Goal: Task Accomplishment & Management: Manage account settings

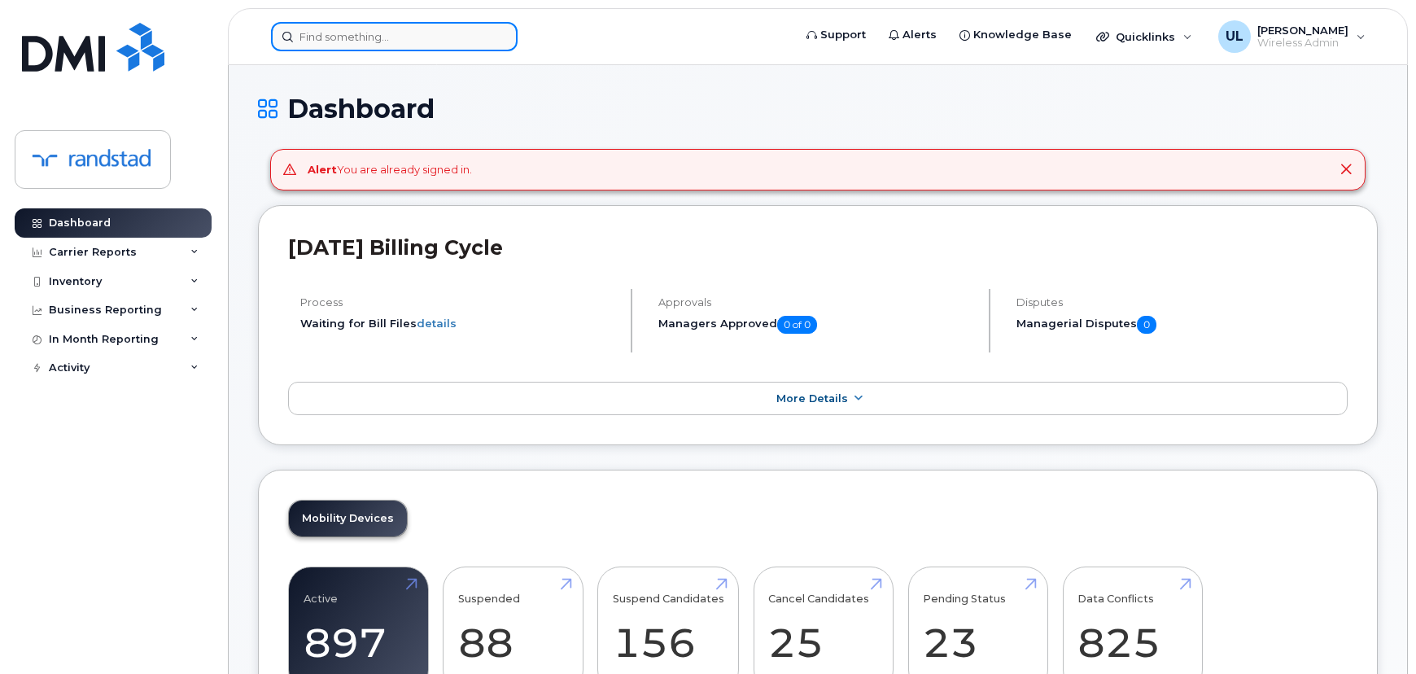
click at [387, 45] on input at bounding box center [394, 36] width 247 height 29
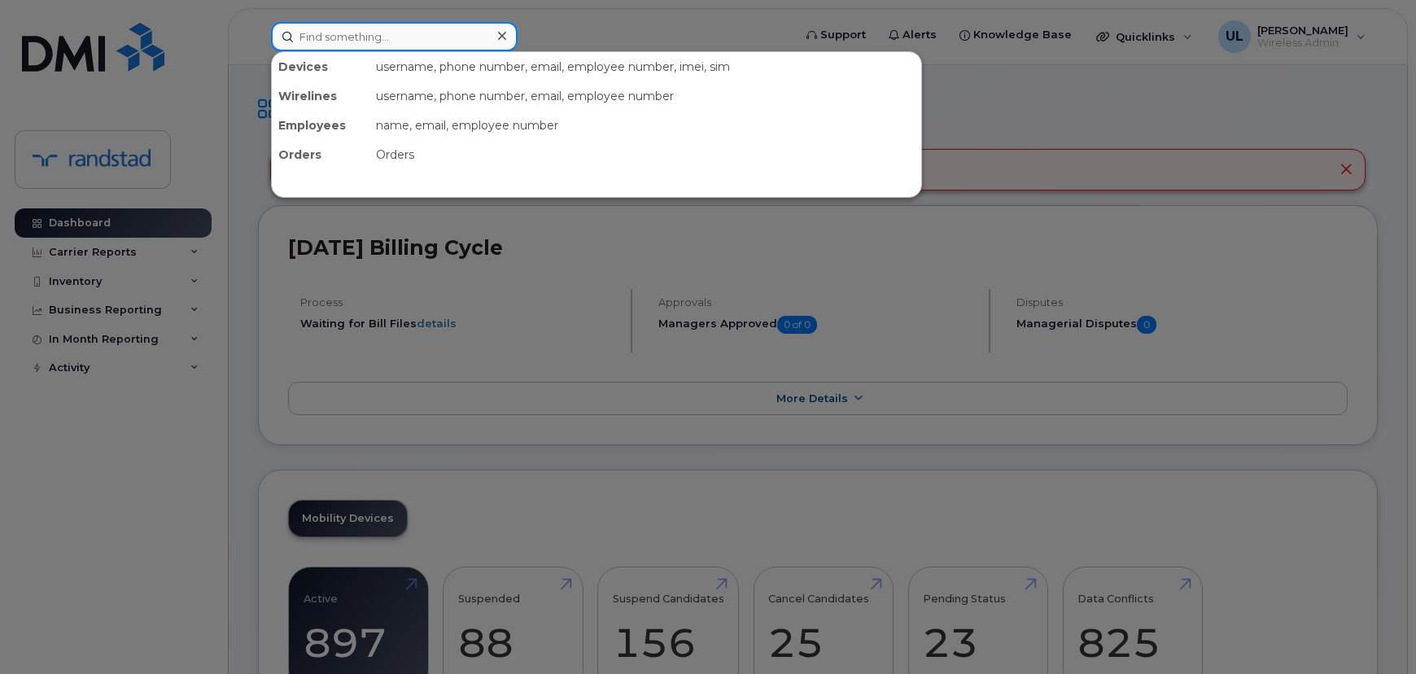
paste input "Harrington"
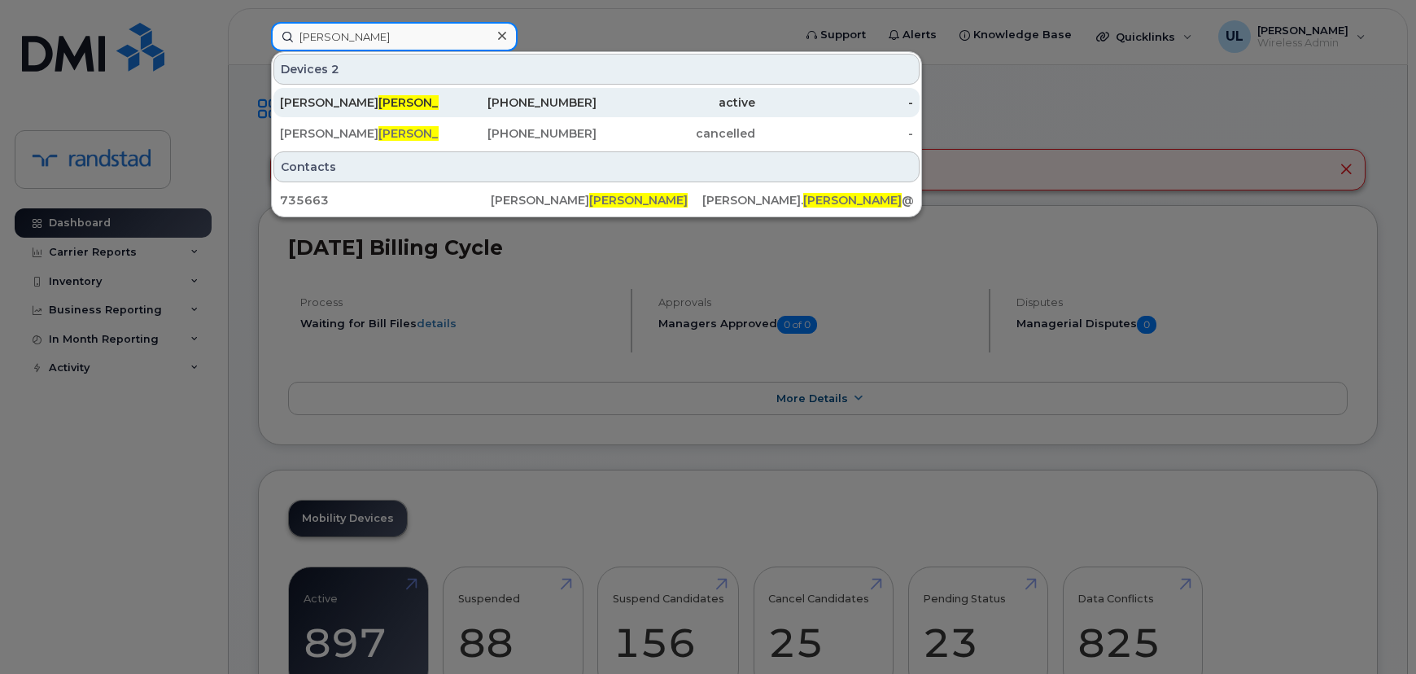
type input "Harrington"
click at [399, 90] on div "Simon Harrington" at bounding box center [359, 102] width 159 height 29
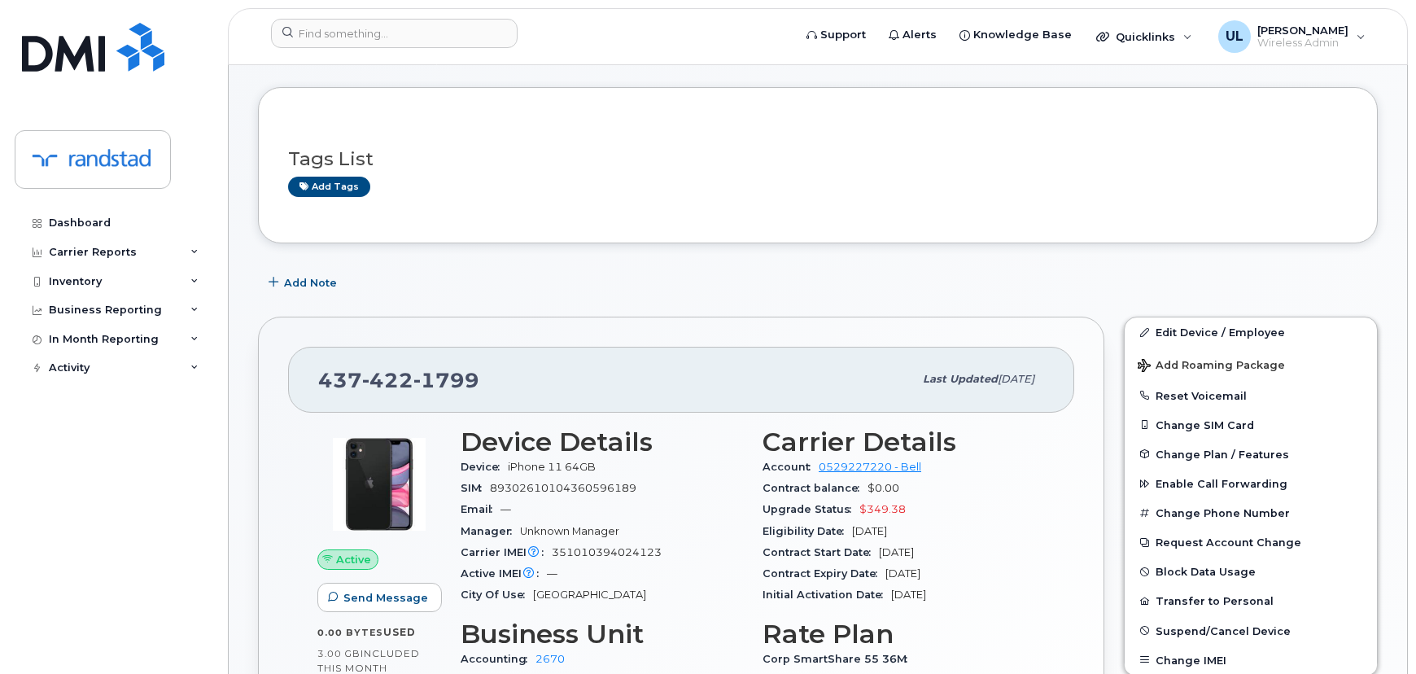
scroll to position [147, 0]
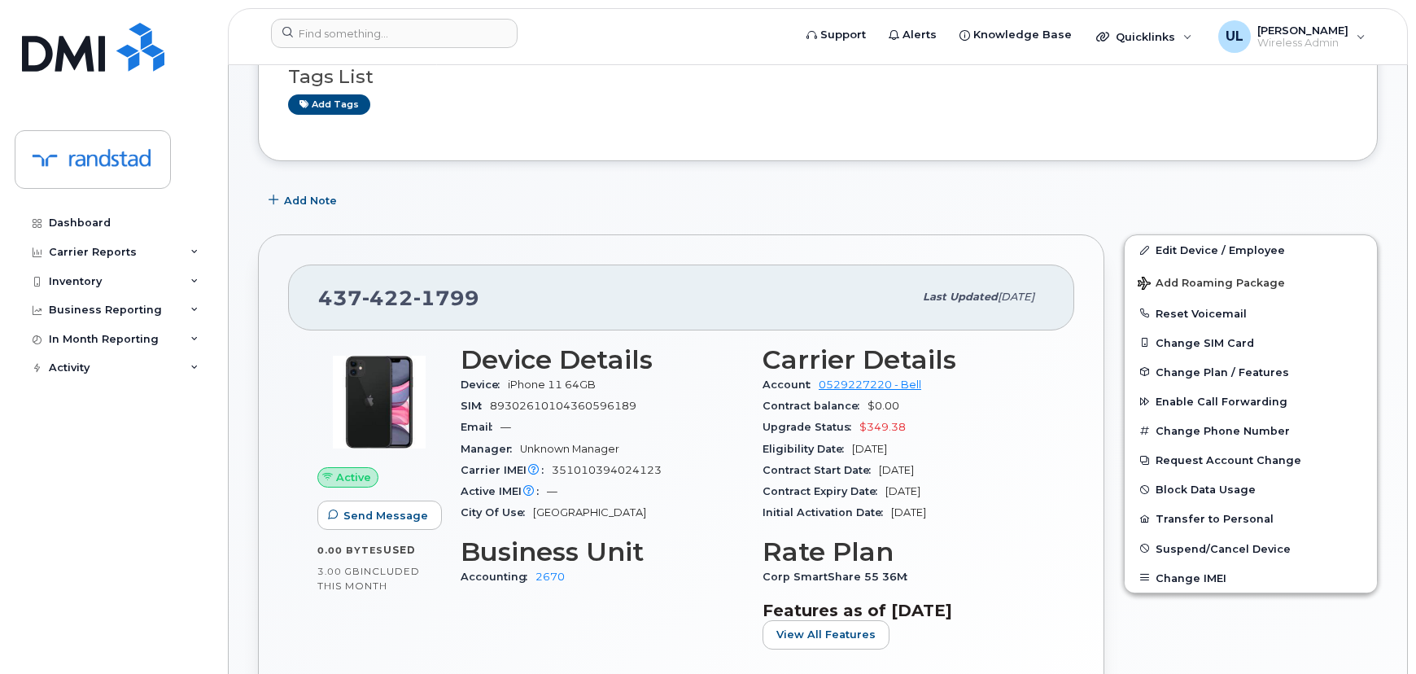
click at [414, 294] on span "1799" at bounding box center [447, 298] width 66 height 24
copy span "437 422 1799"
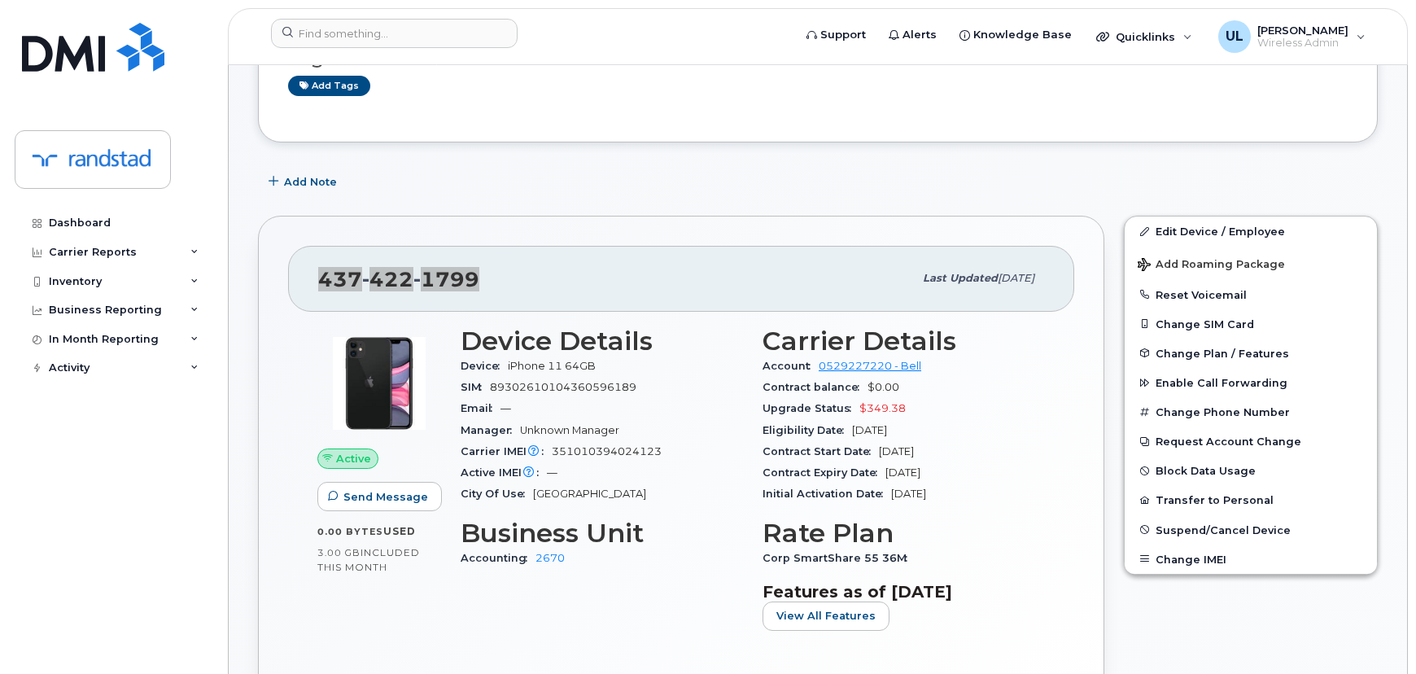
scroll to position [296, 0]
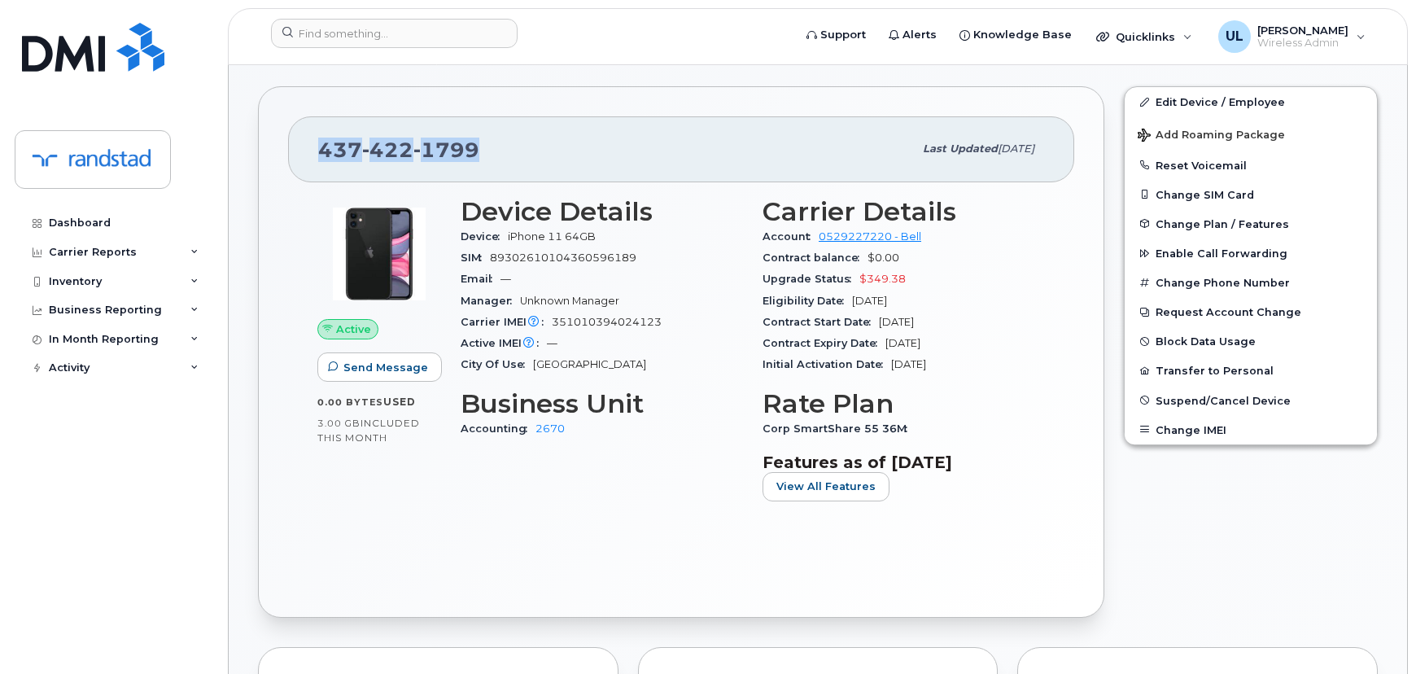
click at [469, 164] on div "437 422 1799" at bounding box center [615, 149] width 595 height 34
click at [439, 156] on span "1799" at bounding box center [447, 150] width 66 height 24
copy span "437 422 1799"
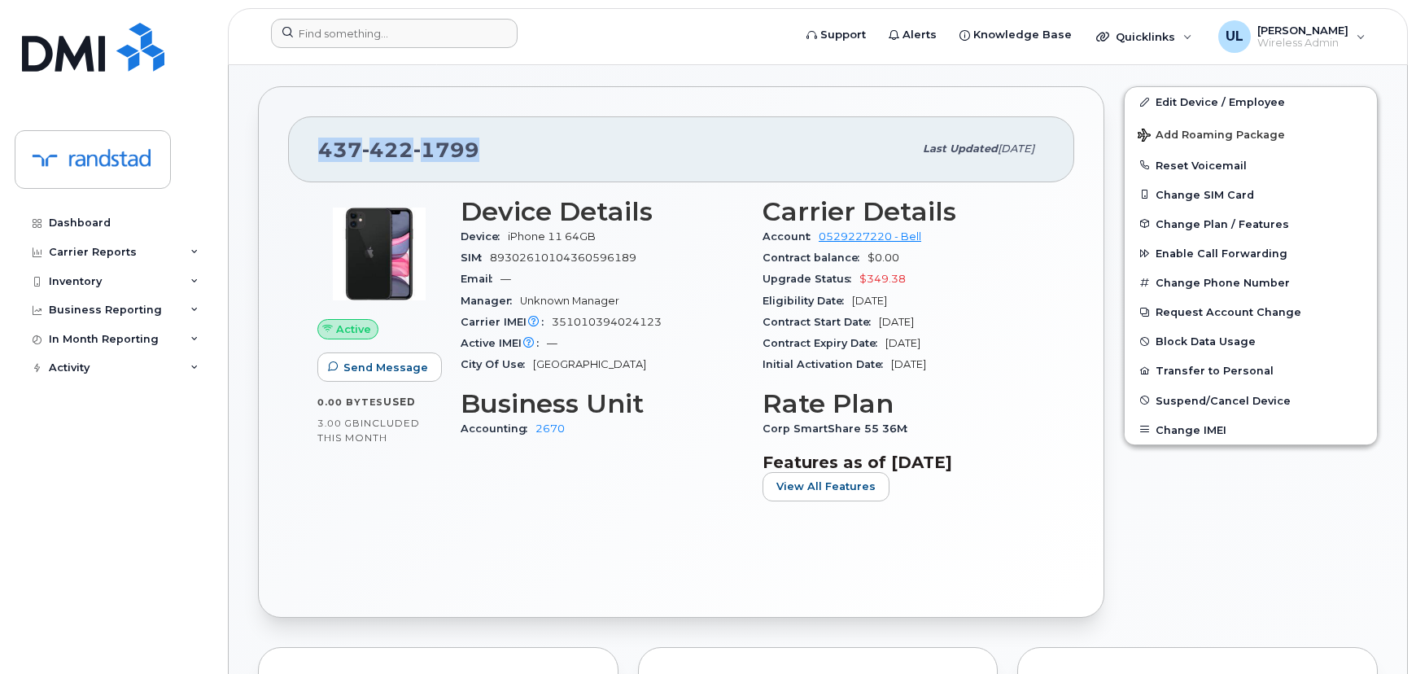
copy span "437 422 1799"
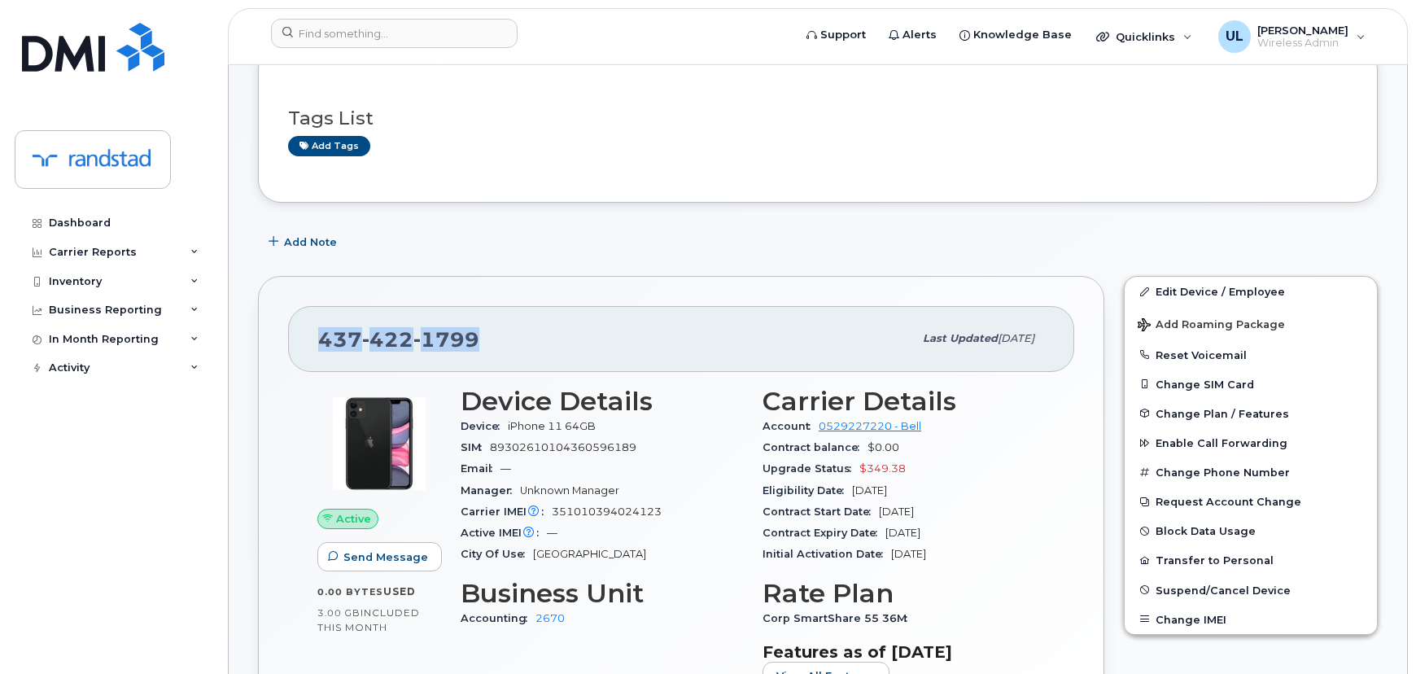
scroll to position [221, 0]
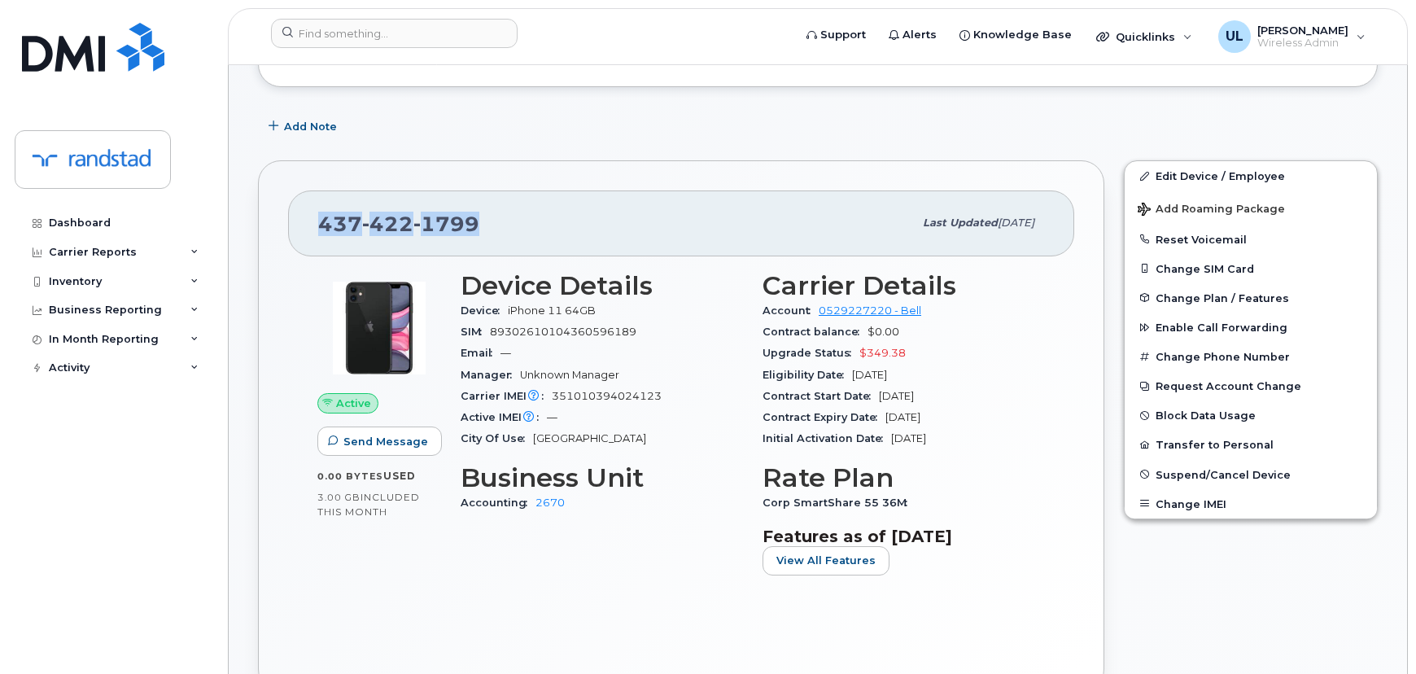
click at [658, 155] on div "437 422 1799 Last updated Aug 21, 2025 Active Send Message 0.00 Bytes  used 3.0…" at bounding box center [681, 426] width 866 height 551
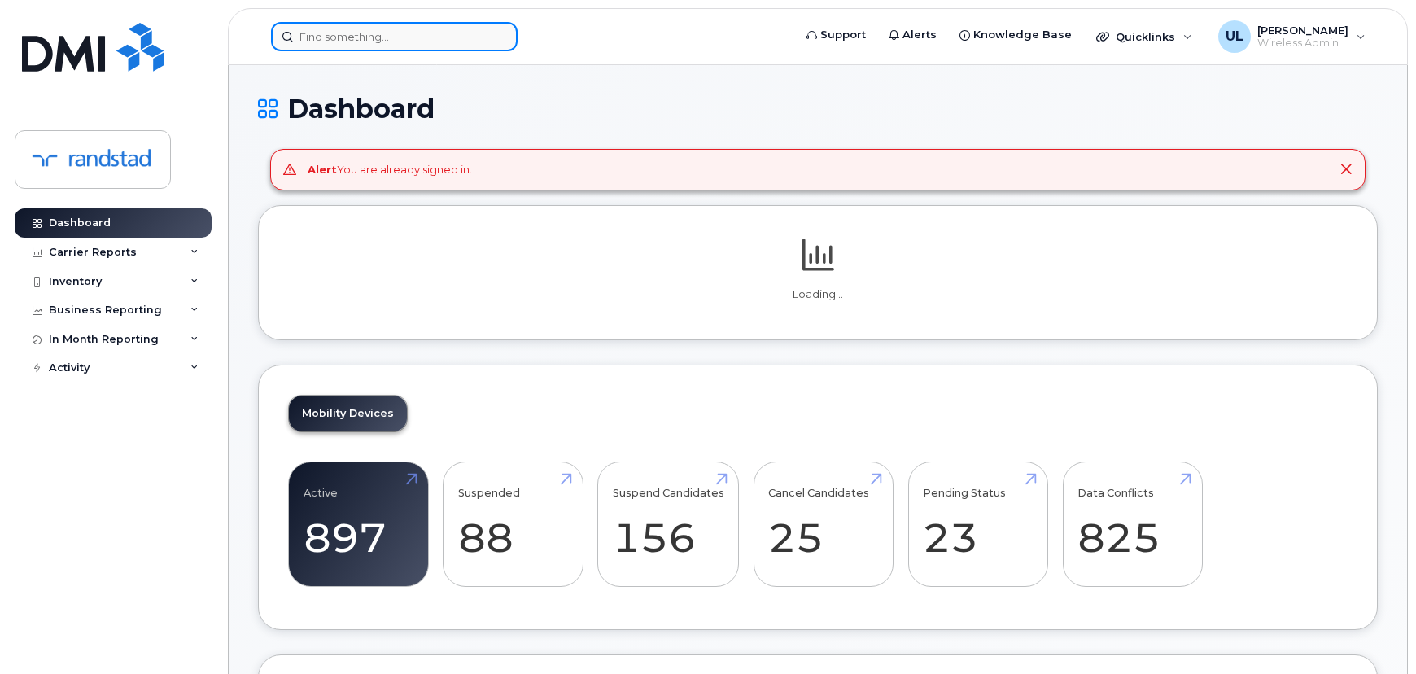
click at [470, 39] on input at bounding box center [394, 36] width 247 height 29
paste input "Whites"
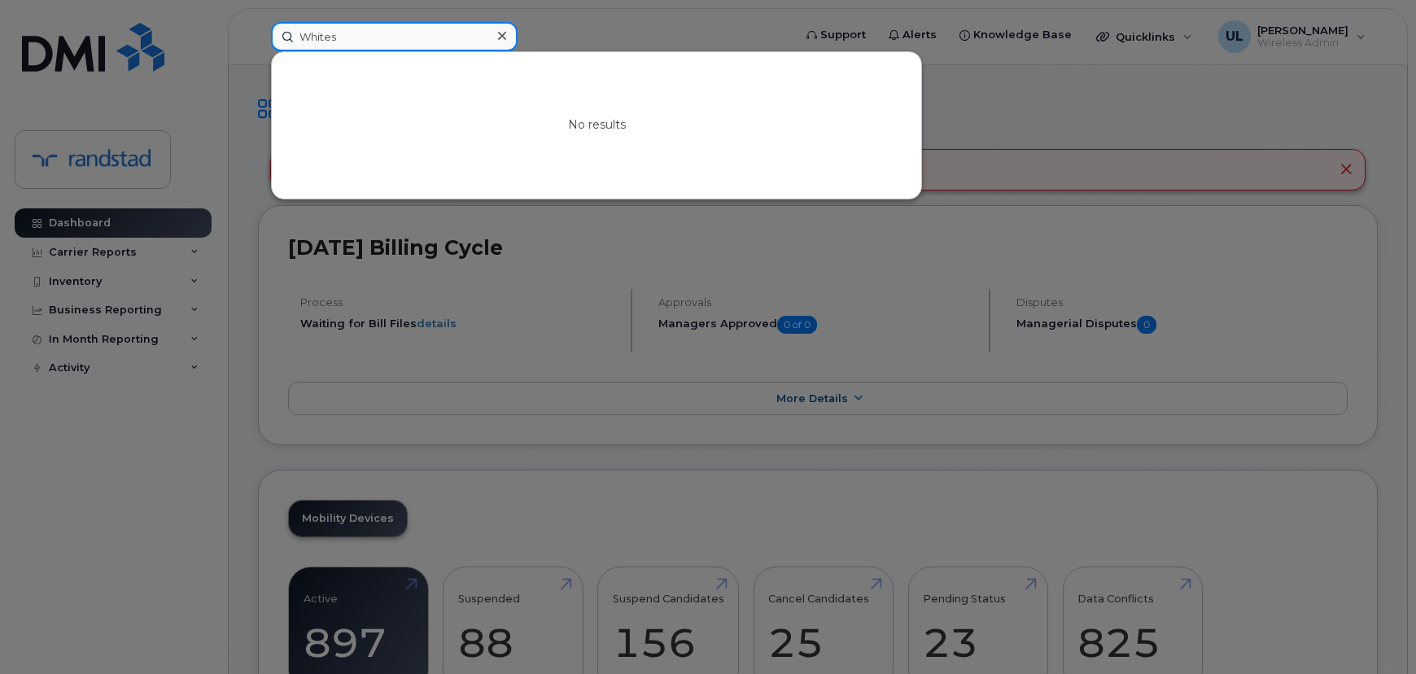
paste input "359924583741978"
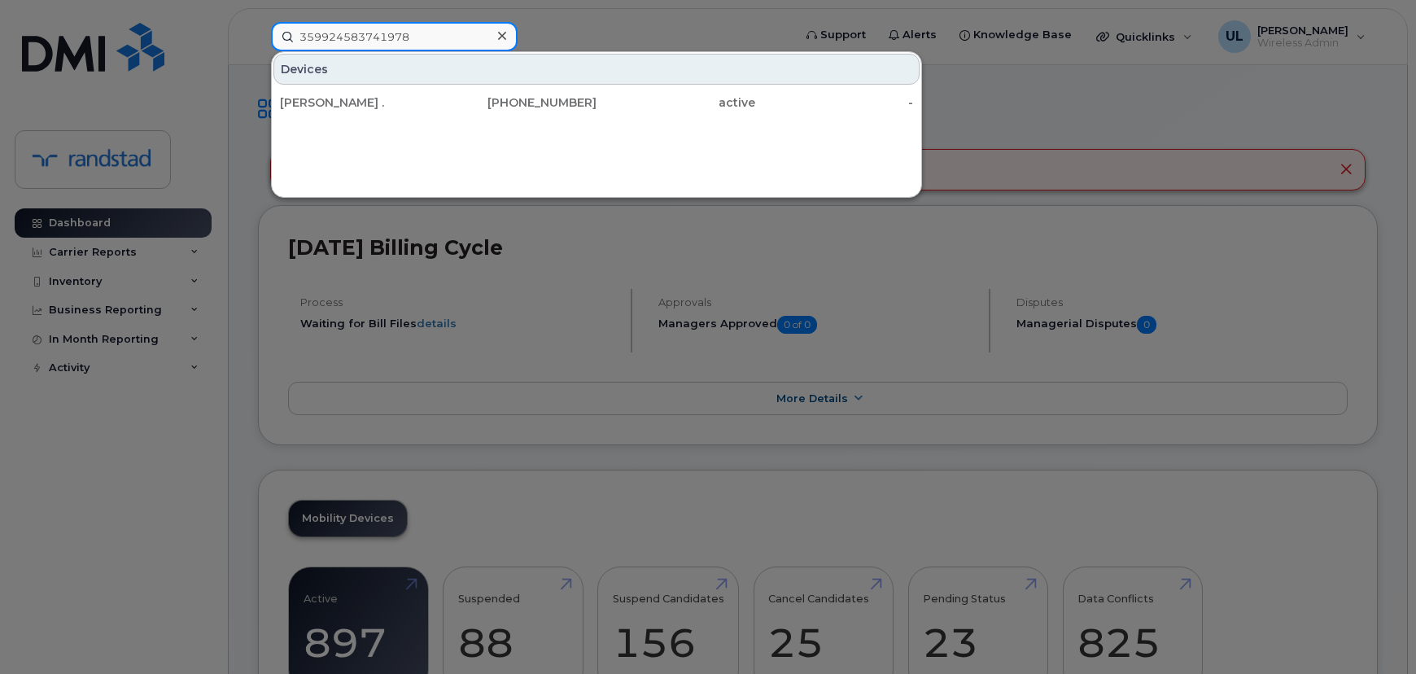
type input "359924583741978"
drag, startPoint x: 403, startPoint y: 97, endPoint x: 463, endPoint y: 131, distance: 69.3
click at [403, 99] on div "Richard ." at bounding box center [359, 102] width 159 height 16
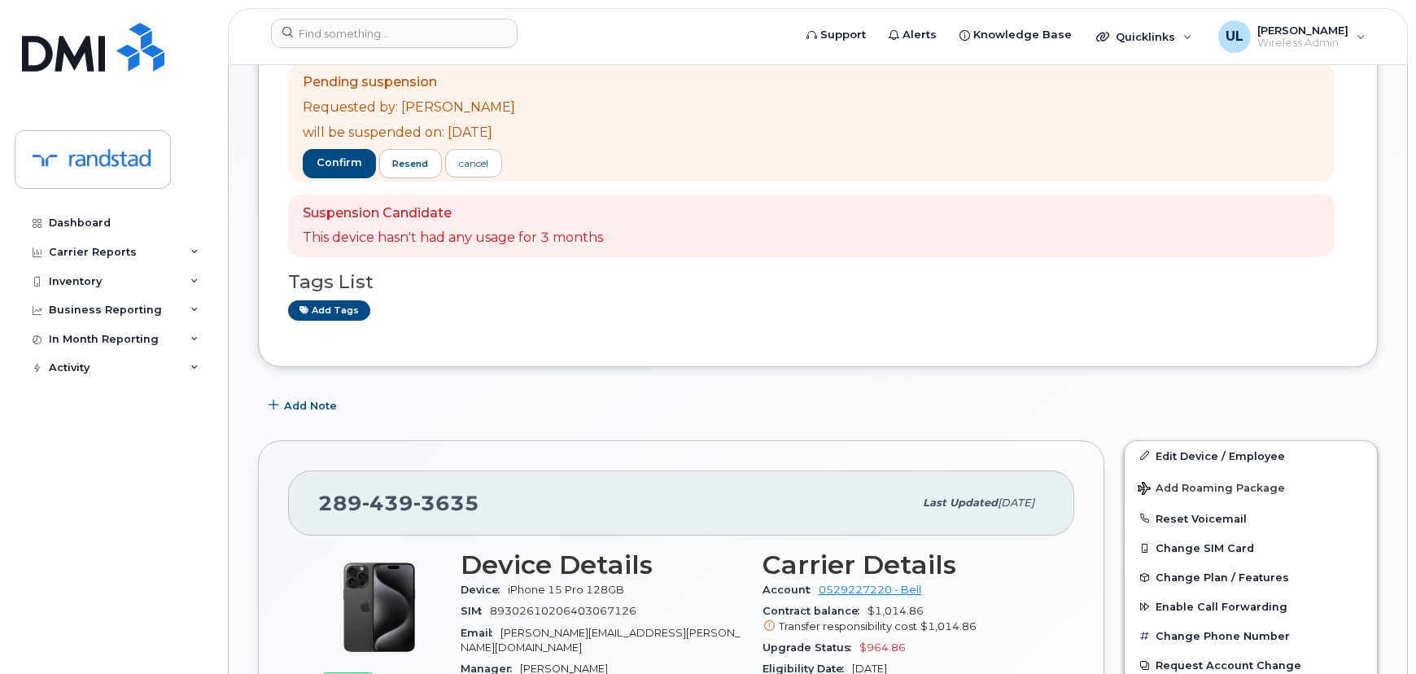
scroll to position [444, 0]
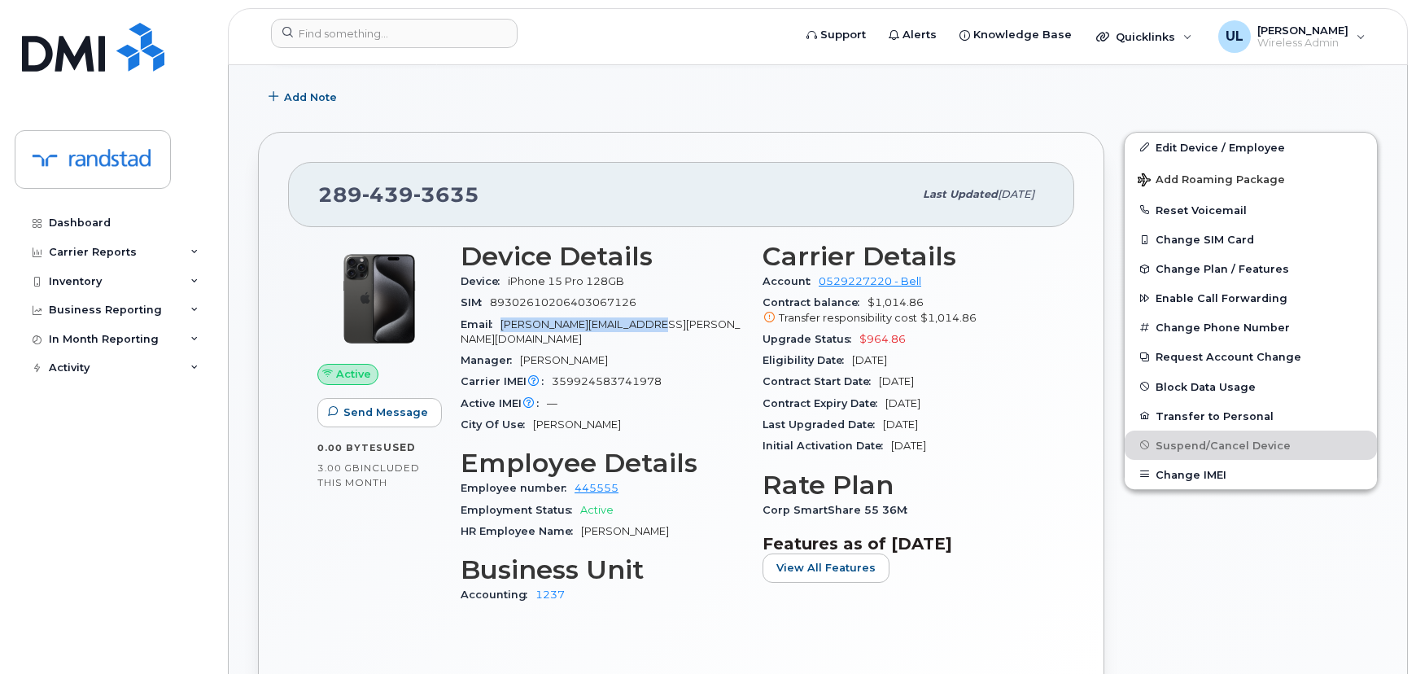
drag, startPoint x: 504, startPoint y: 322, endPoint x: 650, endPoint y: 319, distance: 146.6
click at [650, 319] on div "Email richard.goral@randstad.ca" at bounding box center [602, 332] width 282 height 37
copy span "[PERSON_NAME][EMAIL_ADDRESS][PERSON_NAME][DOMAIN_NAME]"
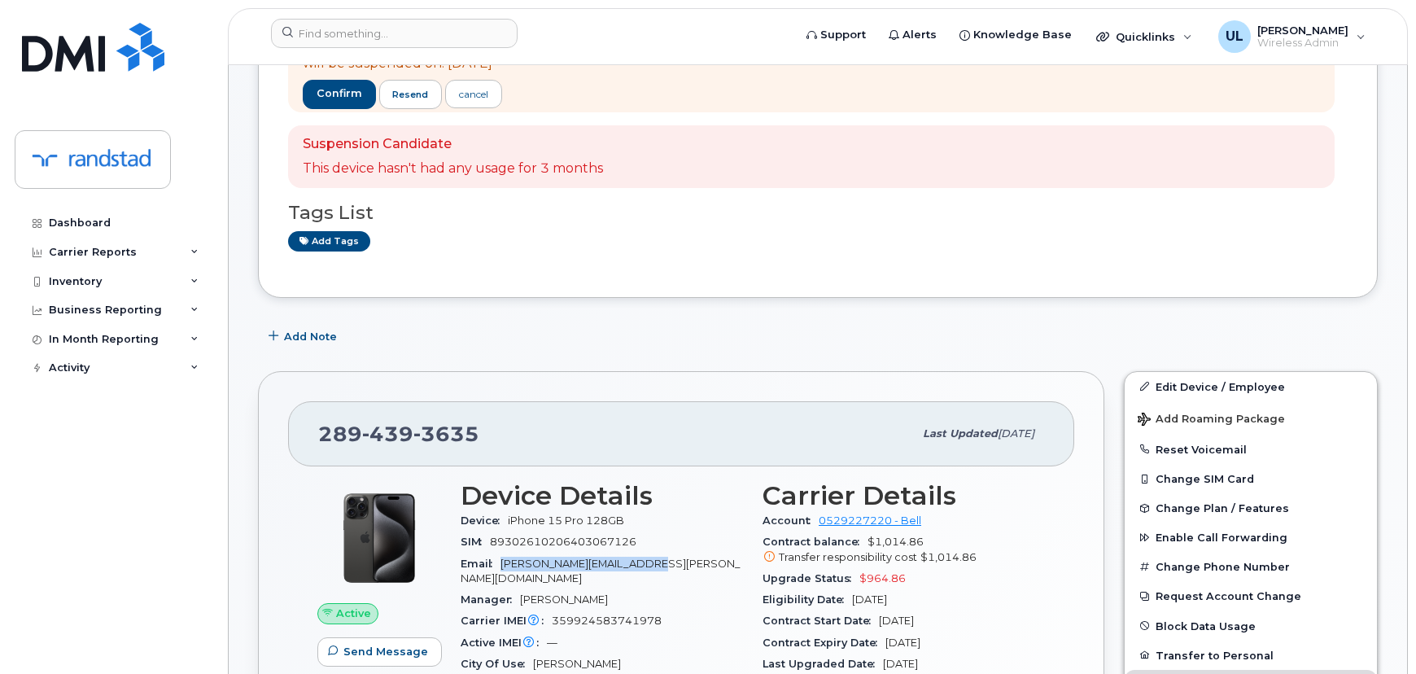
scroll to position [0, 0]
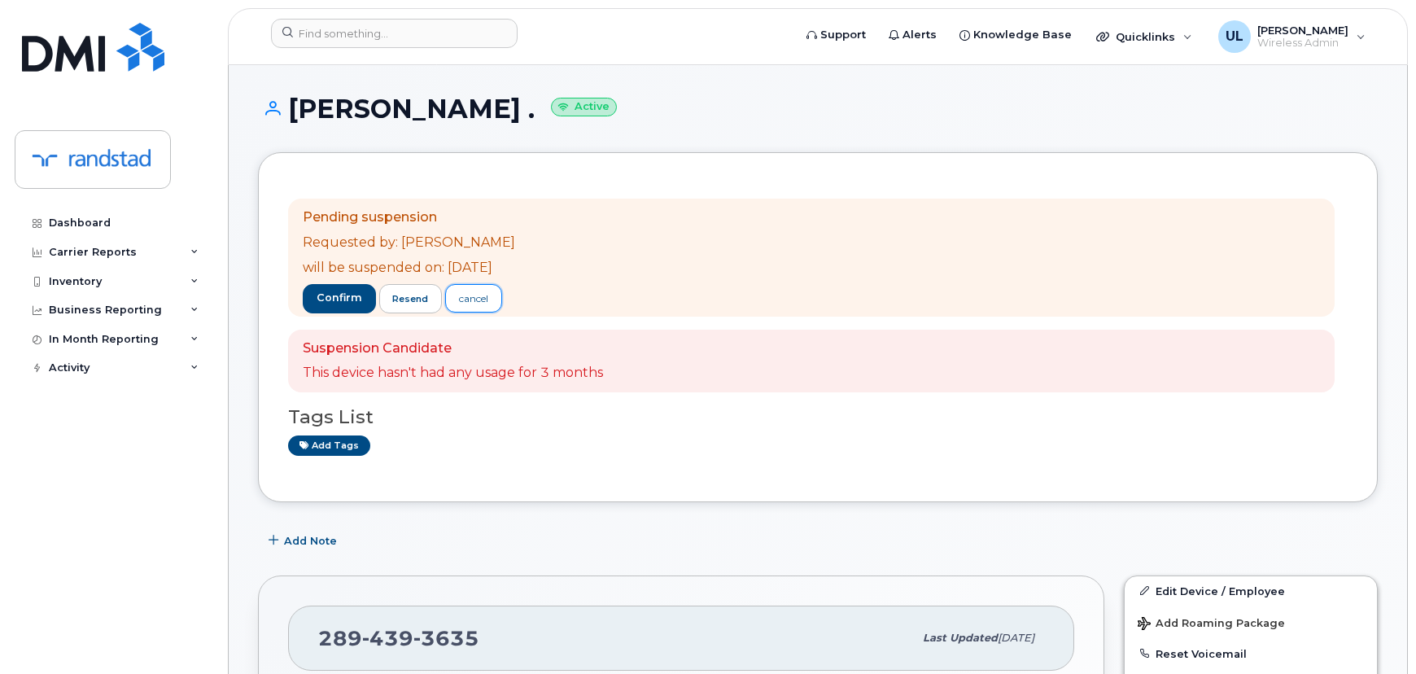
click at [470, 295] on div "cancel" at bounding box center [473, 298] width 29 height 15
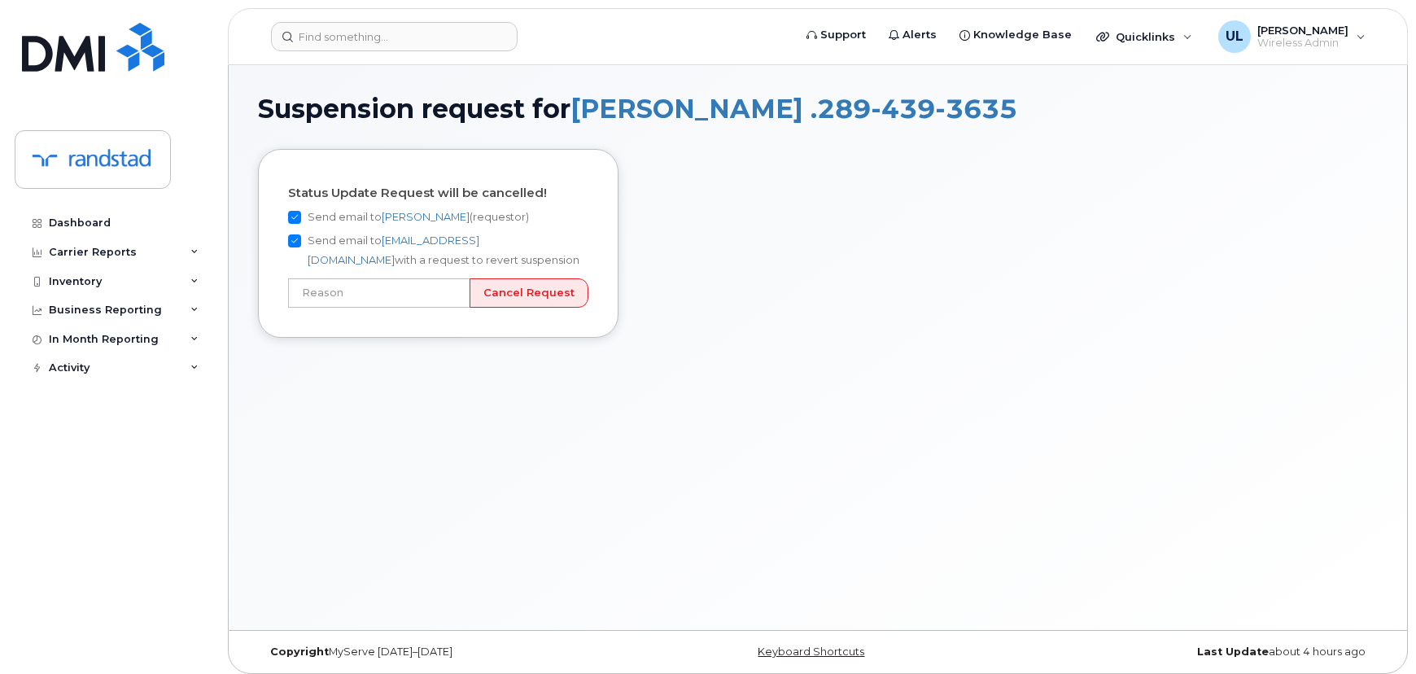
click at [320, 220] on label "Send email to Uraib Lakhani (requestor)" at bounding box center [408, 218] width 241 height 20
click at [301, 220] on input "Send email to Uraib Lakhani (requestor)" at bounding box center [294, 217] width 13 height 13
checkbox input "false"
click at [305, 242] on label "Send email to wirelessclientcare@bell.ca with a request to revert suspension" at bounding box center [438, 250] width 300 height 39
click at [301, 242] on input "Send email to wirelessclientcare@bell.ca with a request to revert suspension" at bounding box center [294, 240] width 13 height 13
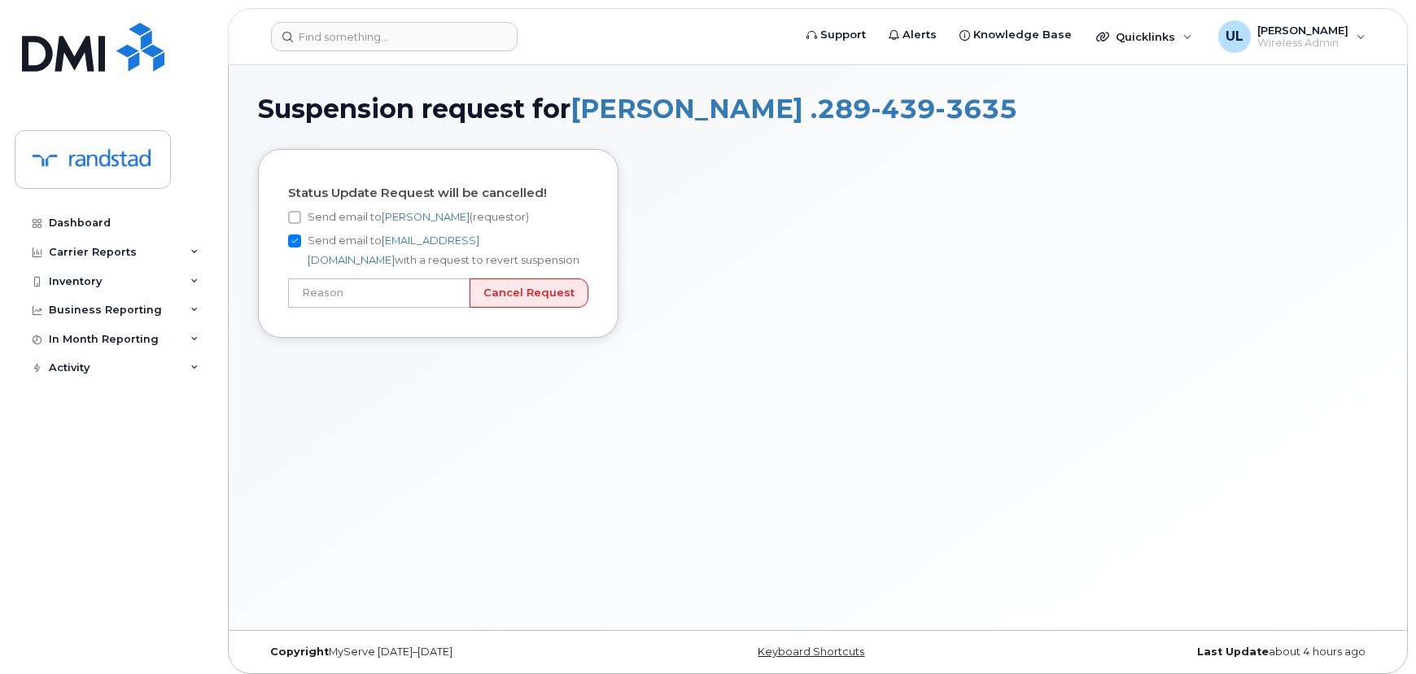
checkbox input "false"
click at [369, 287] on input "text" at bounding box center [379, 292] width 182 height 29
type input "Incorrect number"
click at [529, 293] on input "Cancel Request" at bounding box center [529, 293] width 119 height 30
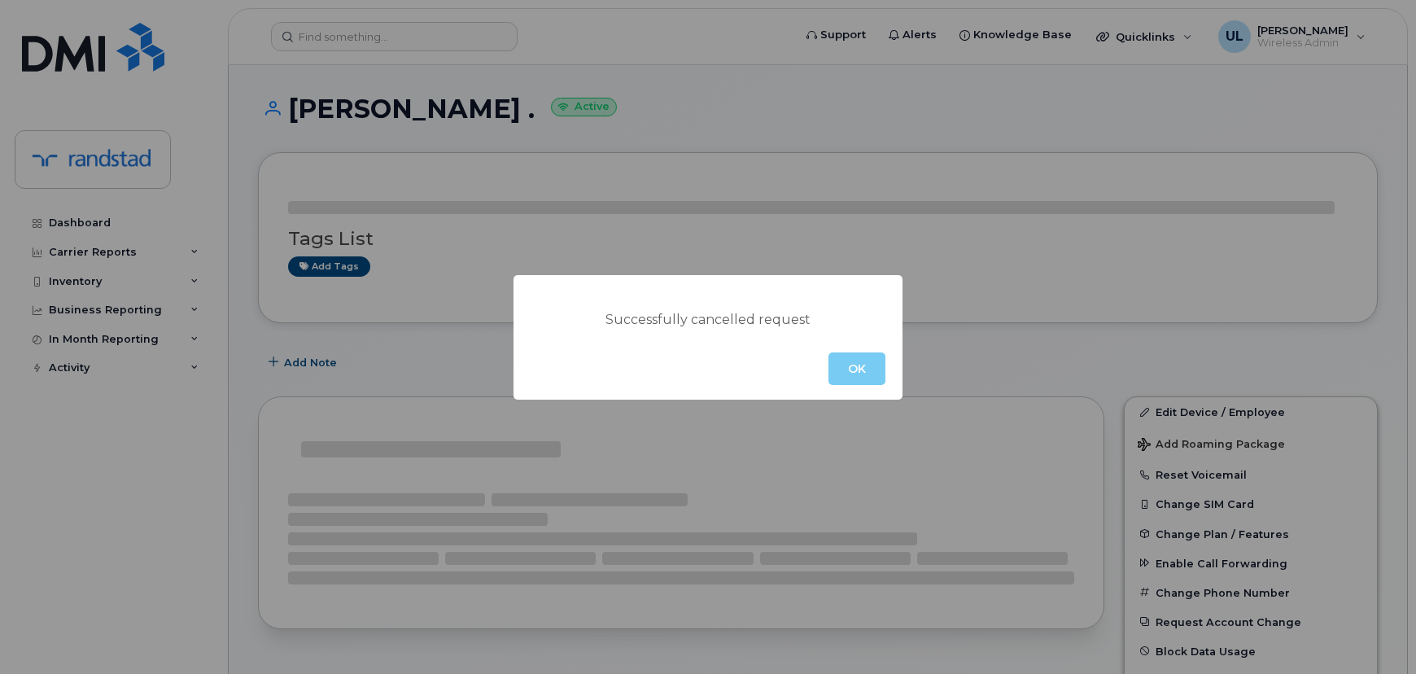
click at [842, 374] on button "OK" at bounding box center [857, 368] width 57 height 33
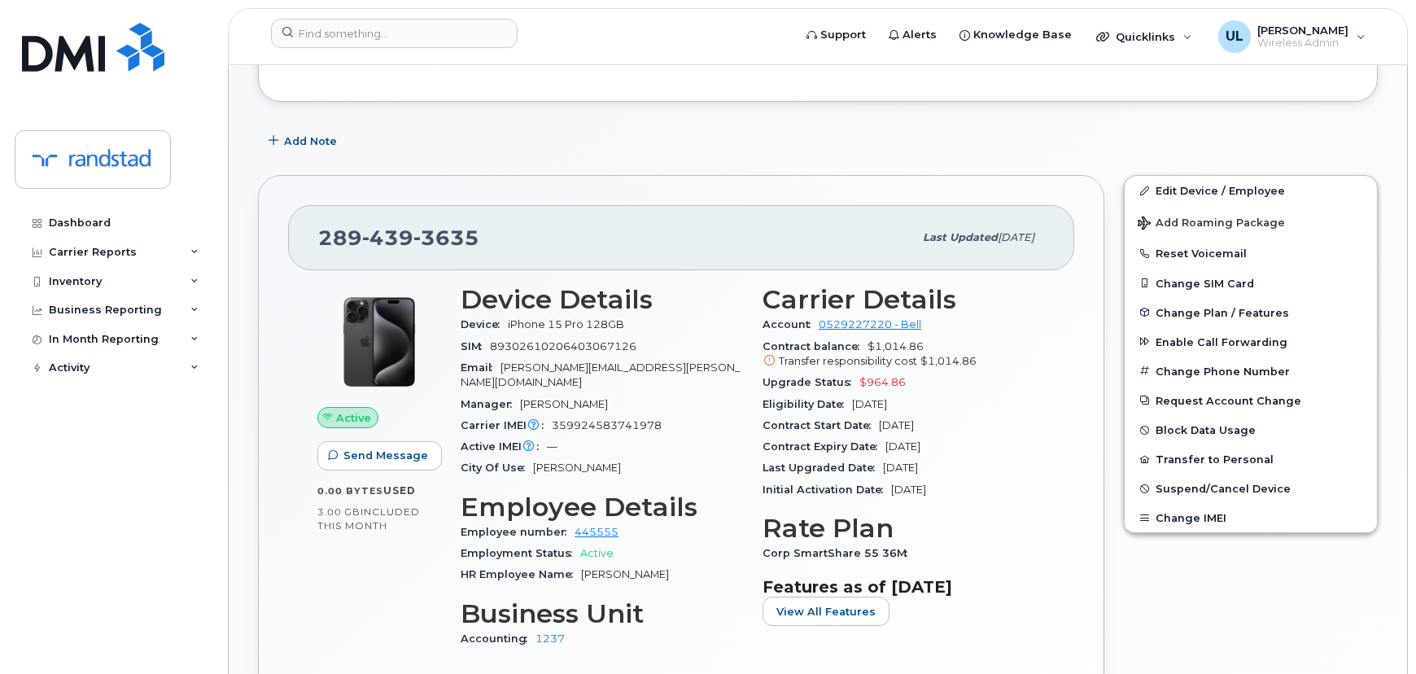
scroll to position [296, 0]
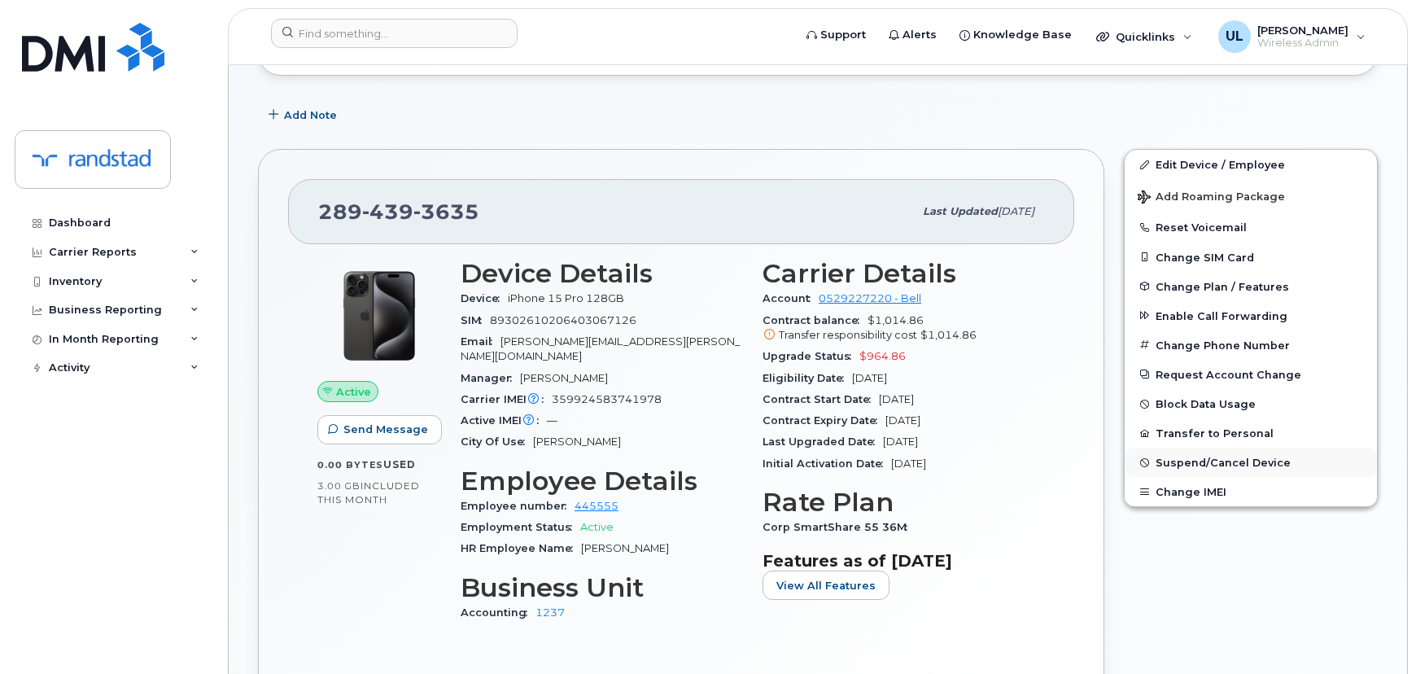
click at [1183, 462] on span "Suspend/Cancel Device" at bounding box center [1223, 463] width 135 height 12
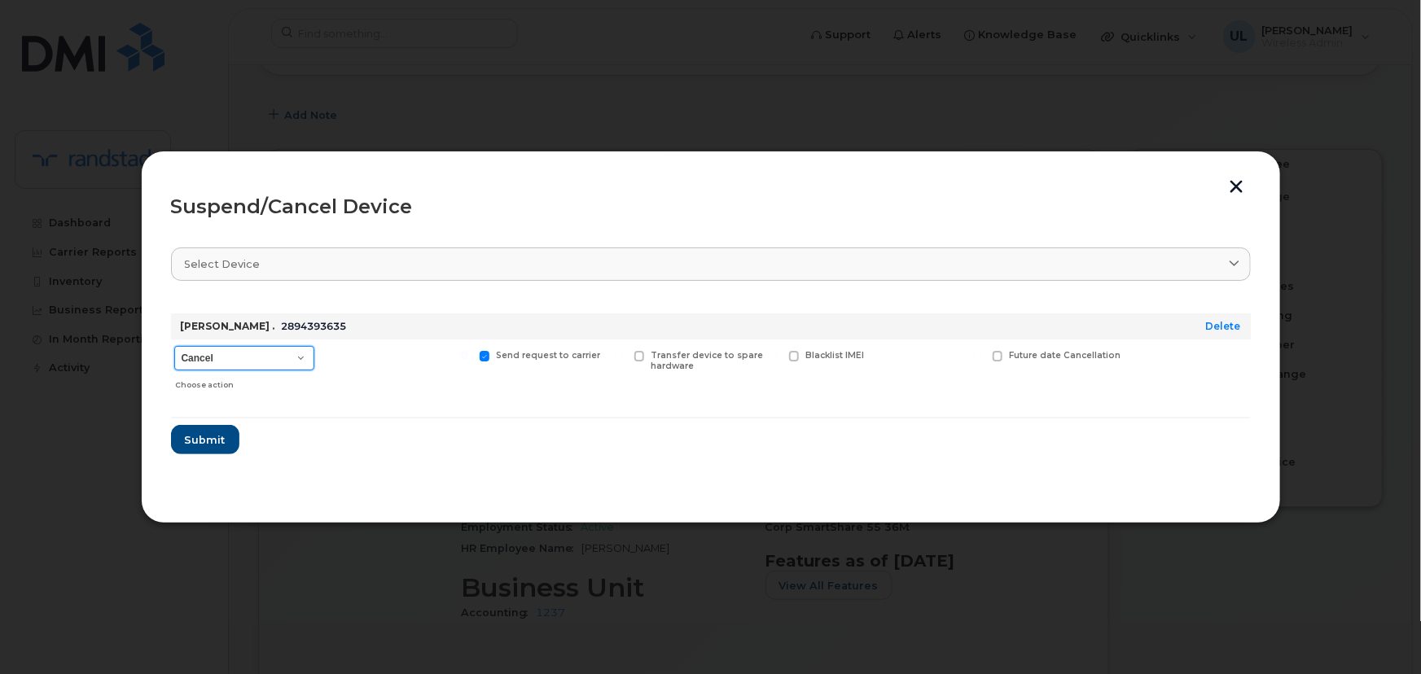
click at [298, 359] on select "Cancel Suspend - Extend Suspension Suspend - Reduced Rate Suspend - Full Rate S…" at bounding box center [244, 358] width 140 height 24
select select "[object Object]"
click at [174, 346] on select "Cancel Suspend - Extend Suspension Suspend - Reduced Rate Suspend - Full Rate S…" at bounding box center [244, 358] width 140 height 24
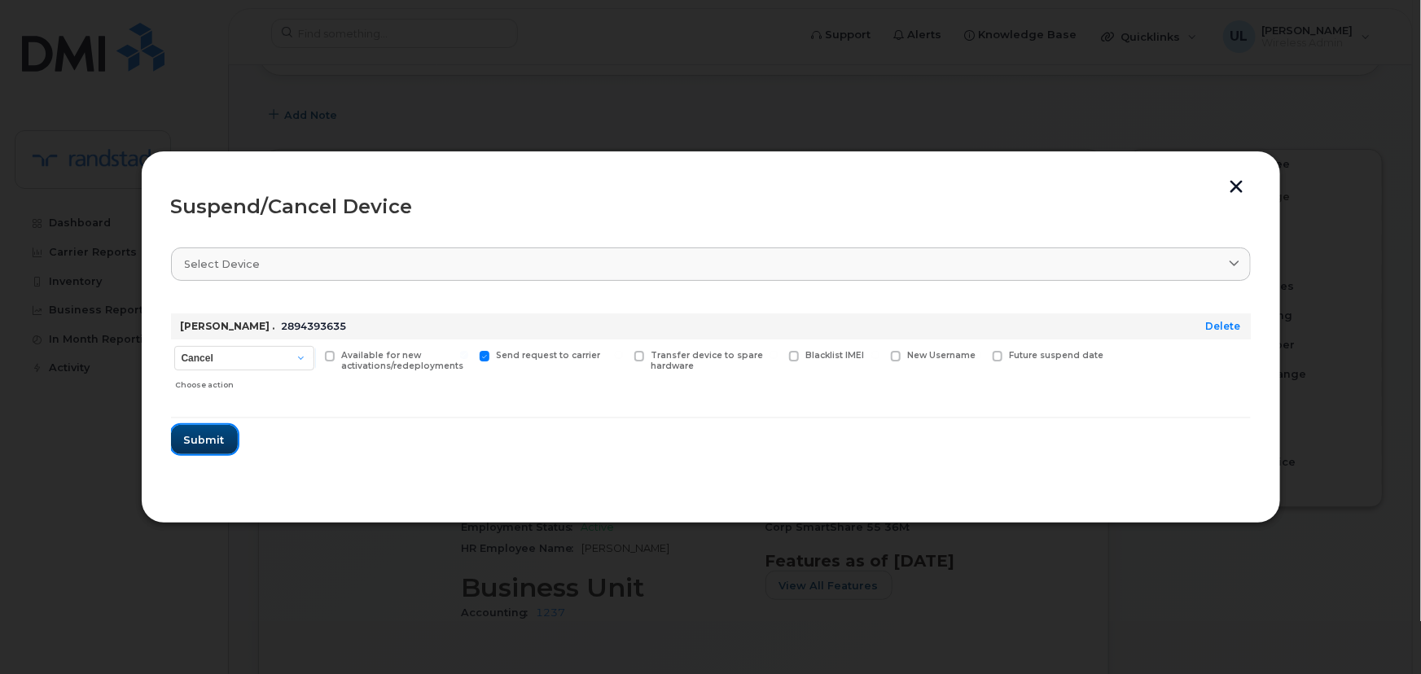
click at [212, 433] on span "Submit" at bounding box center [204, 439] width 41 height 15
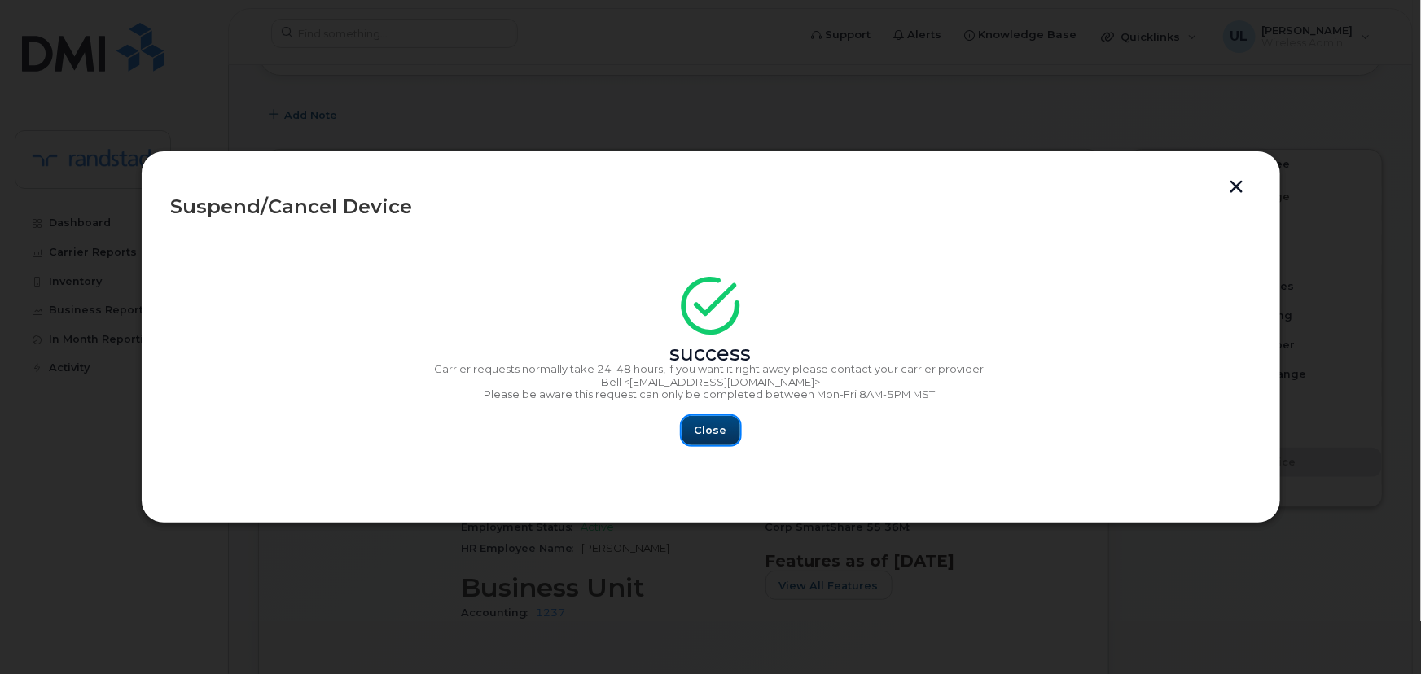
click at [691, 418] on button "Close" at bounding box center [710, 430] width 59 height 29
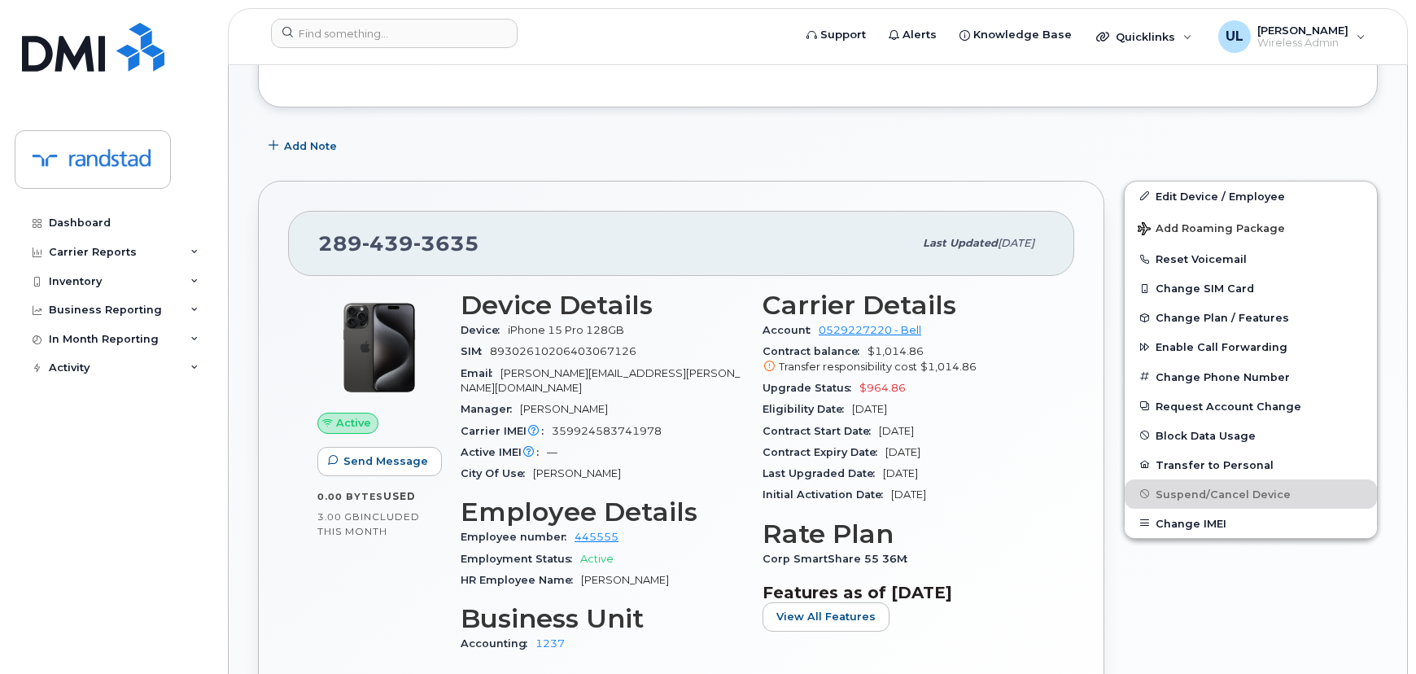
scroll to position [73, 0]
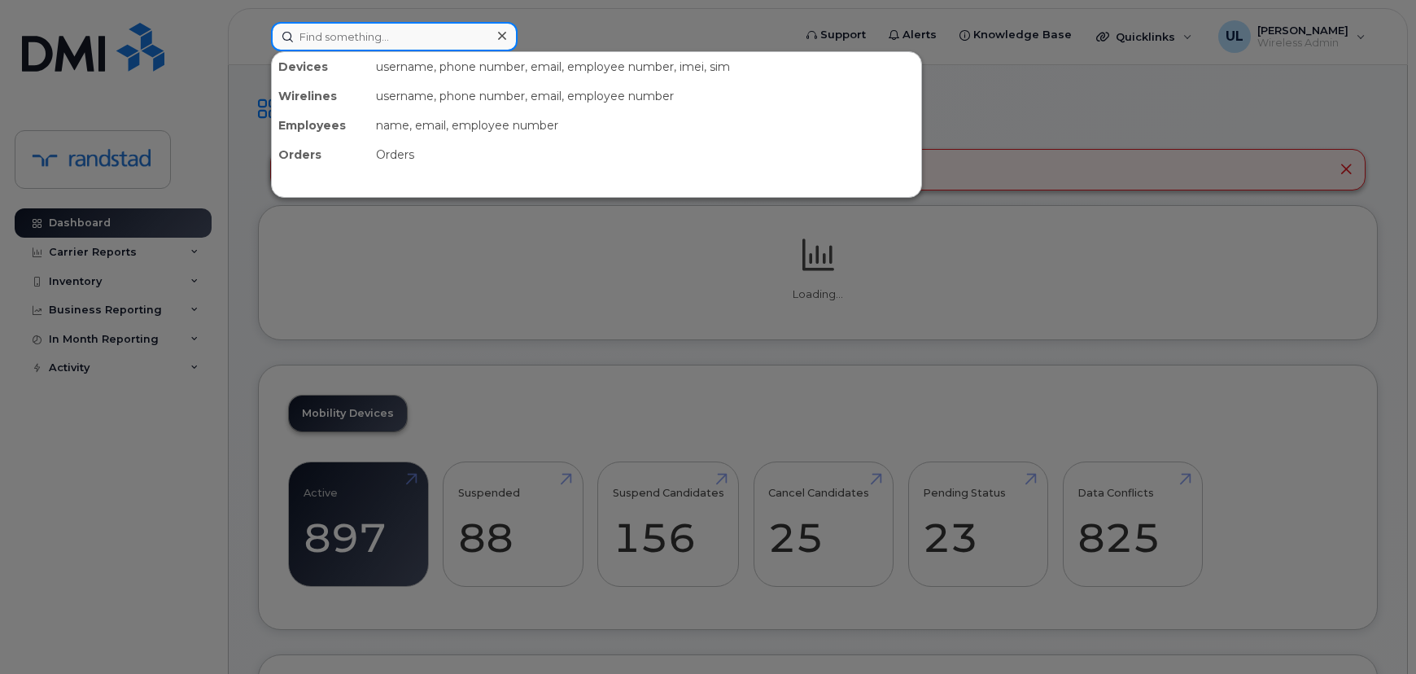
click at [440, 49] on input at bounding box center [394, 36] width 247 height 29
paste input "356057361959141"
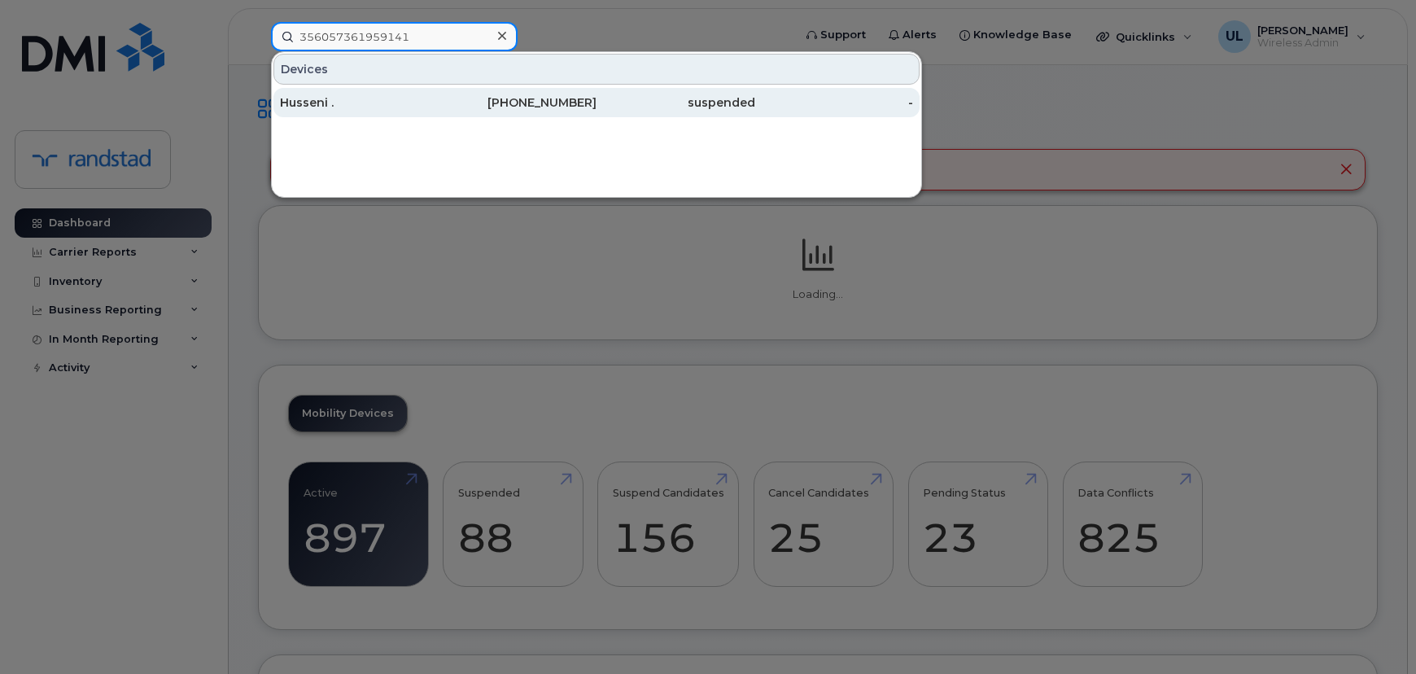
type input "356057361959141"
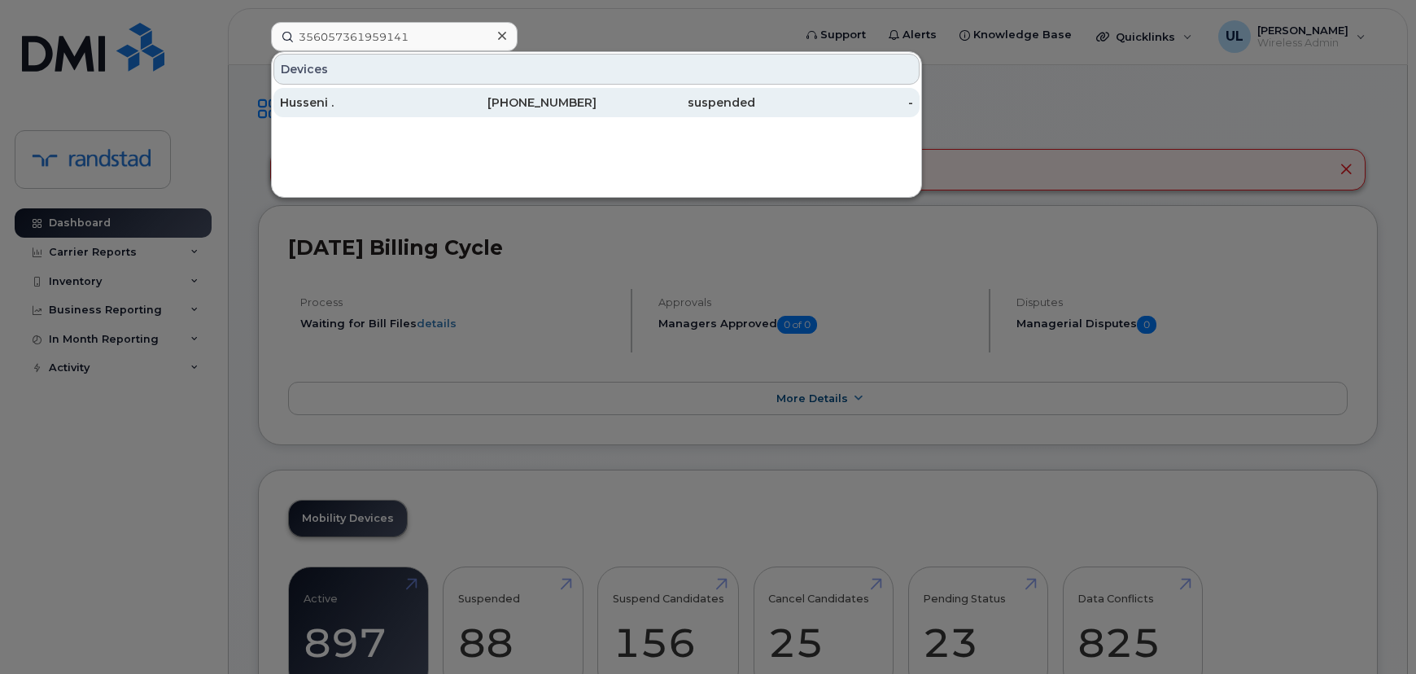
click at [461, 97] on div "403-923-7920" at bounding box center [518, 102] width 159 height 16
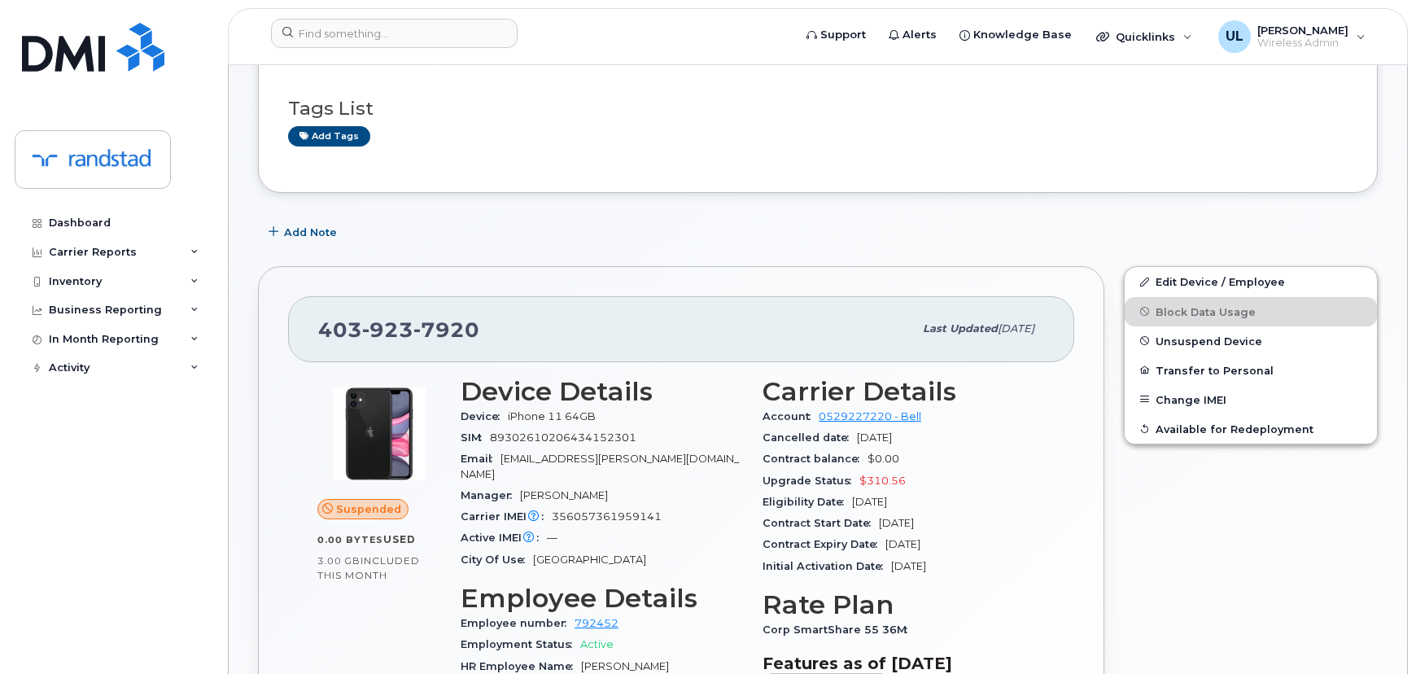
scroll to position [221, 0]
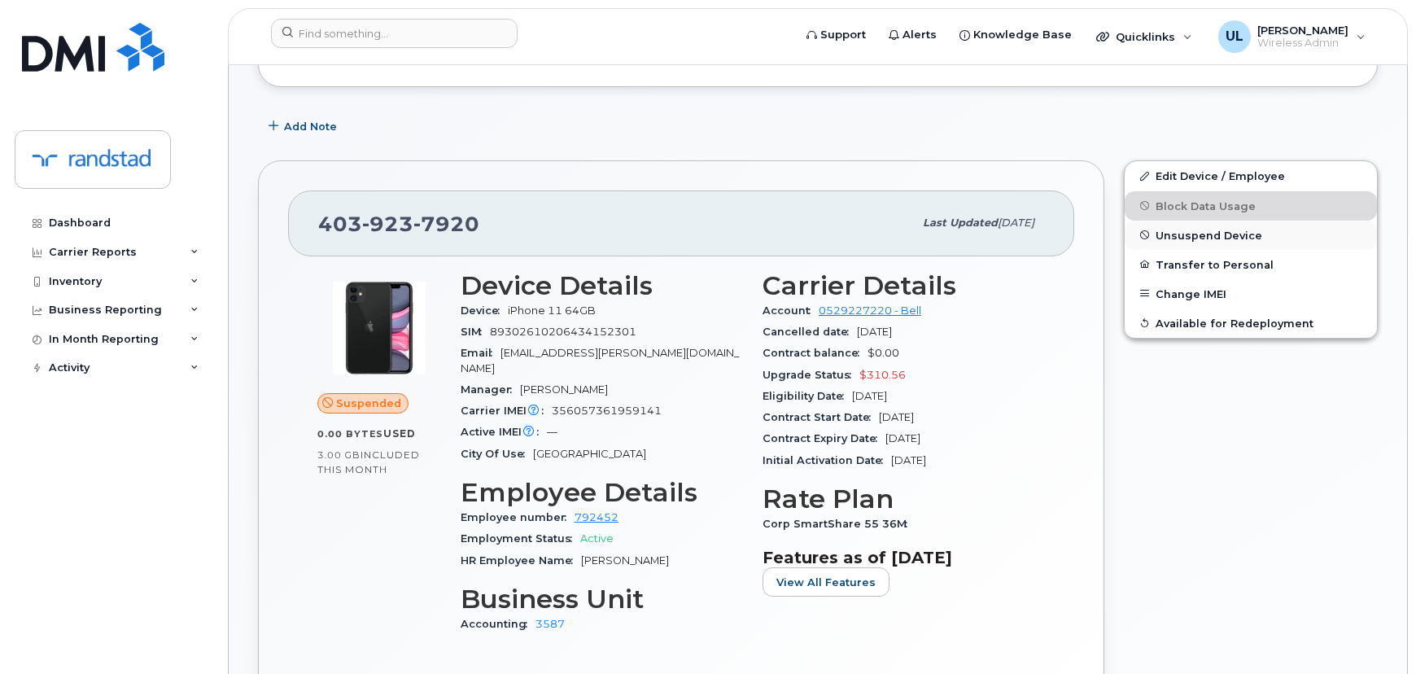
click at [1187, 236] on span "Unsuspend Device" at bounding box center [1209, 235] width 107 height 12
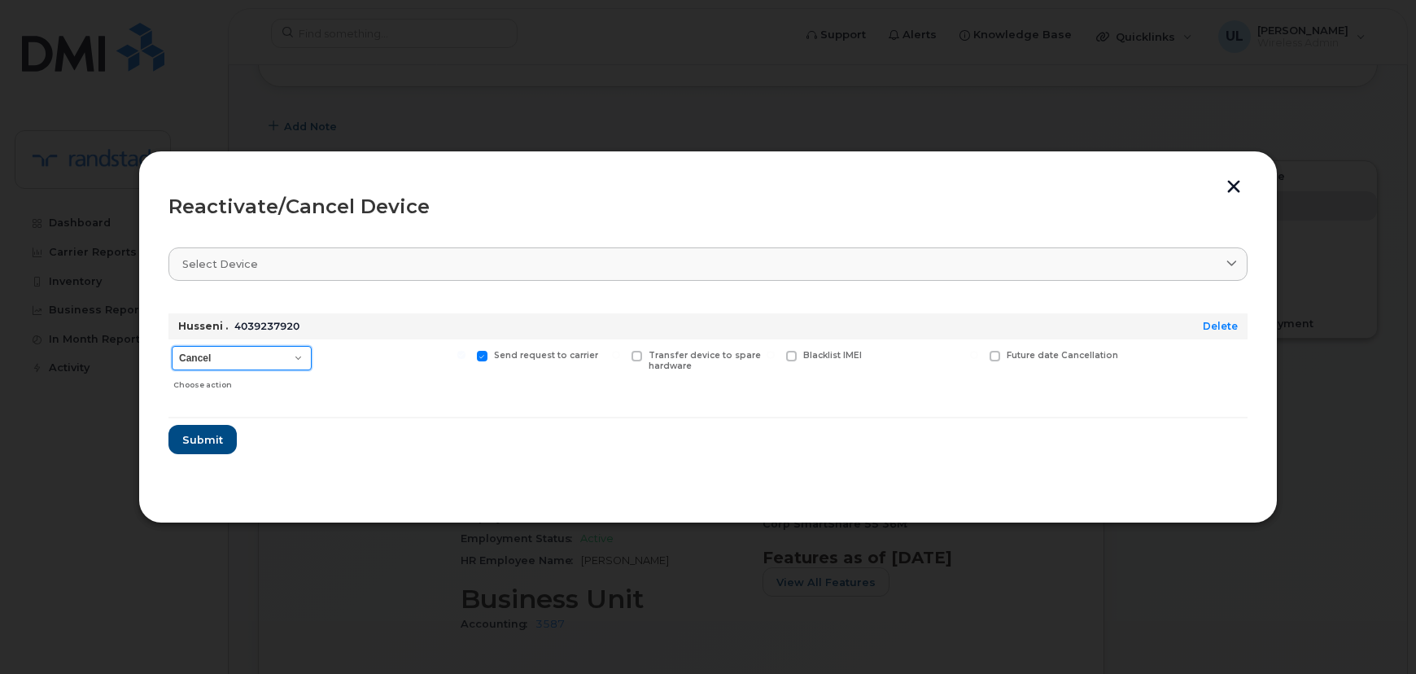
drag, startPoint x: 291, startPoint y: 358, endPoint x: 287, endPoint y: 369, distance: 11.3
click at [291, 358] on select "Cancel Suspend - Extend Suspension Reactivate" at bounding box center [242, 358] width 140 height 24
select select "[object Object]"
click at [172, 346] on select "Cancel Suspend - Extend Suspension Reactivate" at bounding box center [242, 358] width 140 height 24
click at [204, 436] on span "Submit" at bounding box center [202, 439] width 41 height 15
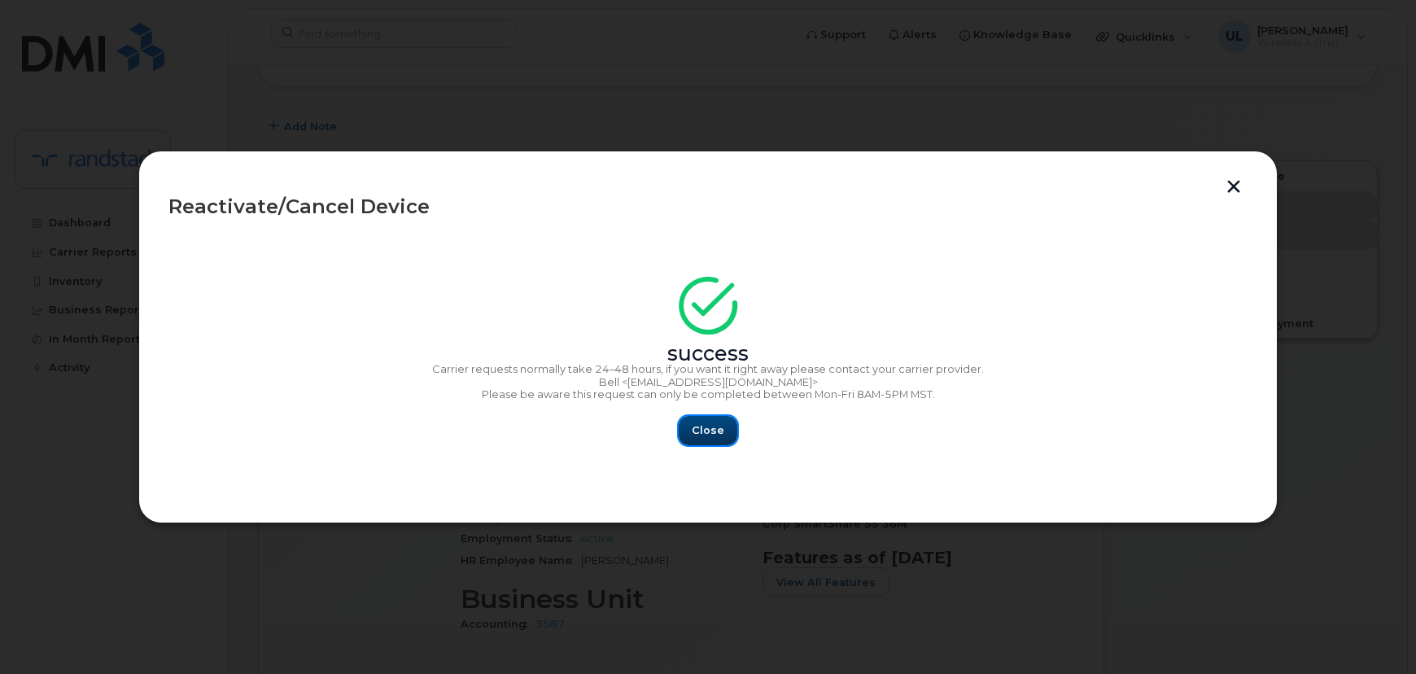
click at [722, 422] on button "Close" at bounding box center [708, 430] width 59 height 29
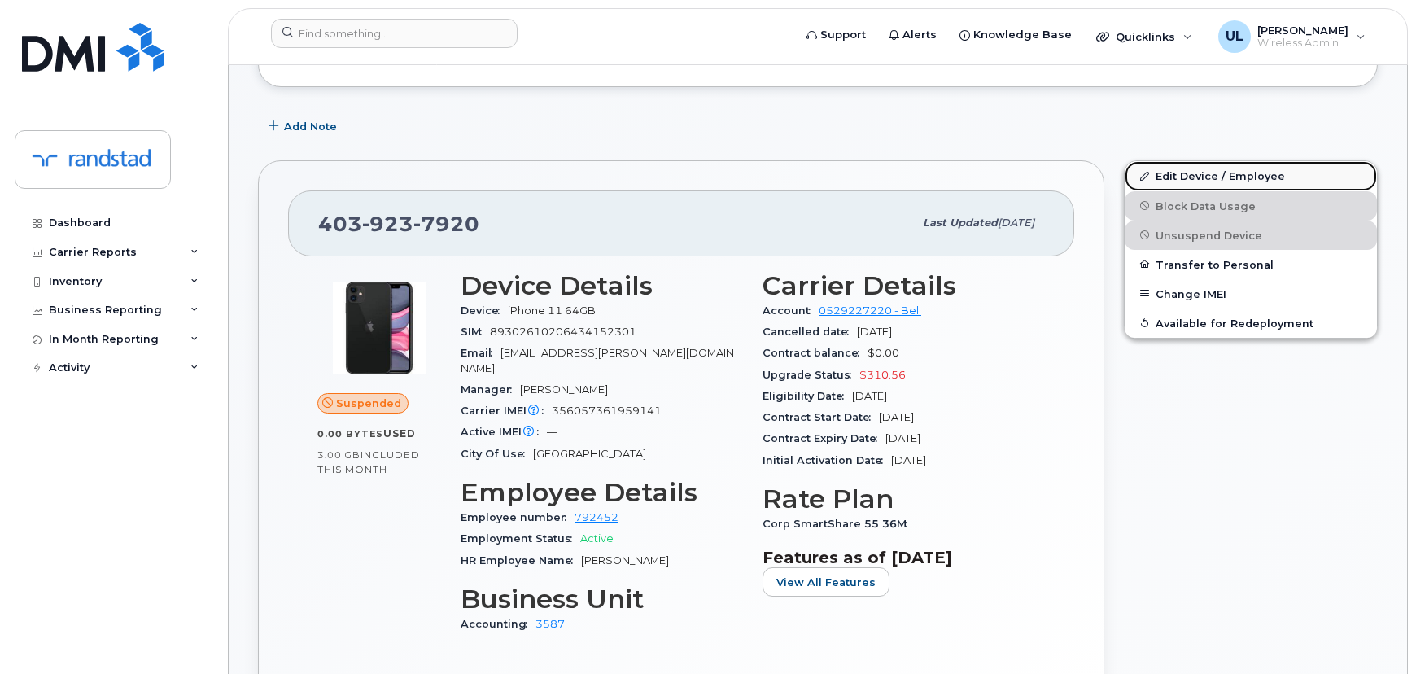
click at [1202, 183] on link "Edit Device / Employee" at bounding box center [1251, 175] width 252 height 29
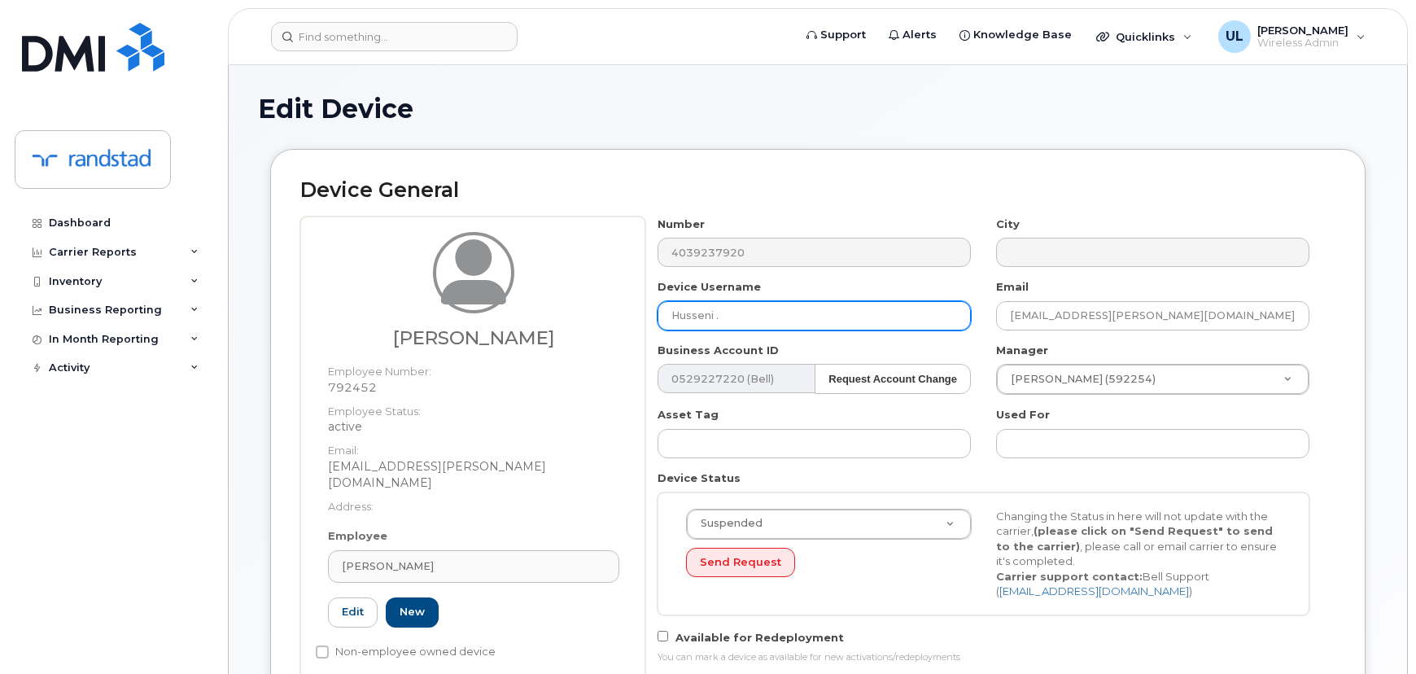
click at [764, 325] on input "Husseni ." at bounding box center [814, 315] width 313 height 29
paste input "[PERSON_NAME]"
type input "[PERSON_NAME]"
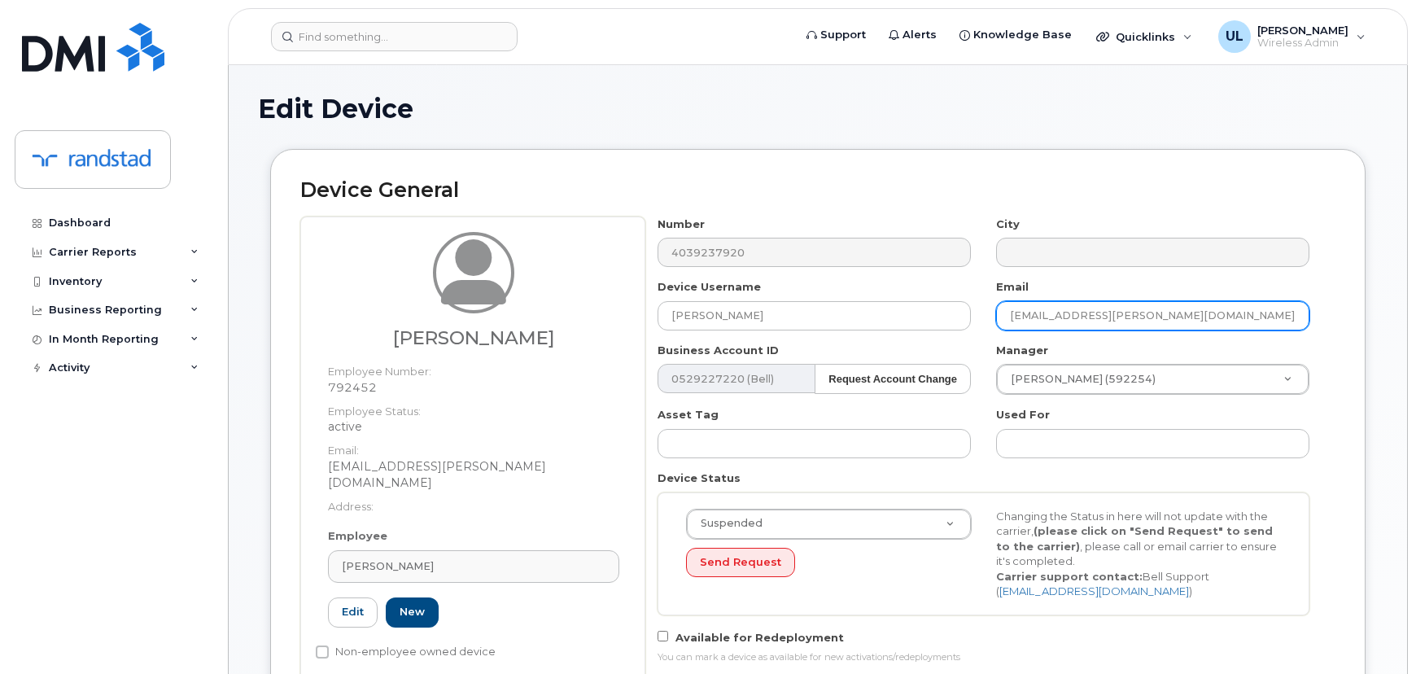
click at [1141, 318] on input "husseni.akberally@randstad.ca" at bounding box center [1152, 315] width 313 height 29
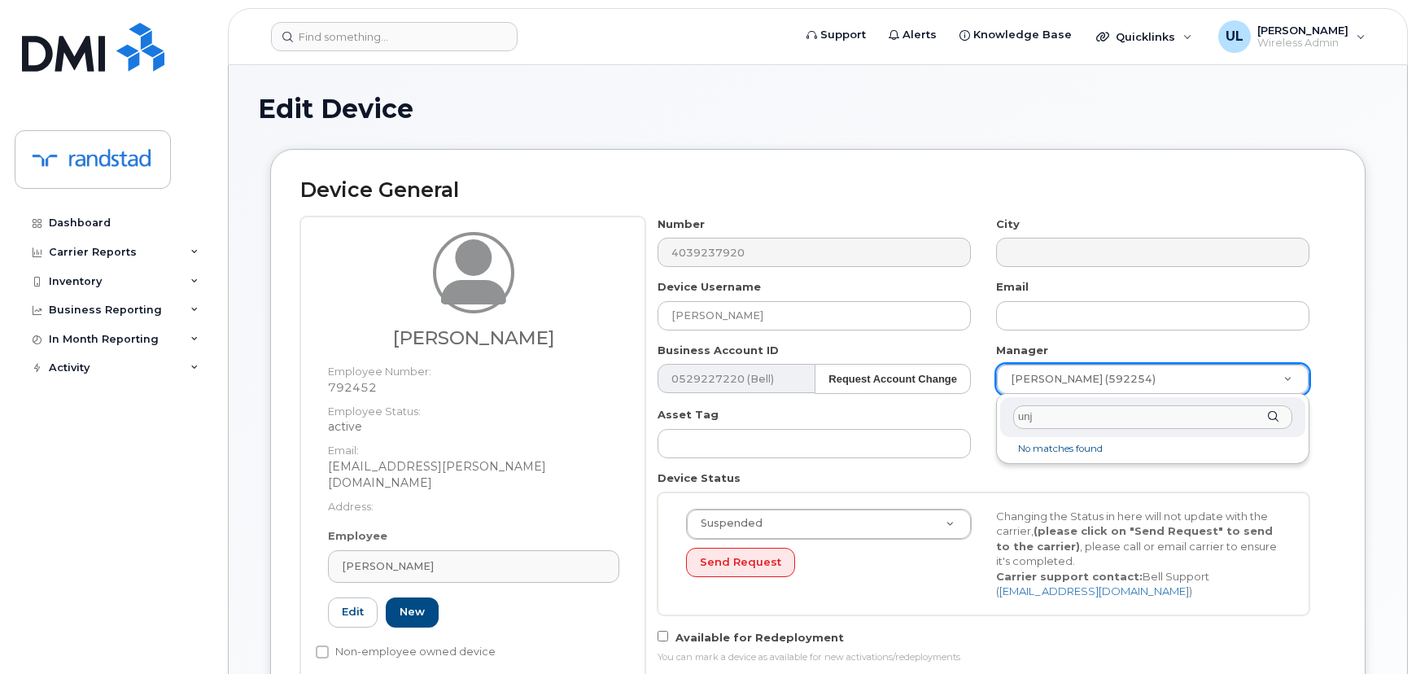
click at [1124, 440] on li "No matches found" at bounding box center [1153, 448] width 299 height 17
type input "unk"
type input "281330"
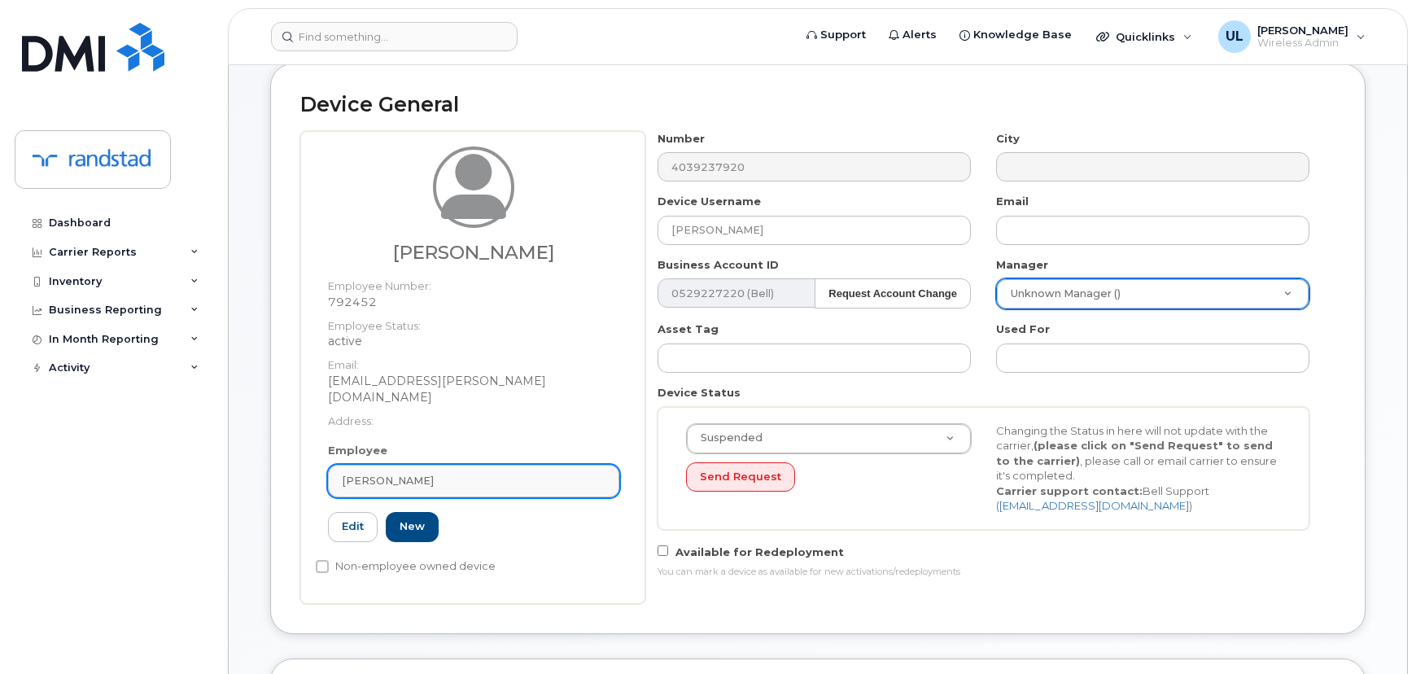
scroll to position [147, 0]
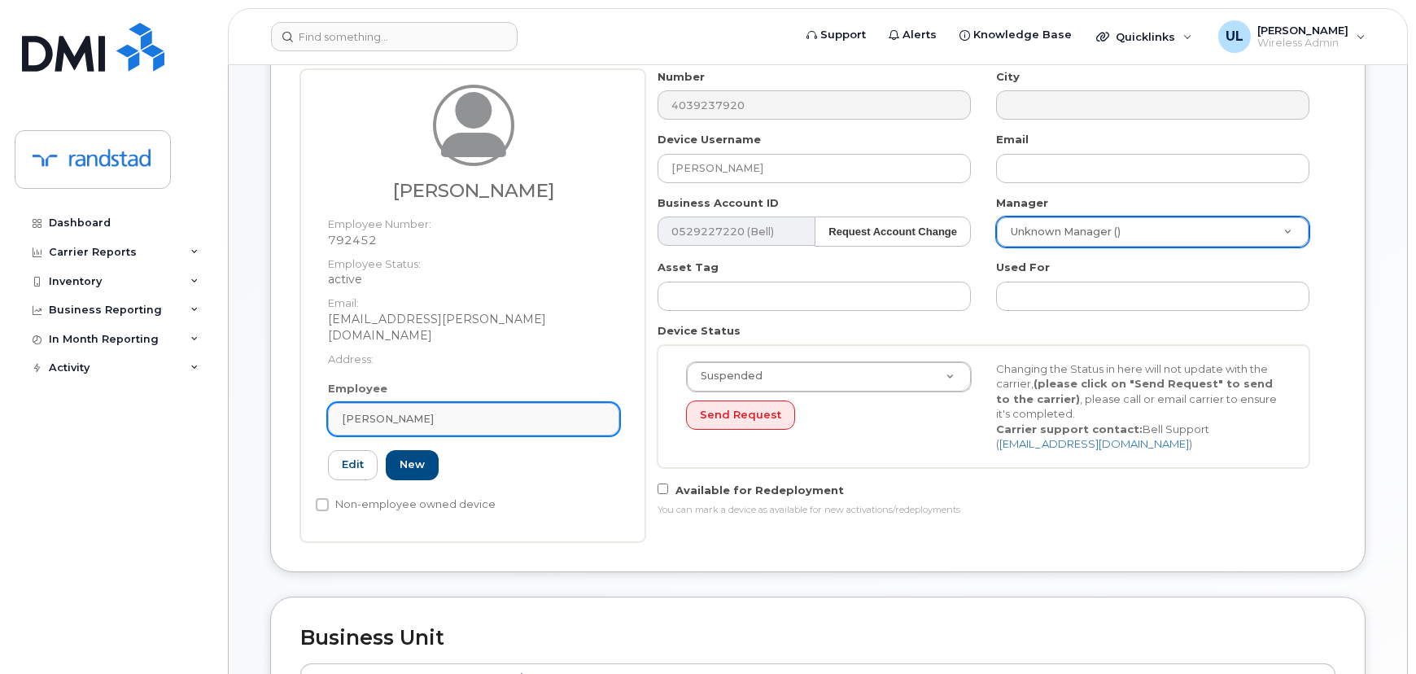
click at [521, 411] on div "[PERSON_NAME]" at bounding box center [474, 418] width 264 height 15
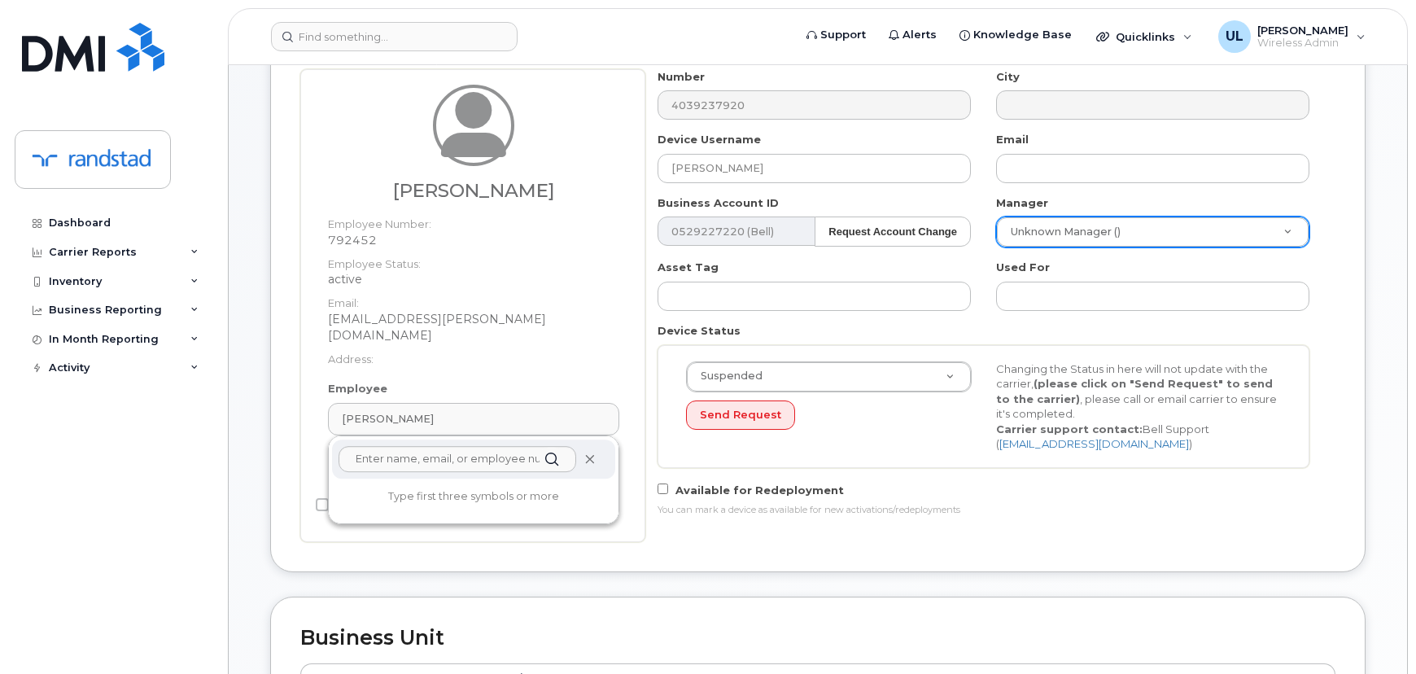
click at [593, 453] on span at bounding box center [590, 459] width 13 height 13
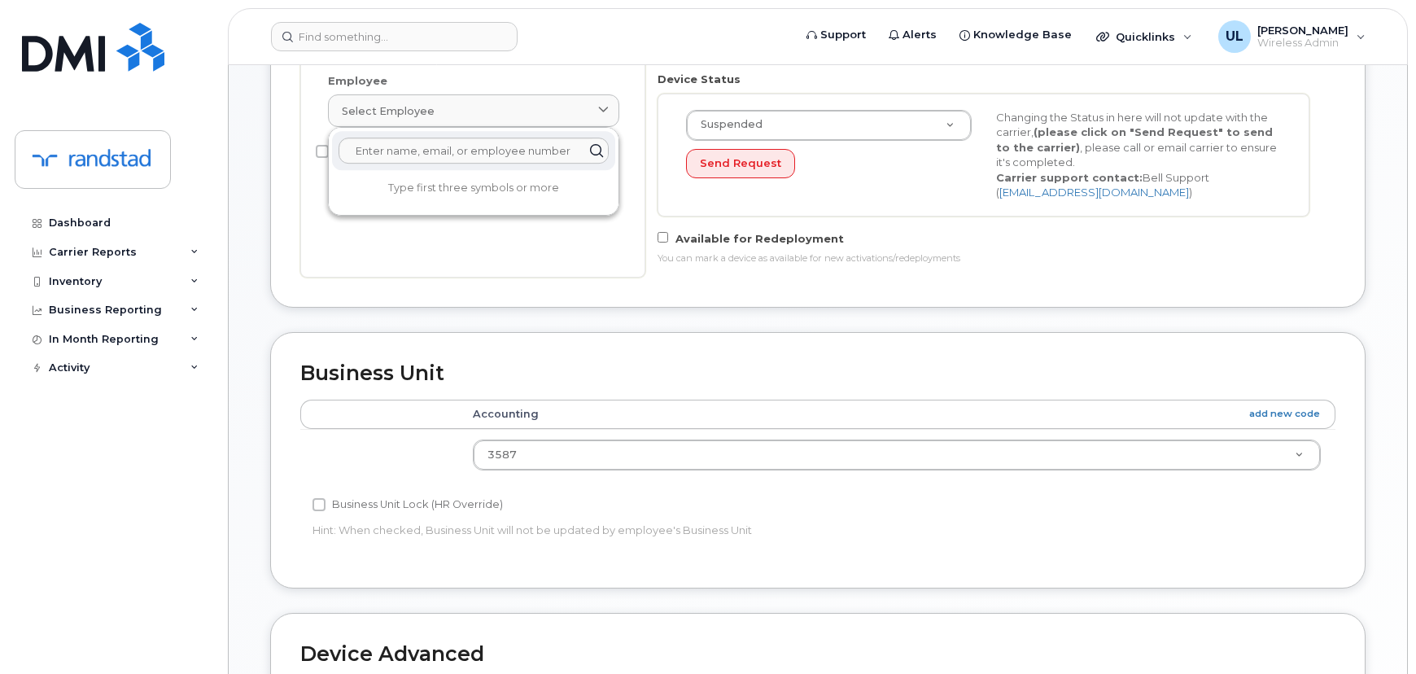
scroll to position [821, 0]
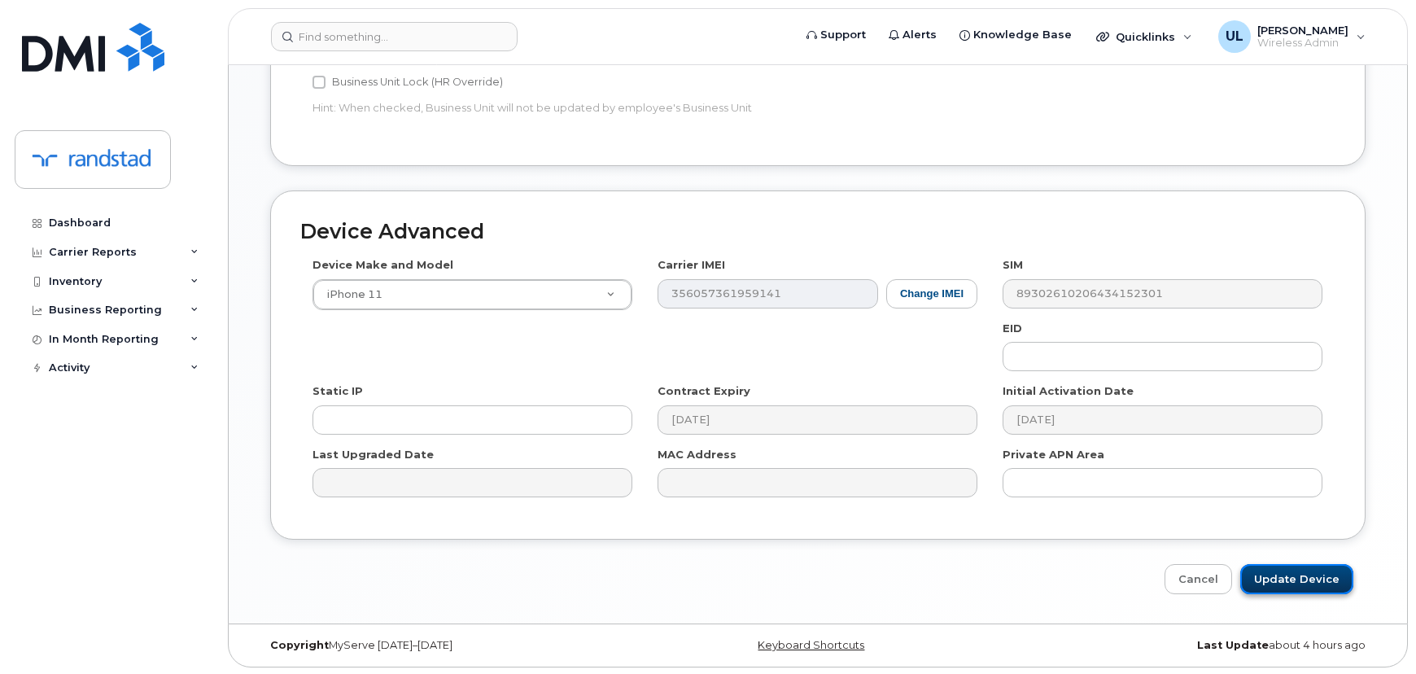
click at [1284, 570] on input "Update Device" at bounding box center [1297, 579] width 113 height 30
type input "Saving..."
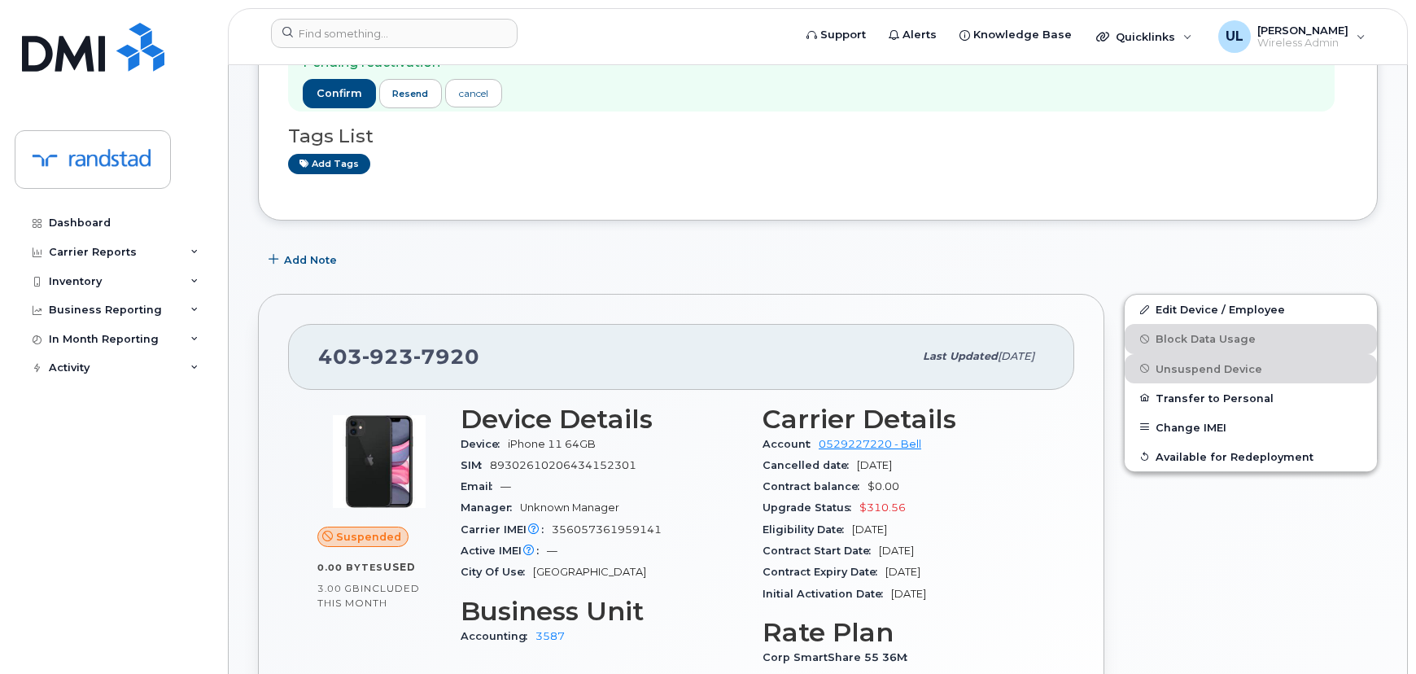
scroll to position [221, 0]
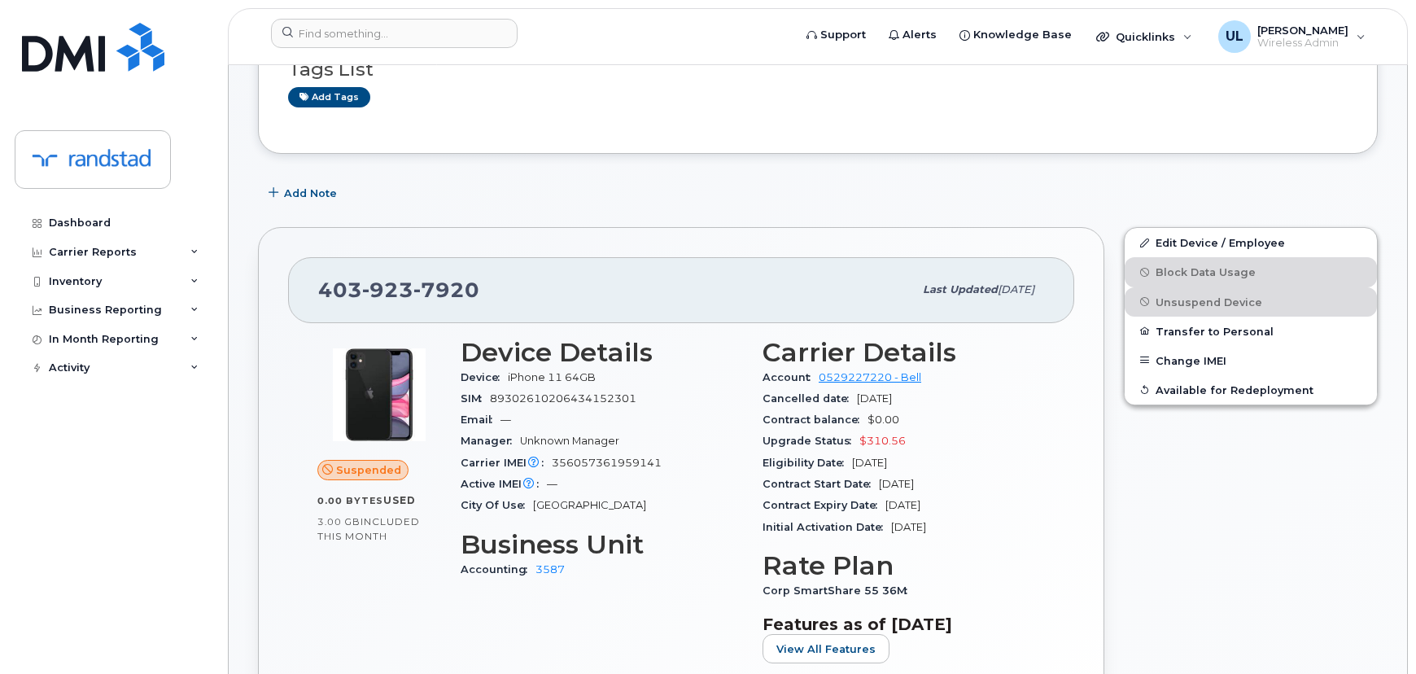
click at [405, 285] on span "923" at bounding box center [387, 290] width 51 height 24
copy span "[PHONE_NUMBER]"
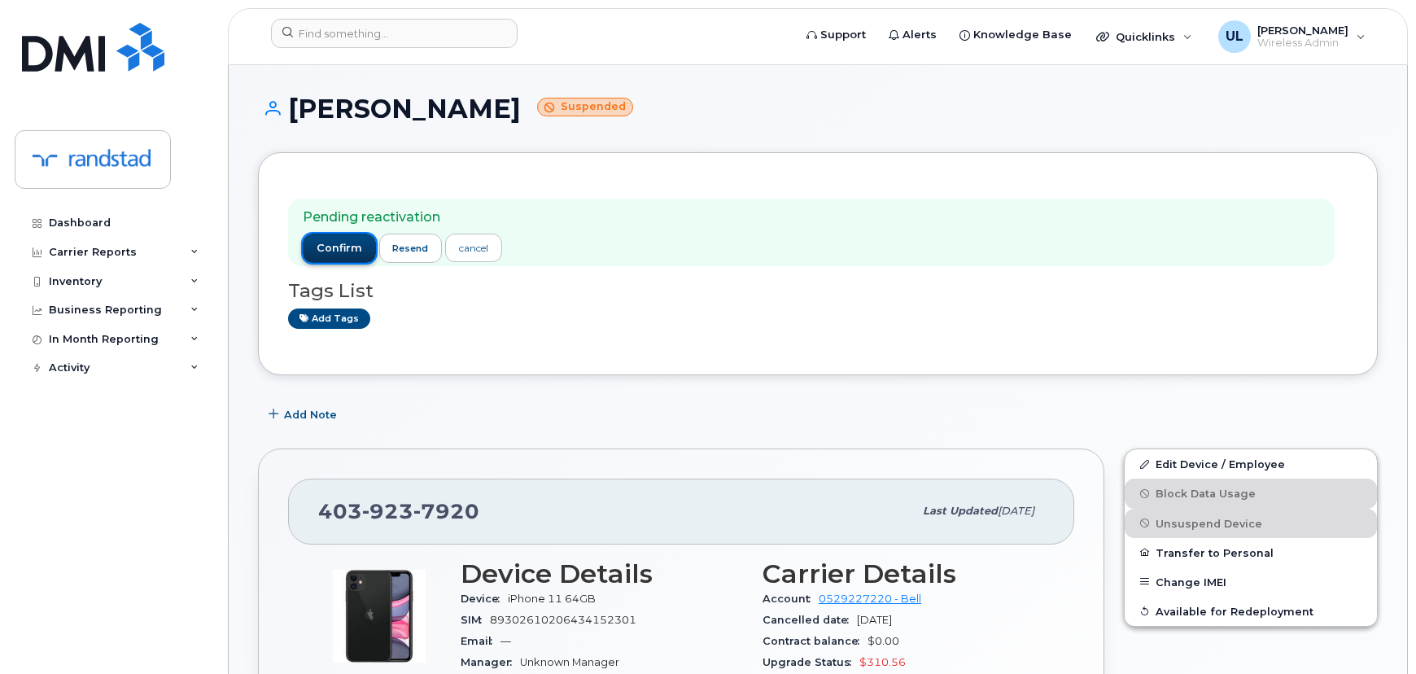
click at [352, 242] on span "confirm" at bounding box center [340, 248] width 46 height 15
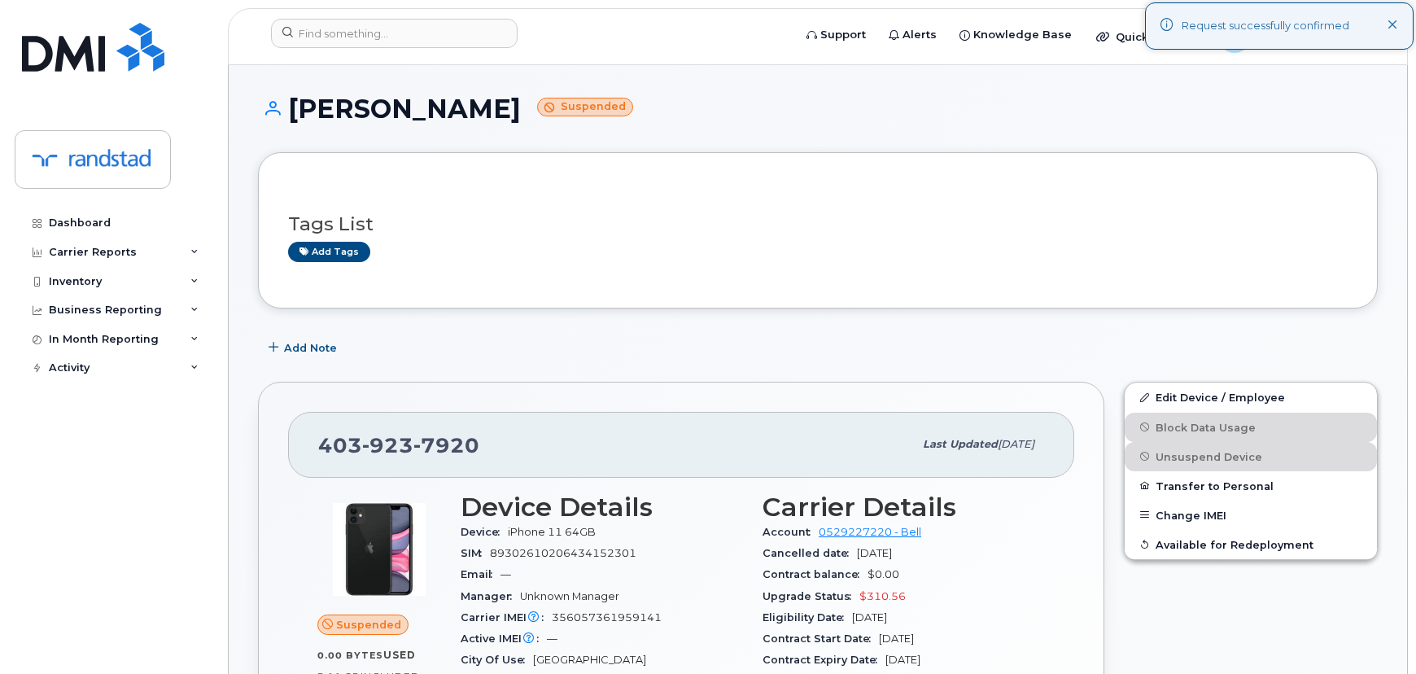
click at [630, 253] on div "Add tags" at bounding box center [811, 252] width 1047 height 20
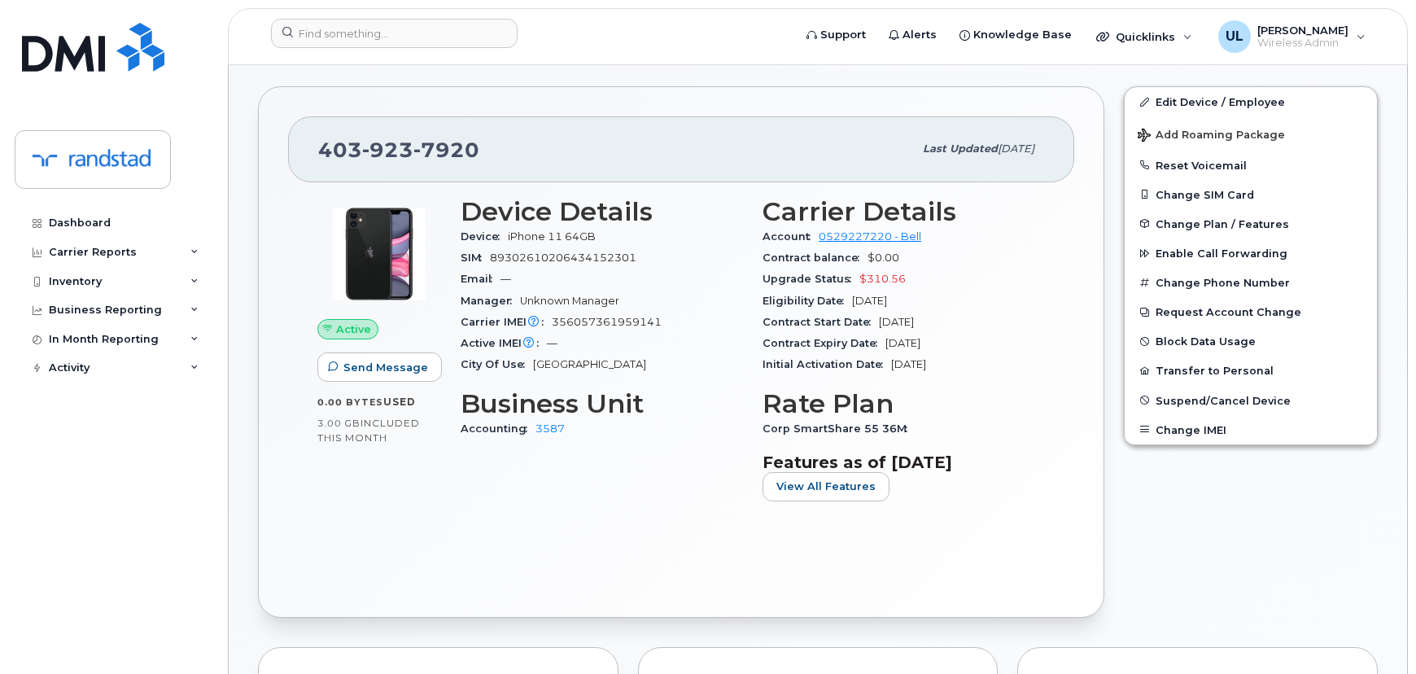
scroll to position [221, 0]
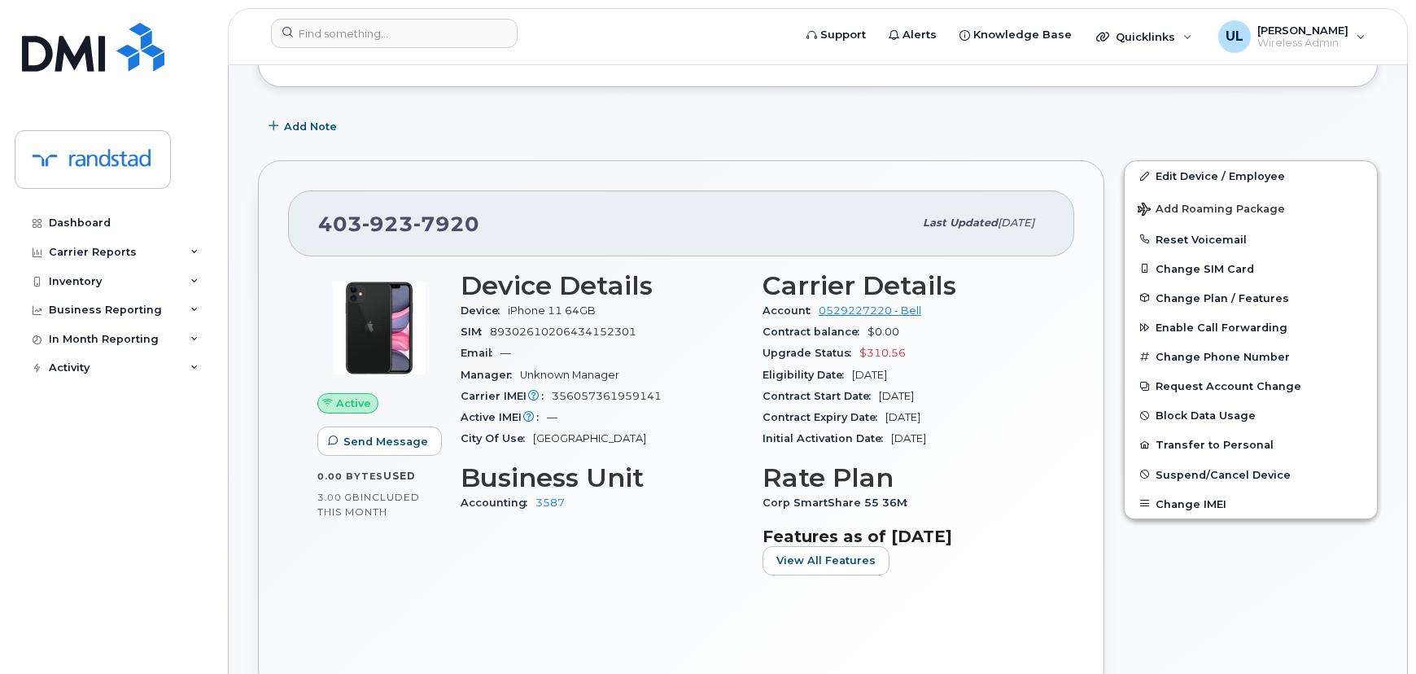
click at [370, 239] on div "[PHONE_NUMBER]" at bounding box center [615, 223] width 595 height 34
copy span "403 923 7920"
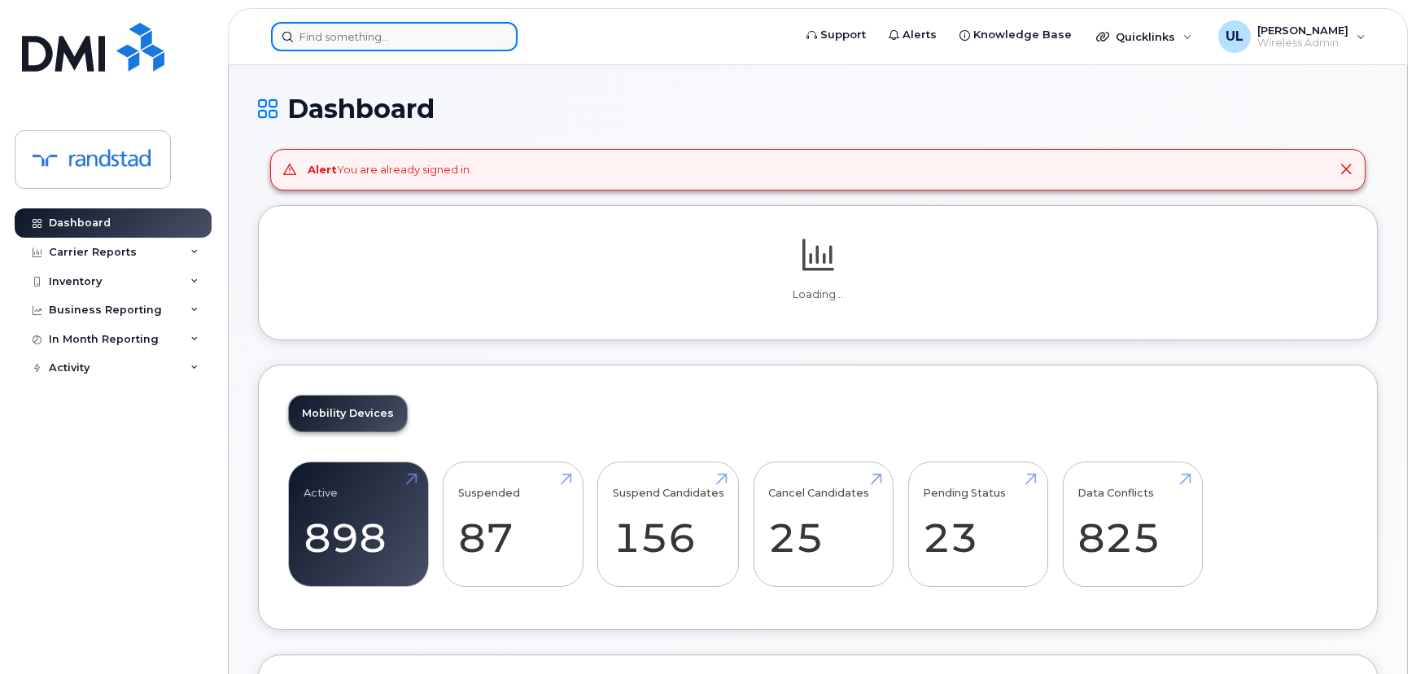
click at [397, 31] on input at bounding box center [394, 36] width 247 height 29
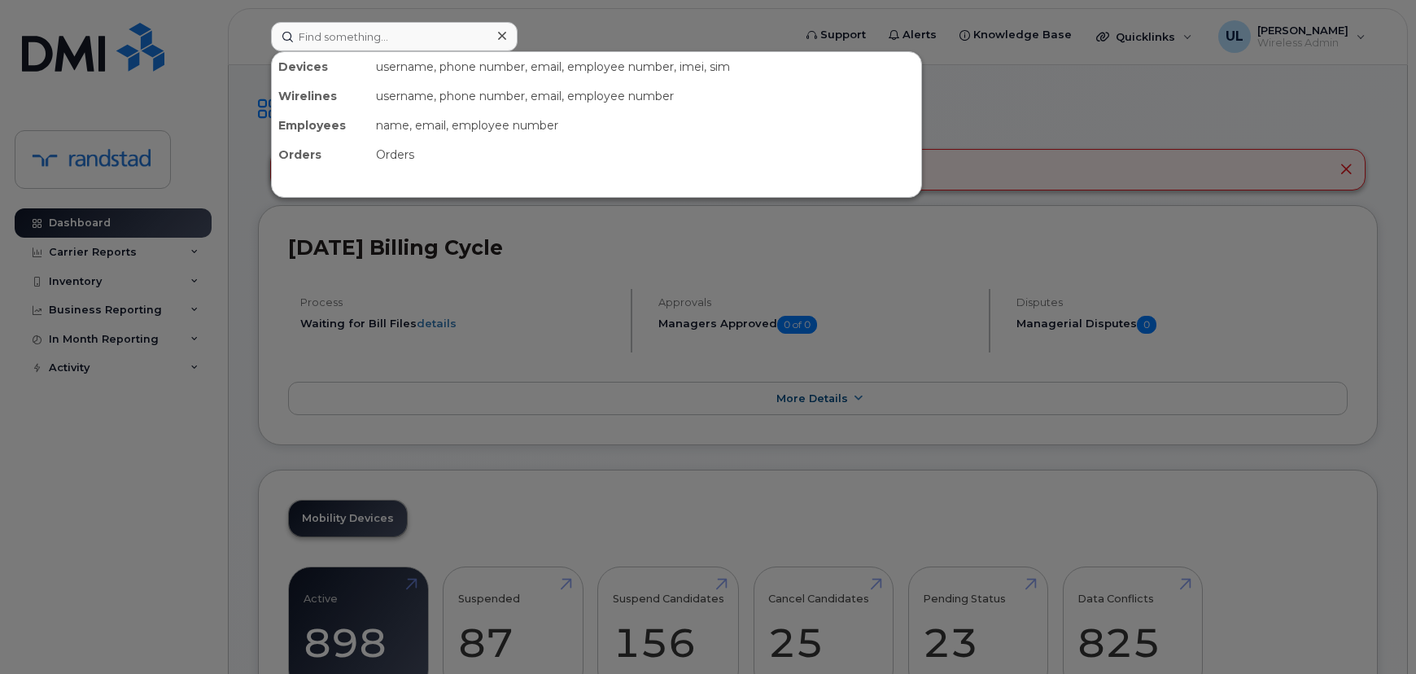
click at [510, 293] on div at bounding box center [708, 337] width 1416 height 674
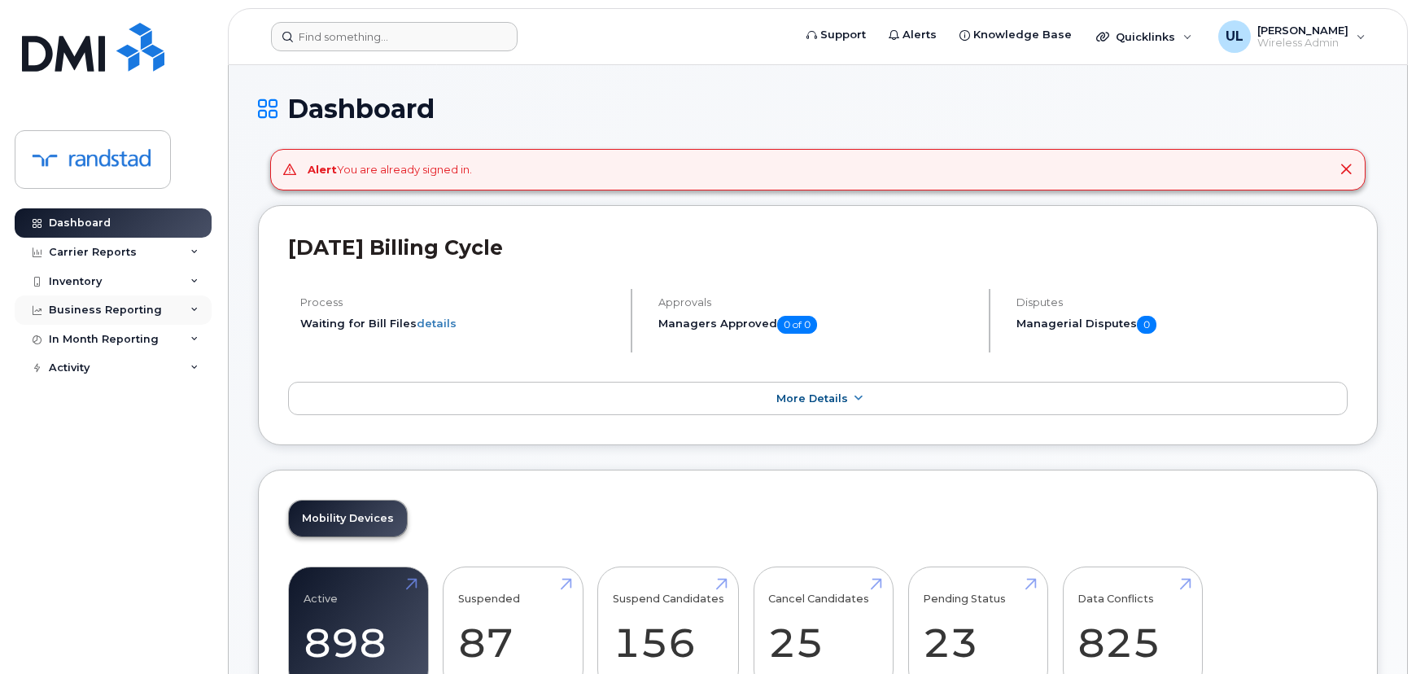
click at [142, 308] on div "Business Reporting" at bounding box center [105, 310] width 113 height 13
click at [130, 293] on div "Inventory" at bounding box center [113, 281] width 197 height 29
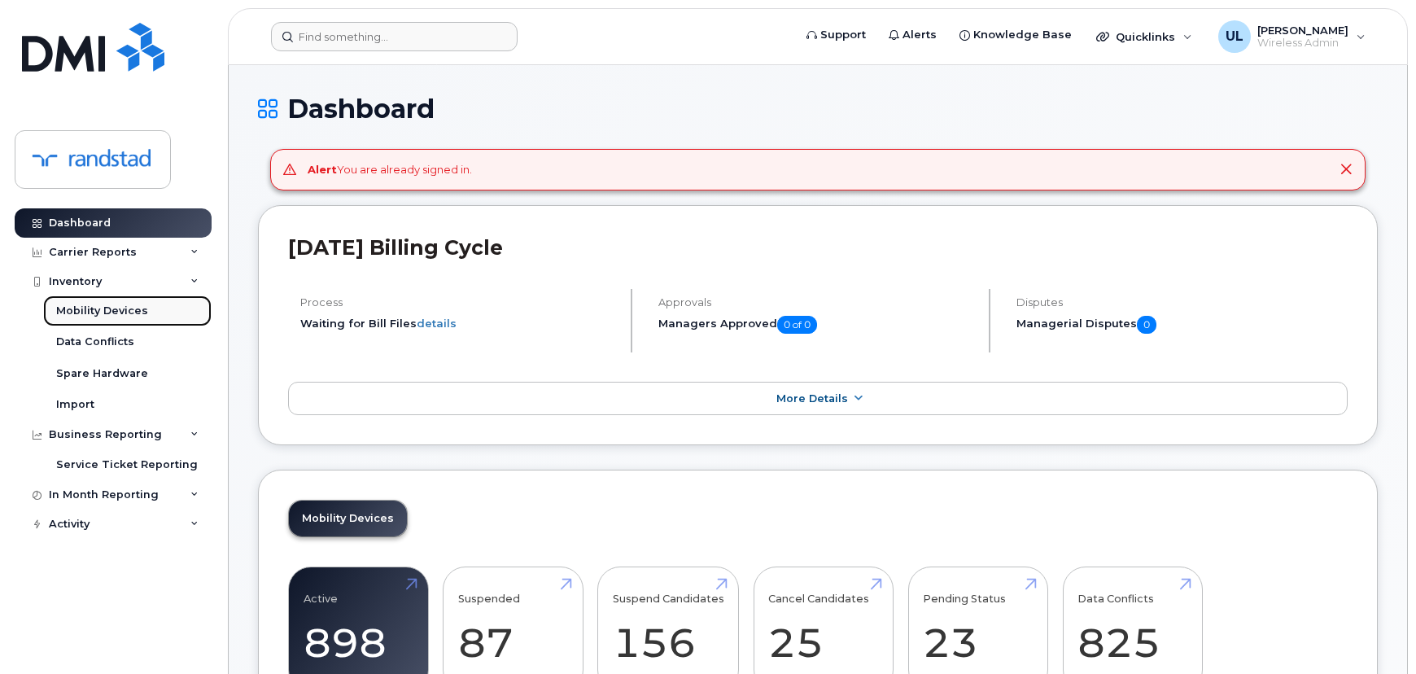
click at [138, 321] on link "Mobility Devices" at bounding box center [127, 311] width 169 height 31
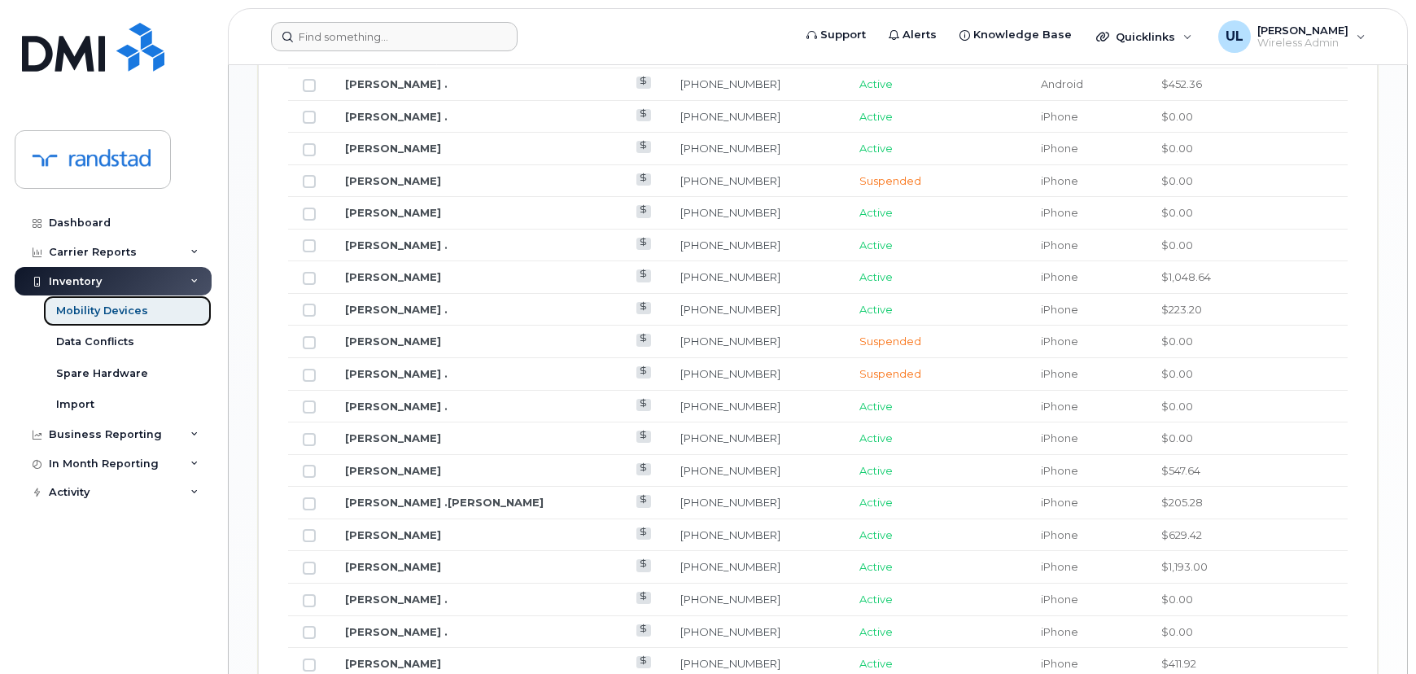
scroll to position [1332, 0]
click at [108, 63] on img at bounding box center [93, 47] width 142 height 49
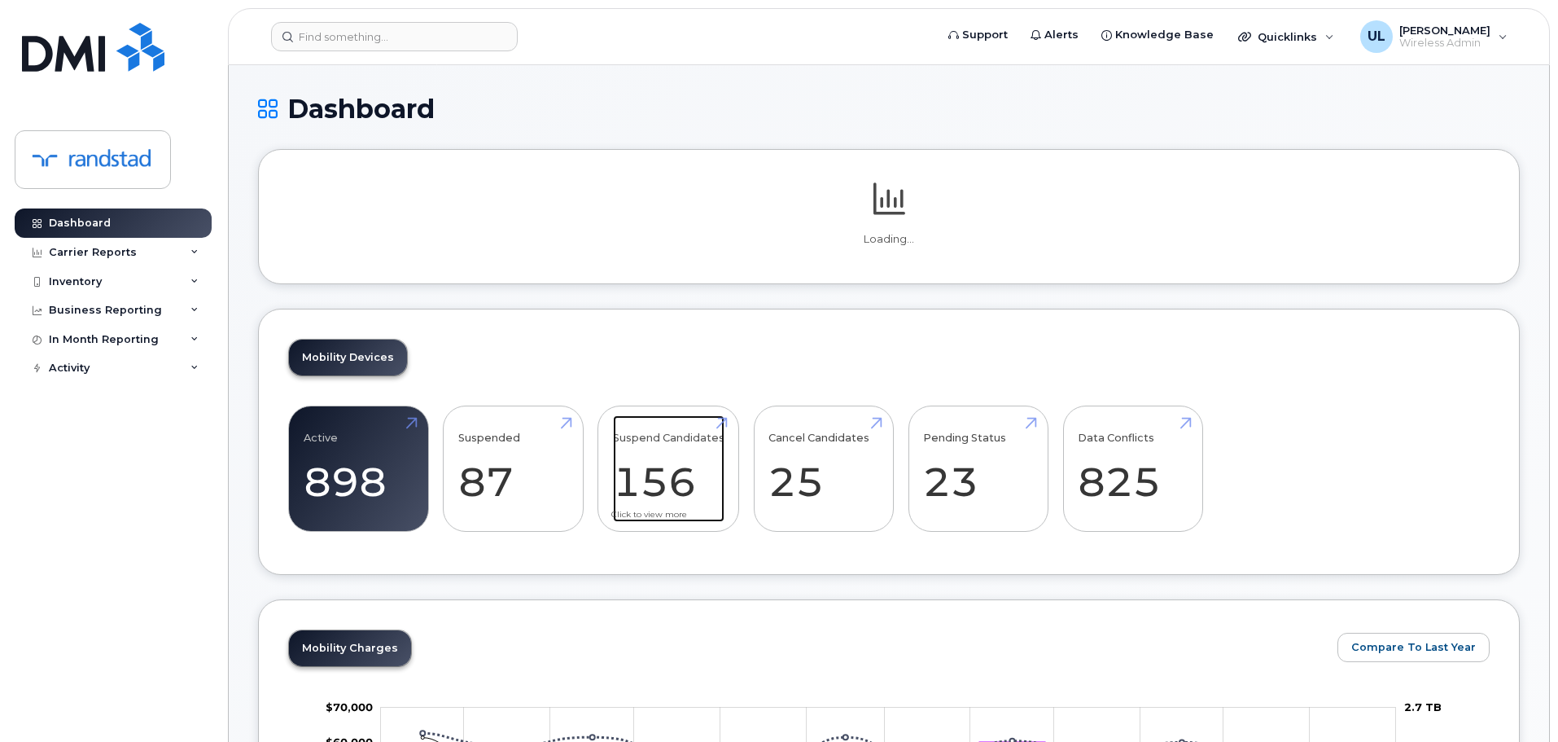
click at [647, 466] on link "Suspend Candidates 156" at bounding box center [669, 468] width 112 height 107
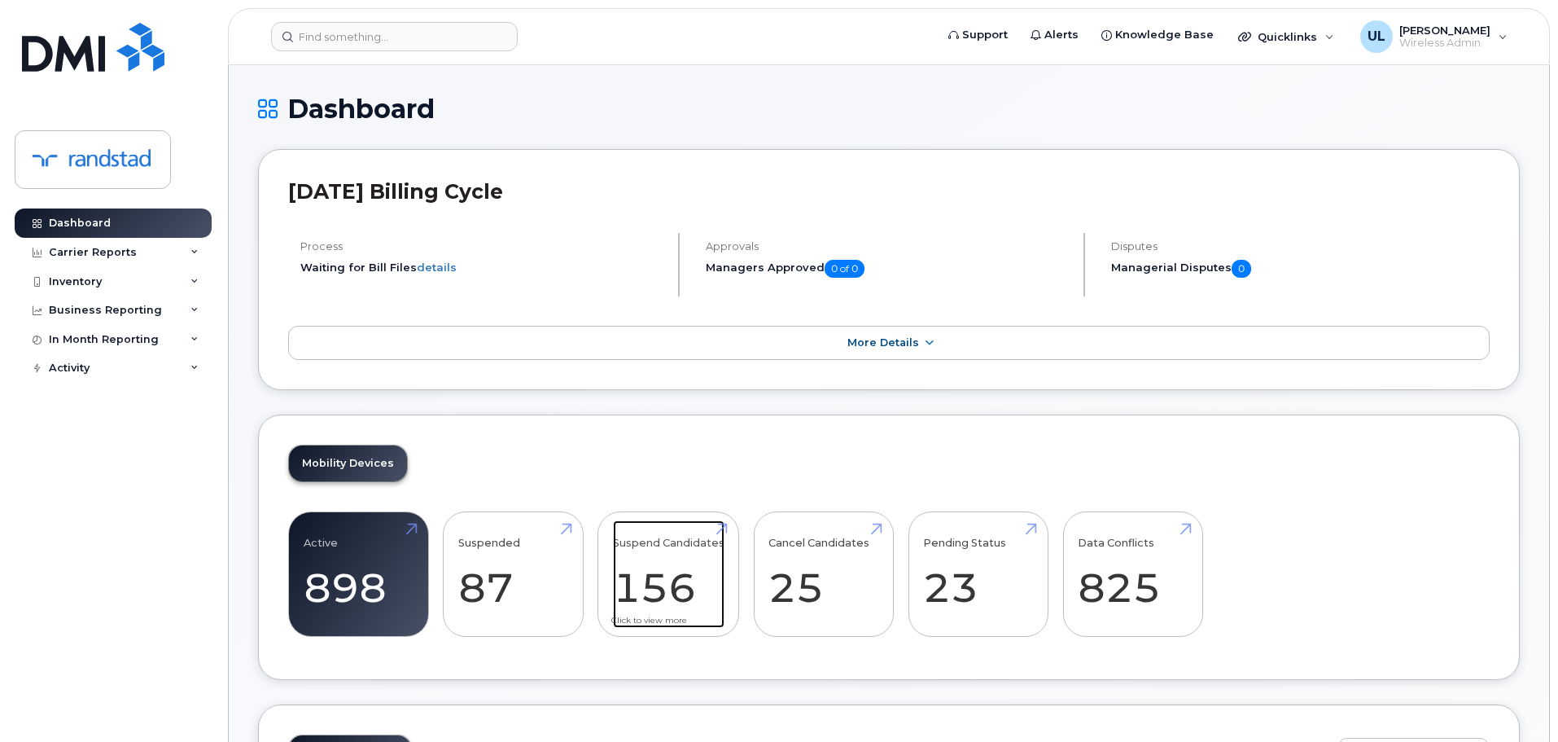
click at [668, 590] on link "Suspend Candidates 156" at bounding box center [669, 573] width 112 height 107
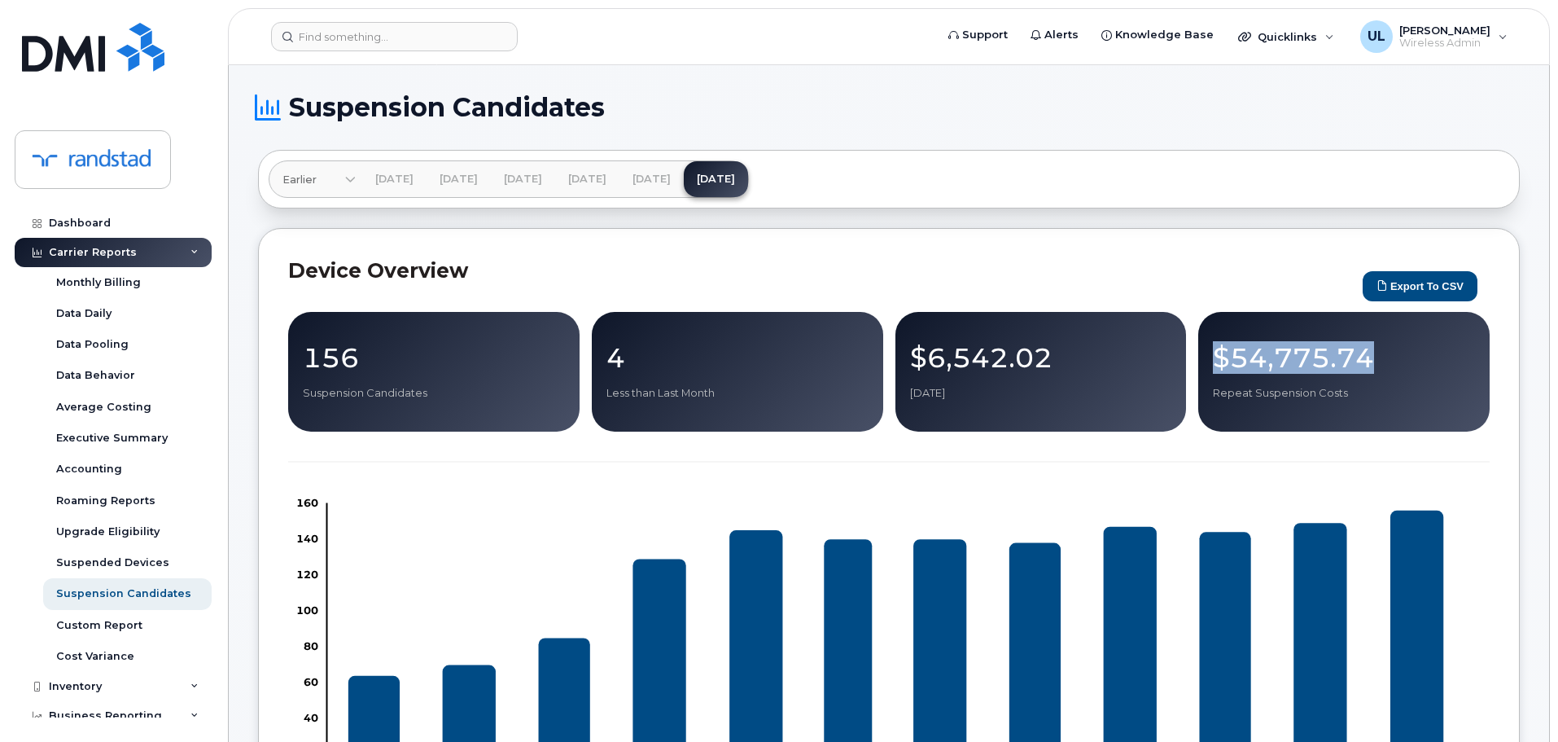
drag, startPoint x: 1407, startPoint y: 366, endPoint x: 1201, endPoint y: 352, distance: 206.5
click at [1201, 352] on div "$54,775.74 Repeat Suspension Costs" at bounding box center [1343, 372] width 291 height 120
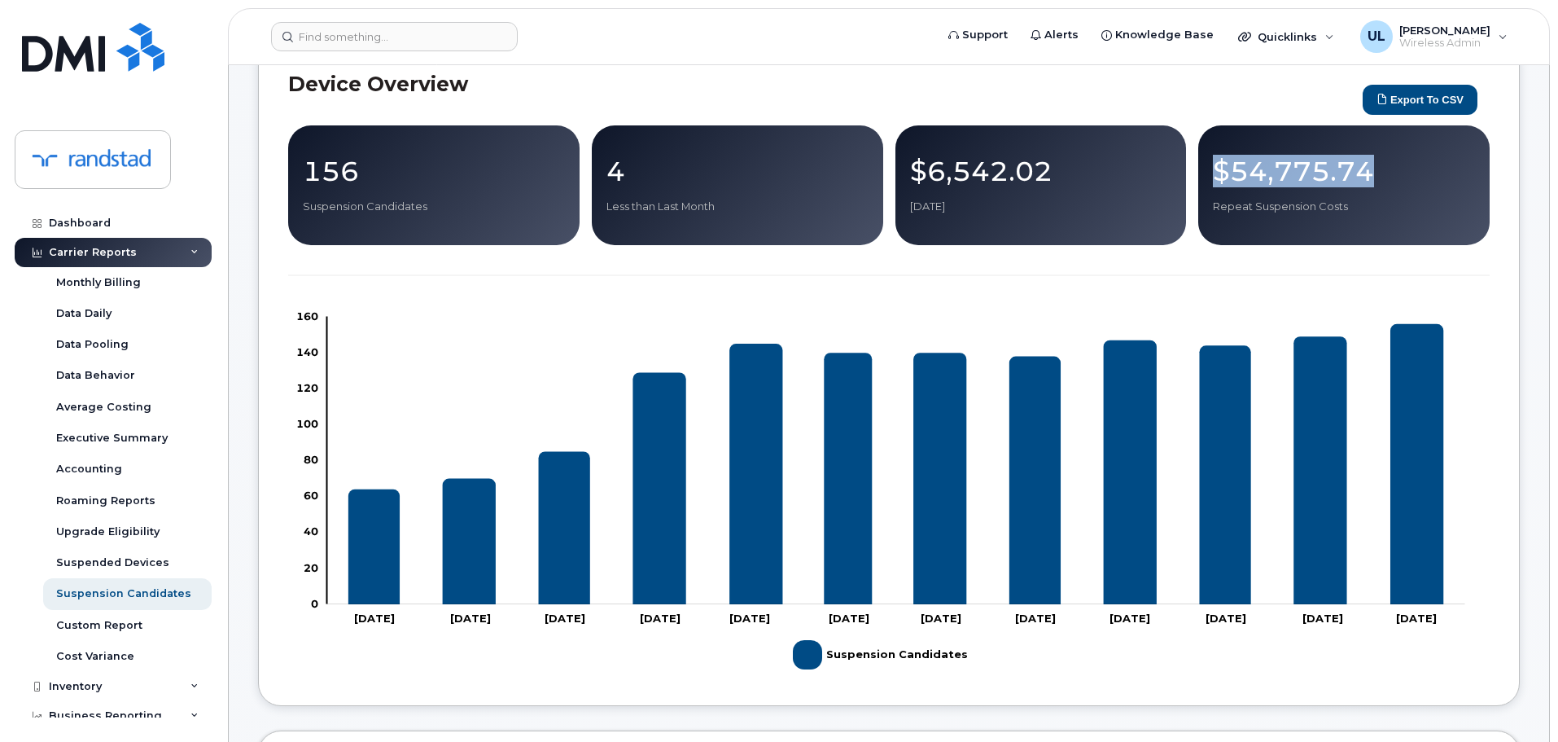
scroll to position [163, 0]
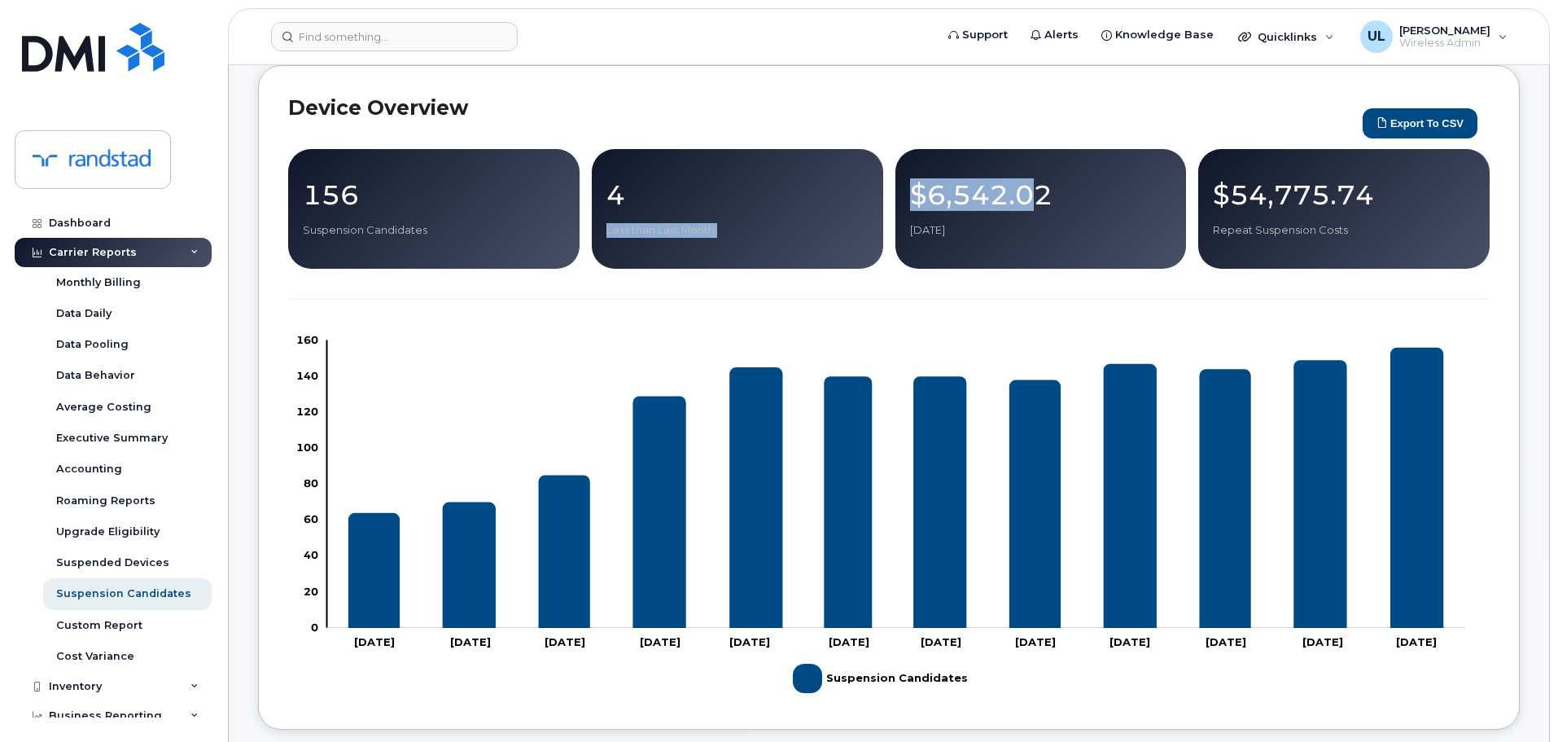
drag, startPoint x: 884, startPoint y: 172, endPoint x: 1024, endPoint y: 188, distance: 141.0
click at [1024, 188] on div "156 Suspension Candidates 4 Less than Last Month $6,542.02 Aug 2025 $54,775.74 …" at bounding box center [889, 209] width 1202 height 120
click at [1024, 188] on p "$6,542.02" at bounding box center [1041, 194] width 262 height 29
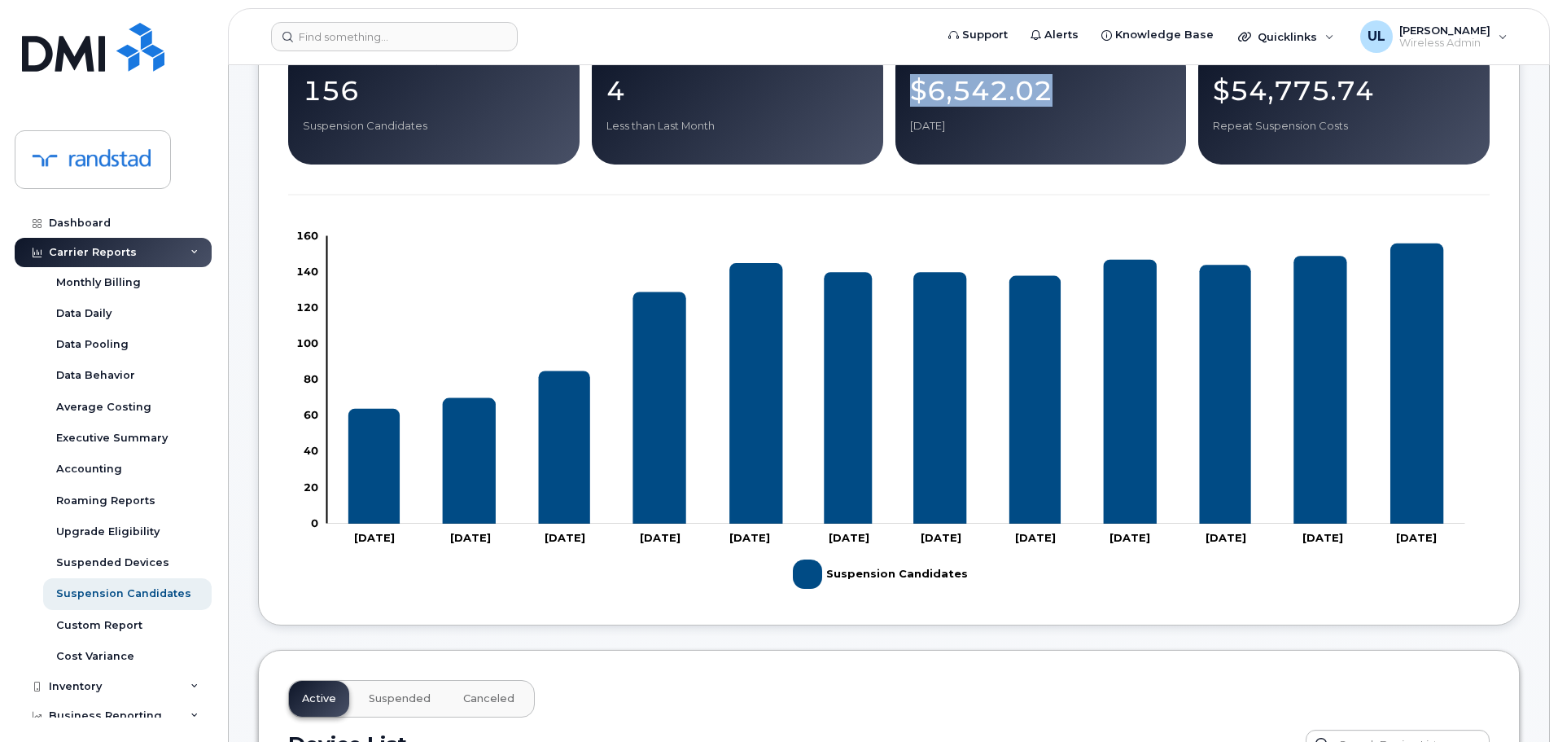
scroll to position [326, 0]
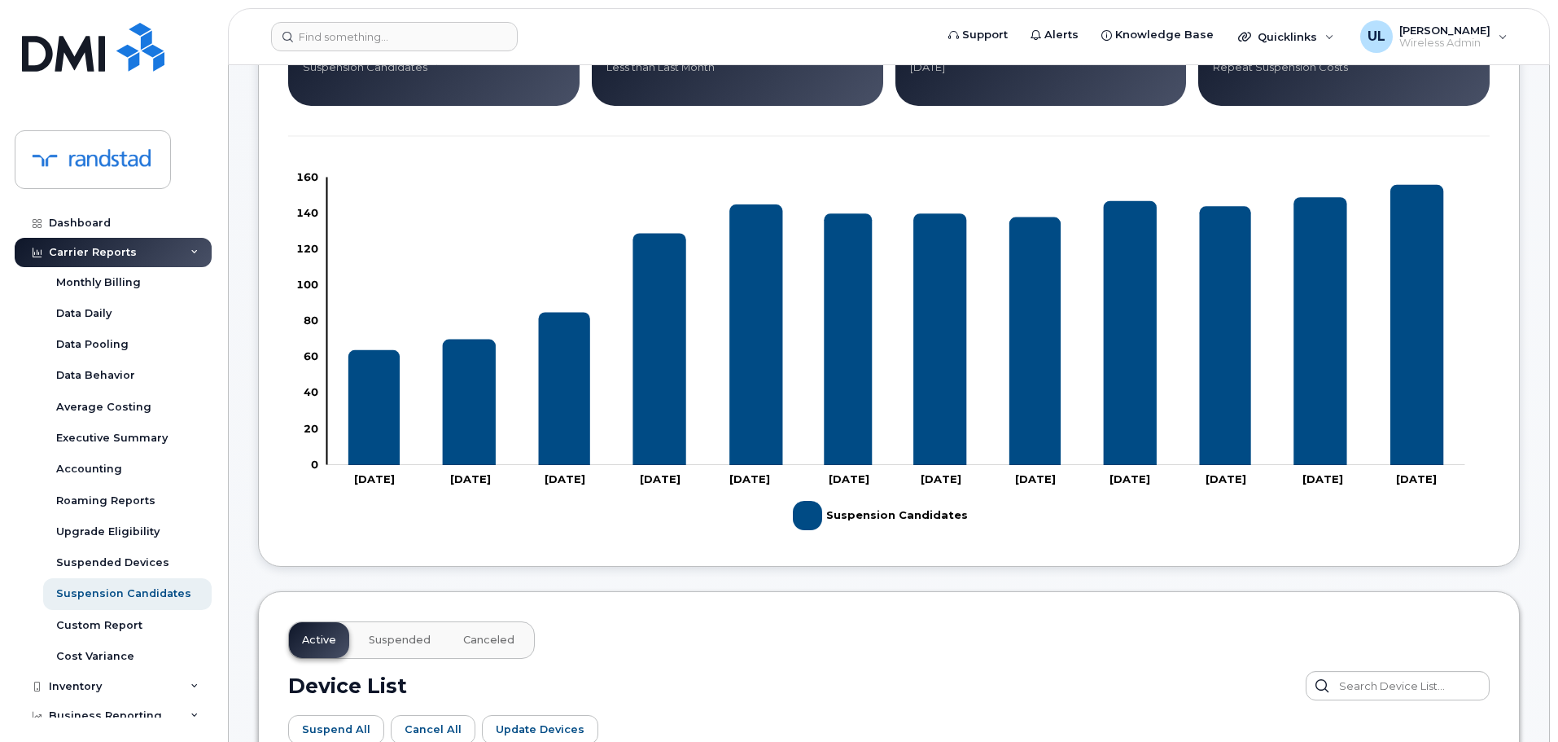
click at [649, 364] on icon "Suspension Candidates" at bounding box center [659, 350] width 53 height 232
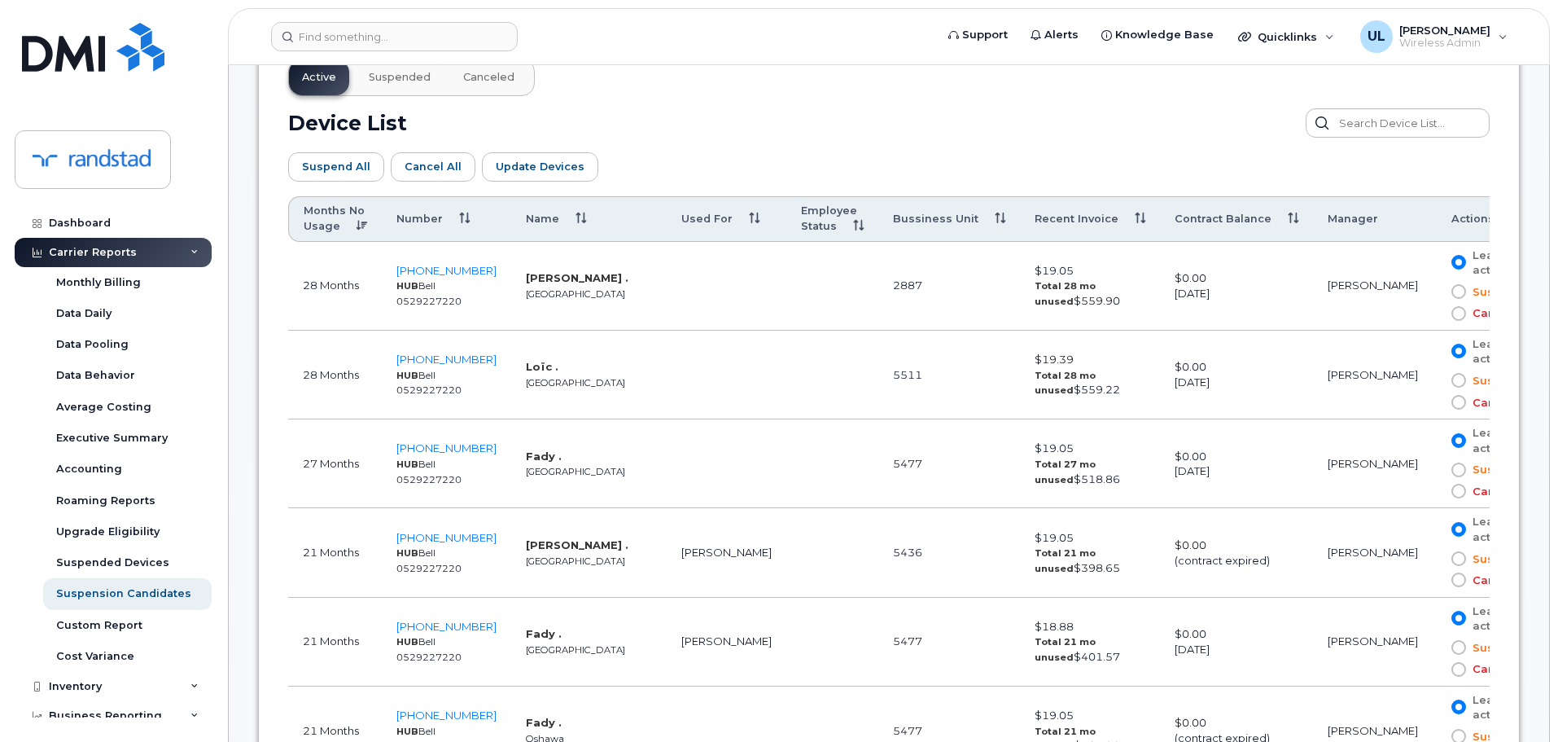
scroll to position [895, 0]
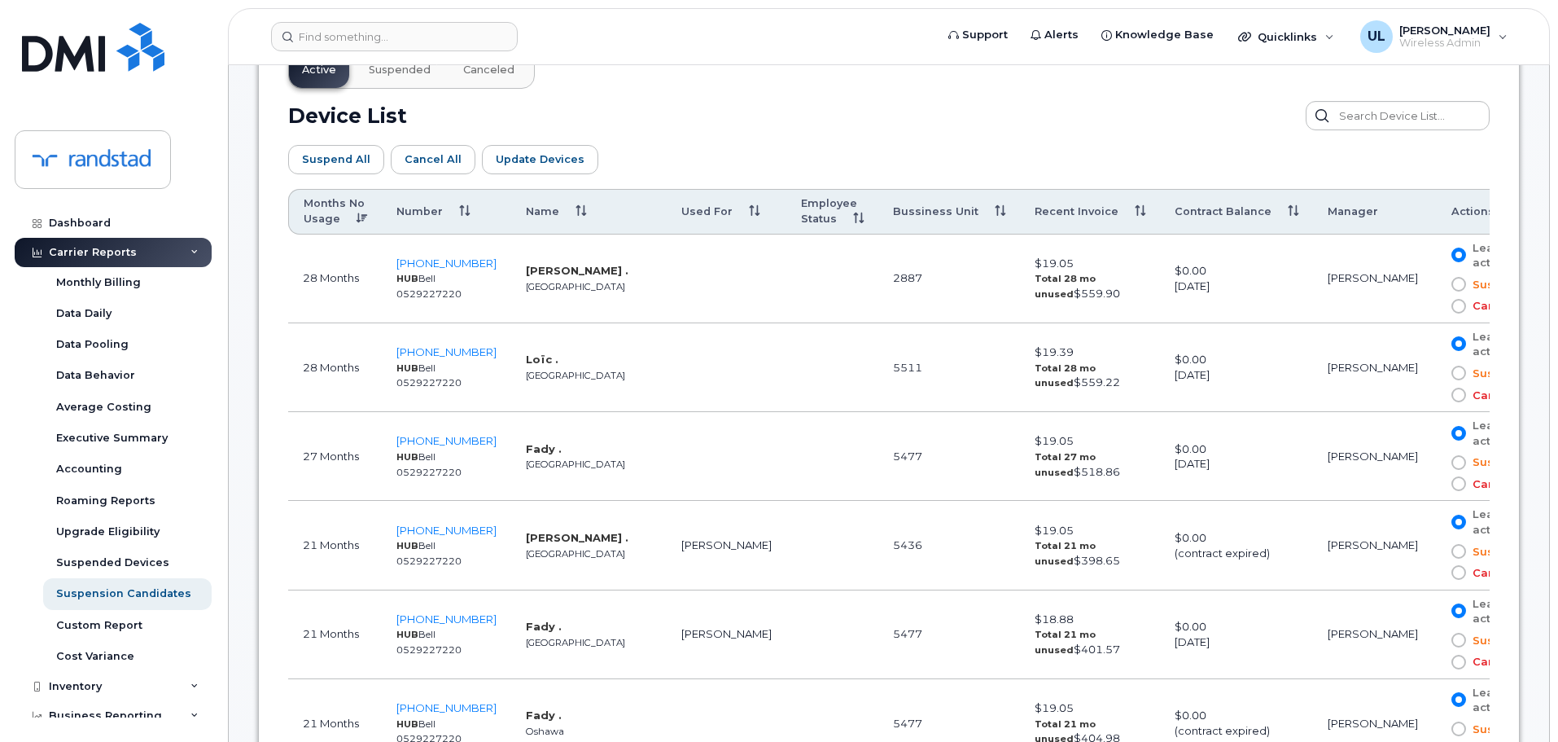
click at [762, 130] on div "Suspend All Cancel All Update Devices Customize Filter Refresh Export" at bounding box center [889, 159] width 1202 height 59
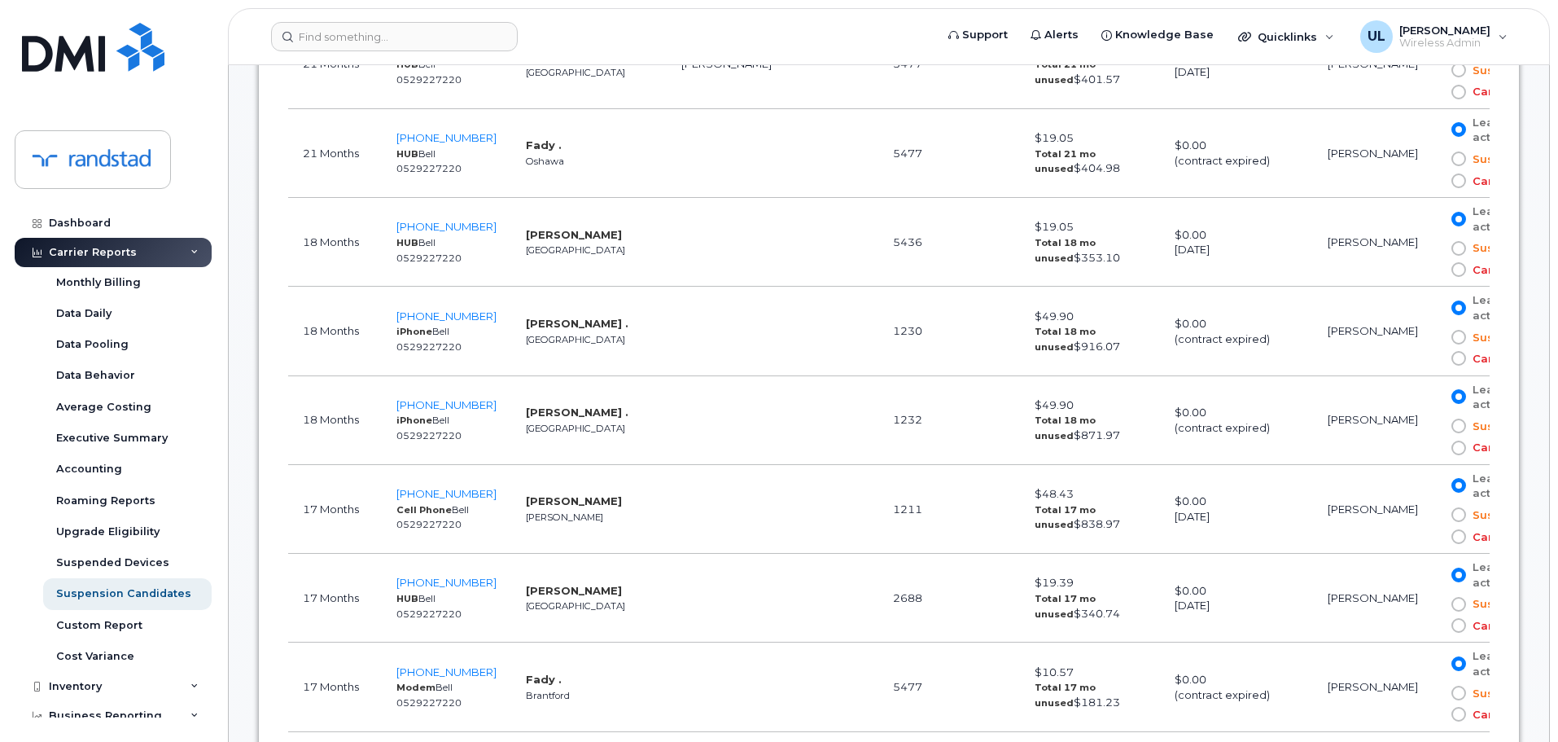
scroll to position [1547, 0]
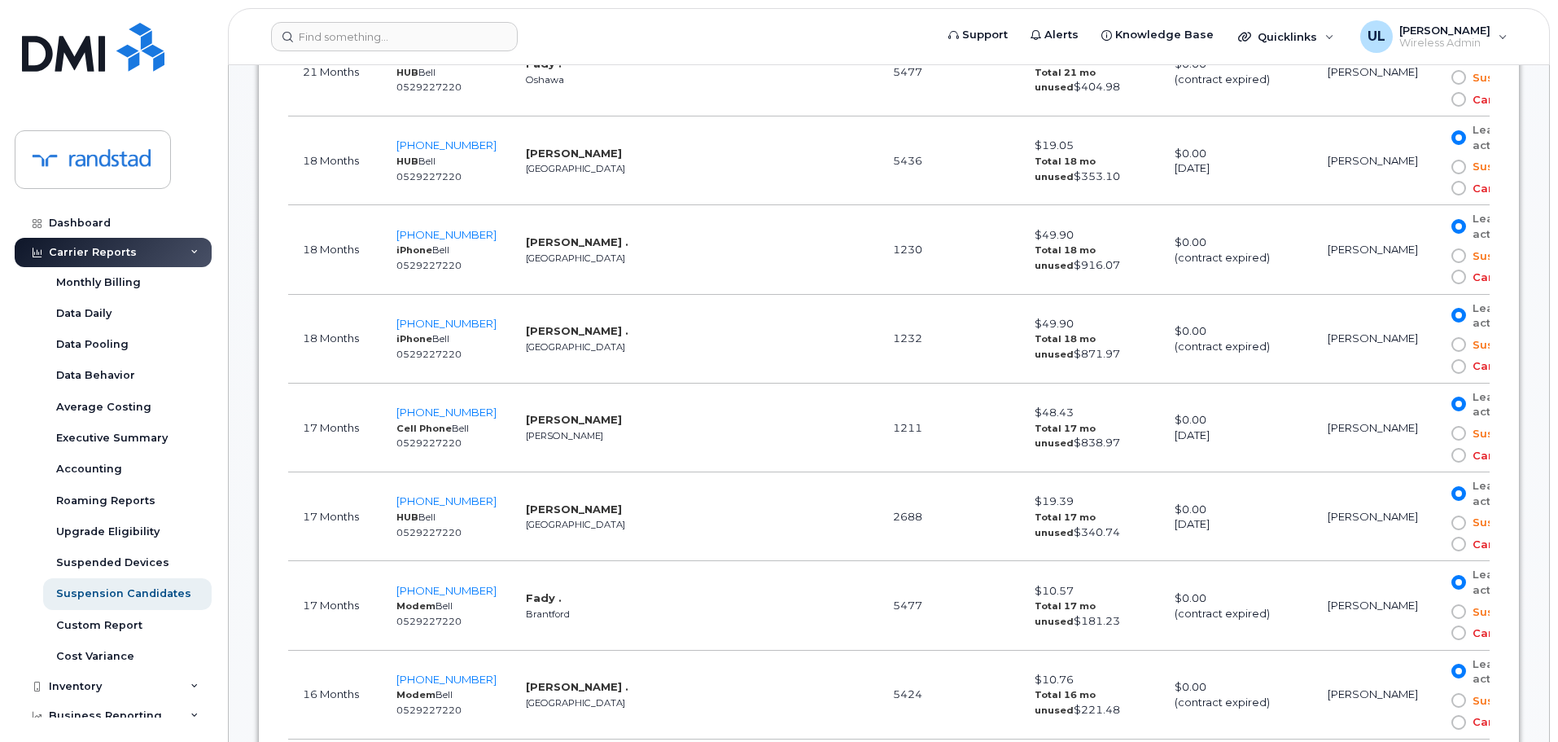
click at [495, 235] on td "438-466-7104 iPhone Bell 0529227220" at bounding box center [446, 249] width 129 height 89
copy span "438-466-7104"
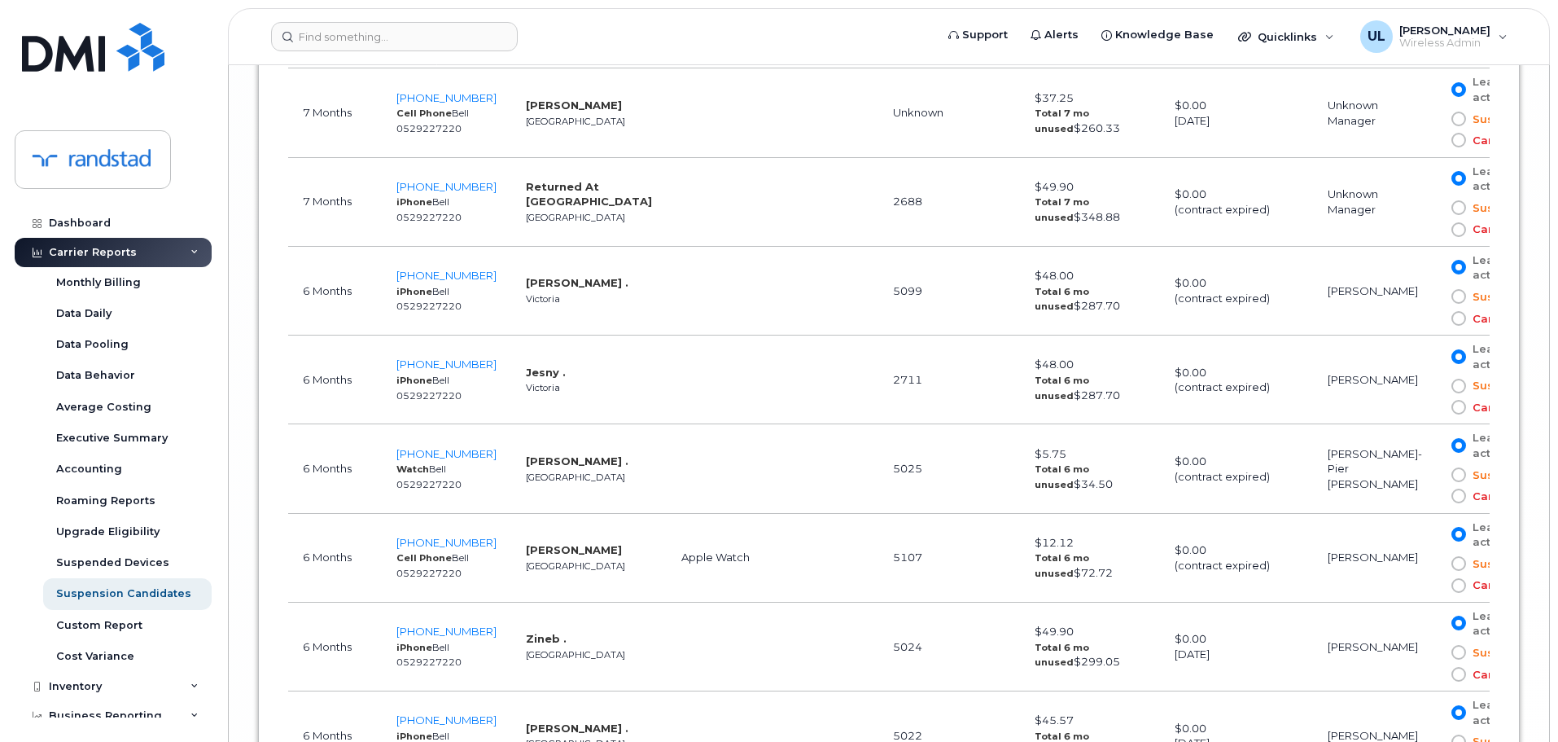
scroll to position [9443, 0]
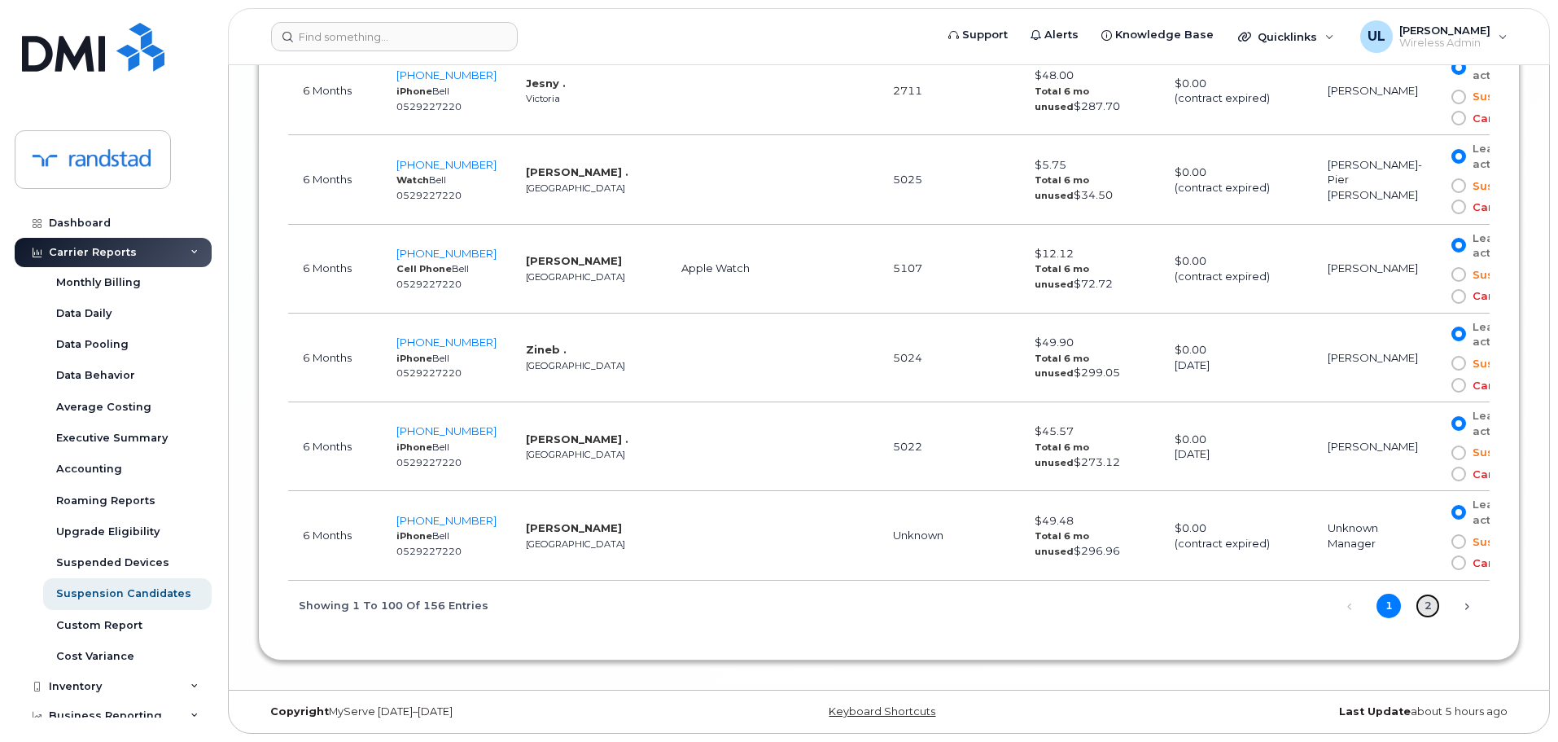
click at [1433, 613] on link "2" at bounding box center [1428, 605] width 24 height 24
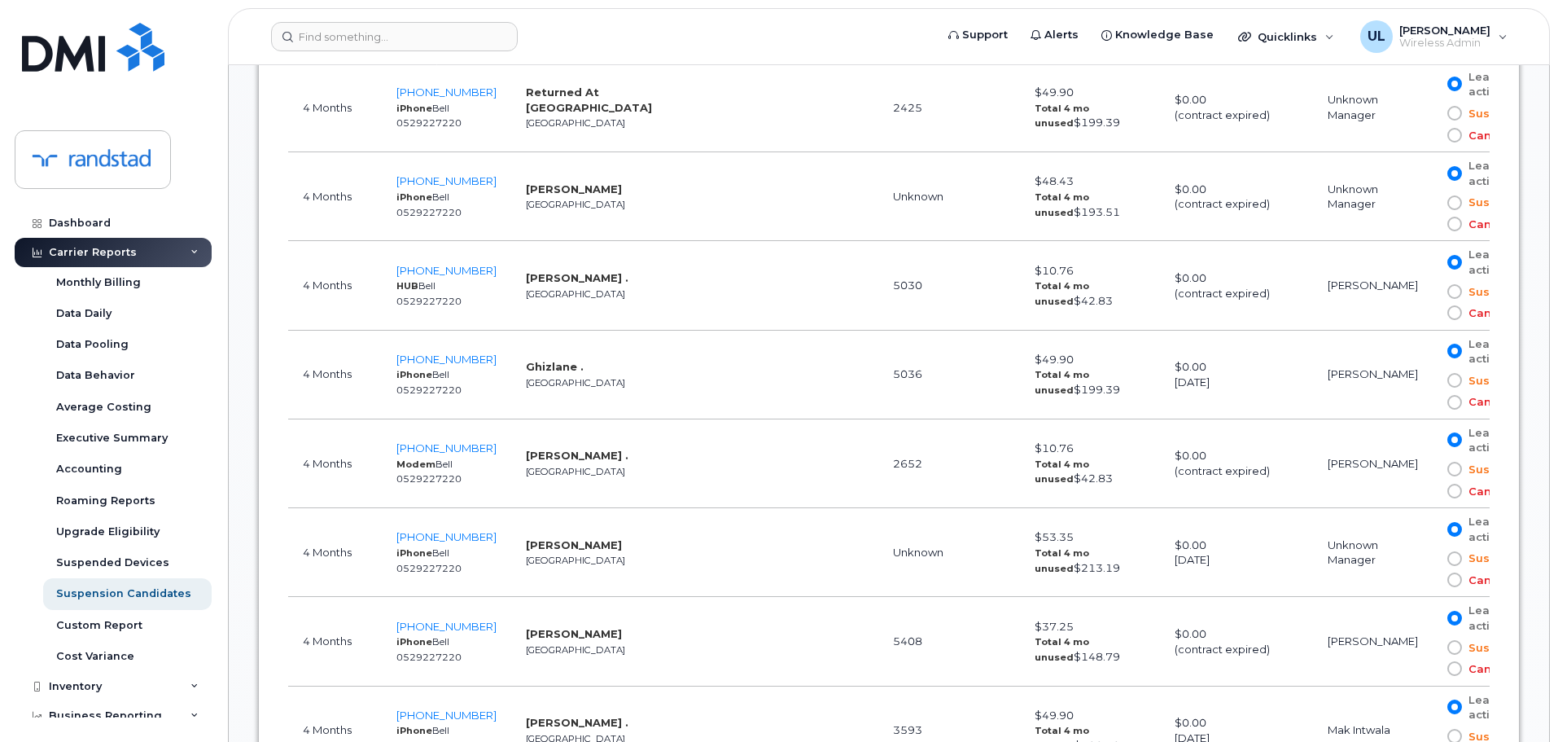
scroll to position [1378, 0]
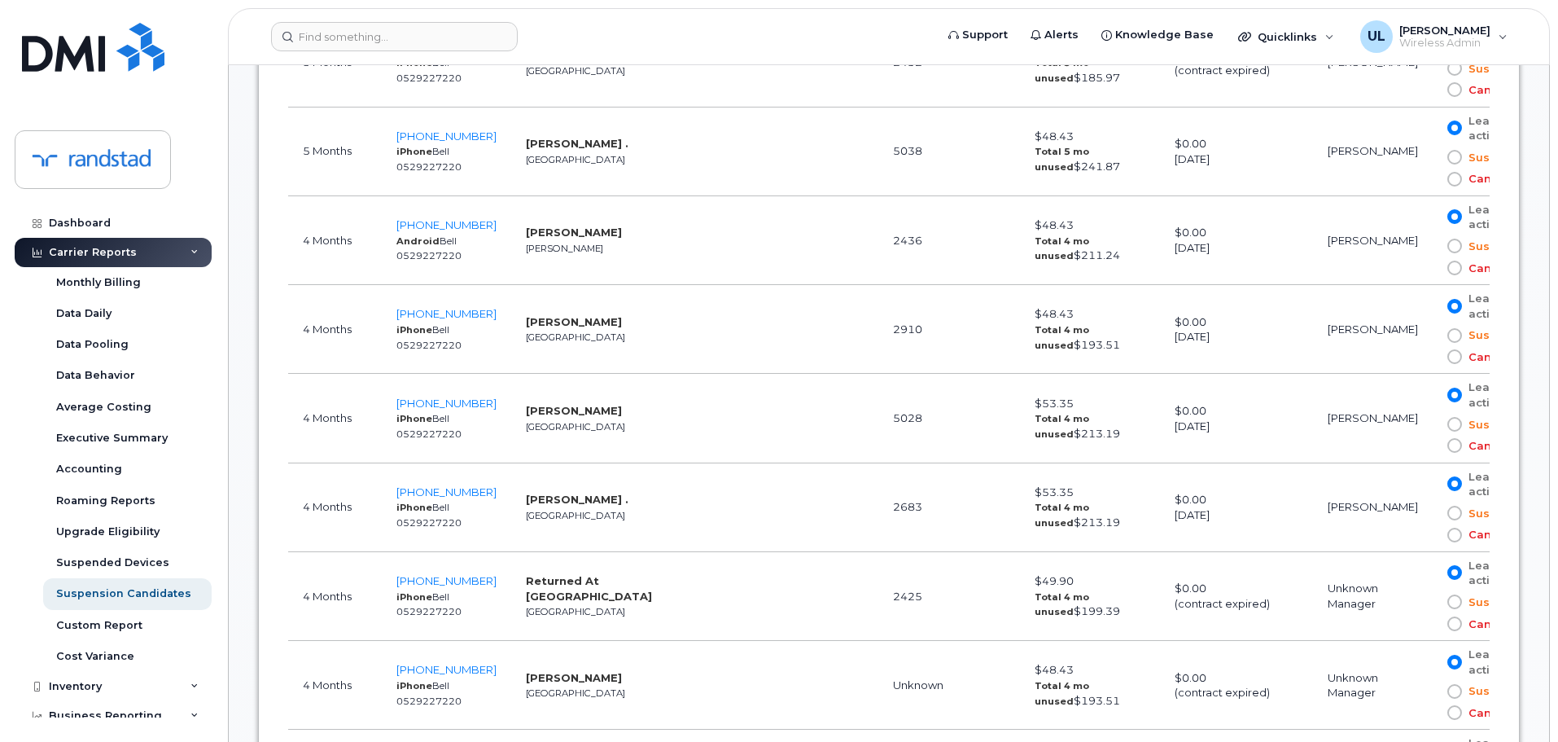
click at [493, 222] on td "289-527-4525 Android Bell 0529227220" at bounding box center [446, 240] width 129 height 89
click at [494, 222] on td "289-527-4525 Android Bell 0529227220" at bounding box center [446, 240] width 129 height 89
copy span "289-527-4525"
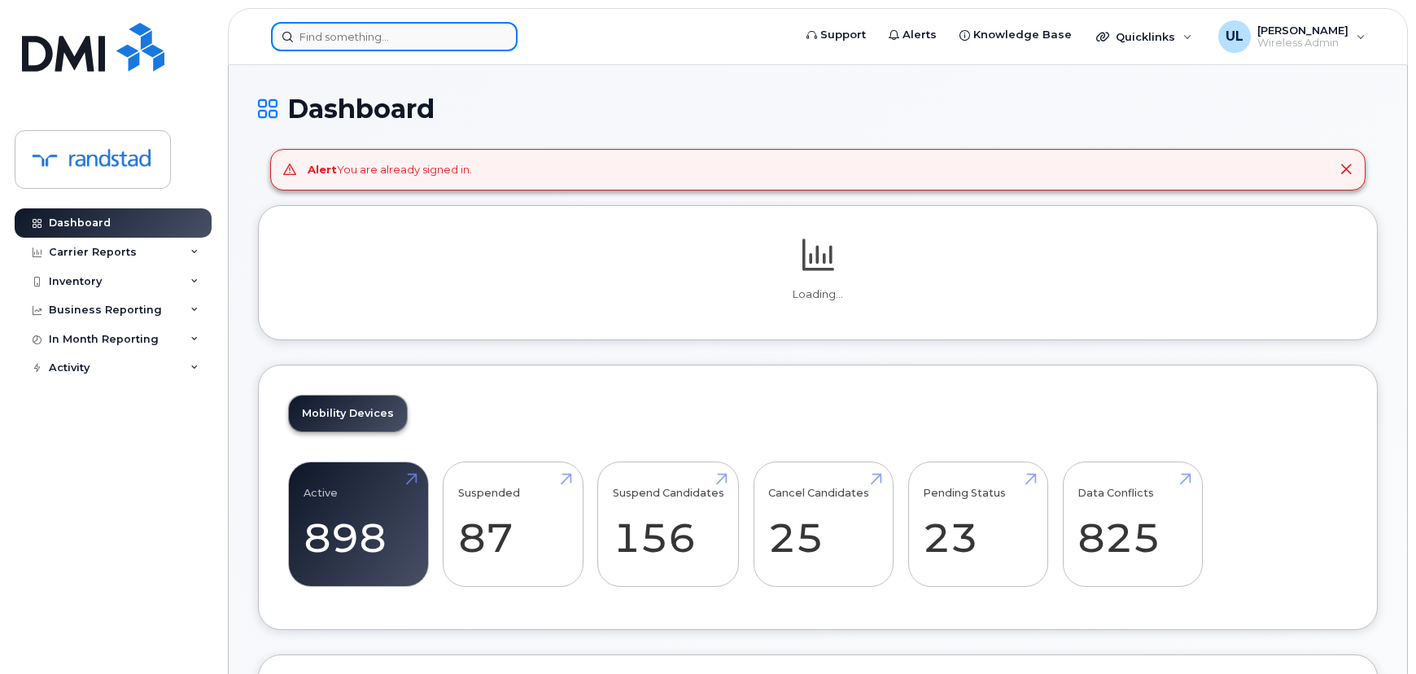
click at [339, 29] on input at bounding box center [394, 36] width 247 height 29
paste input "[PHONE_NUMBER]"
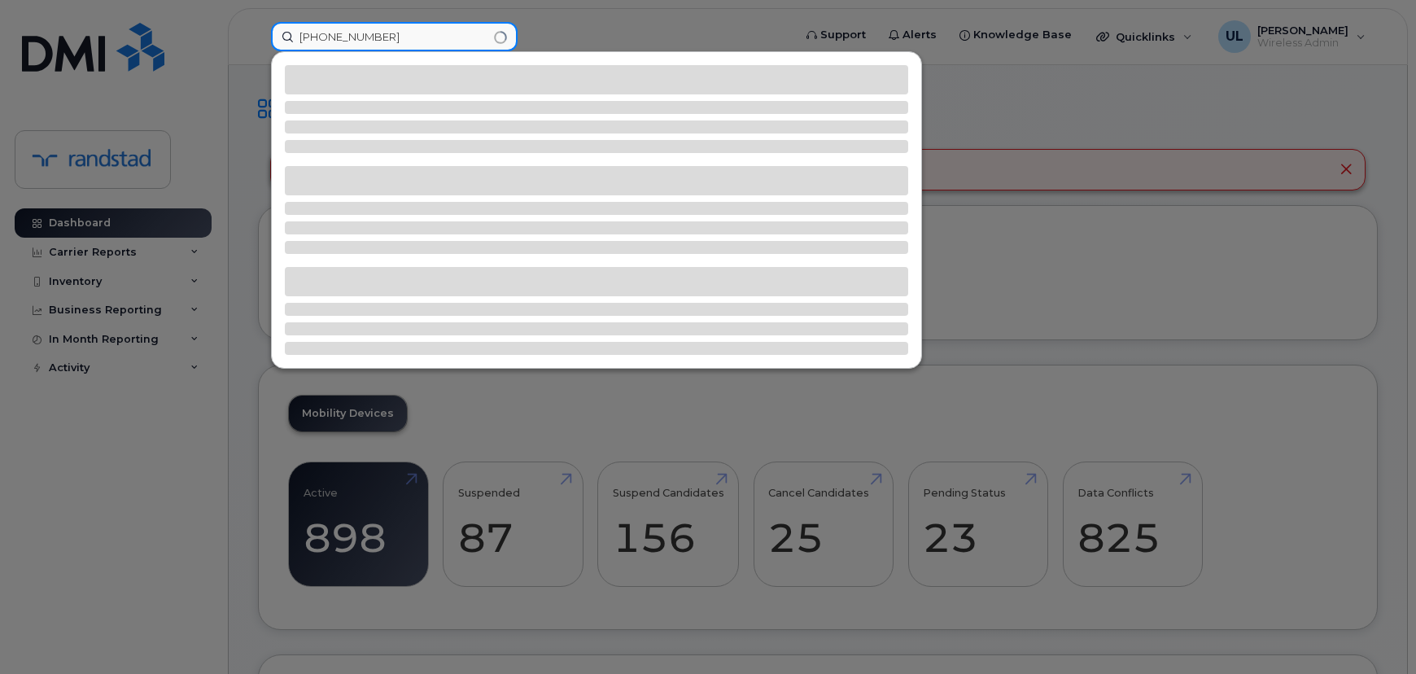
type input "[PHONE_NUMBER]"
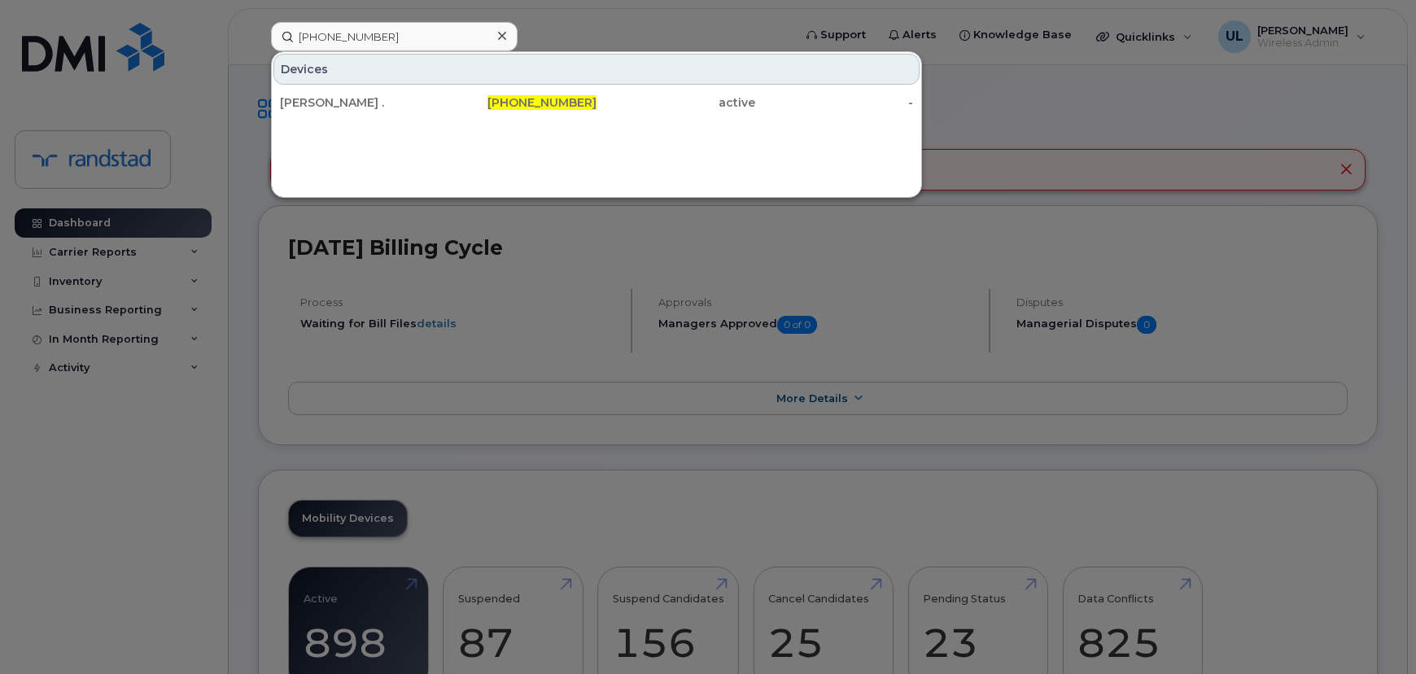
click at [341, 98] on div "[PERSON_NAME] ." at bounding box center [359, 102] width 159 height 16
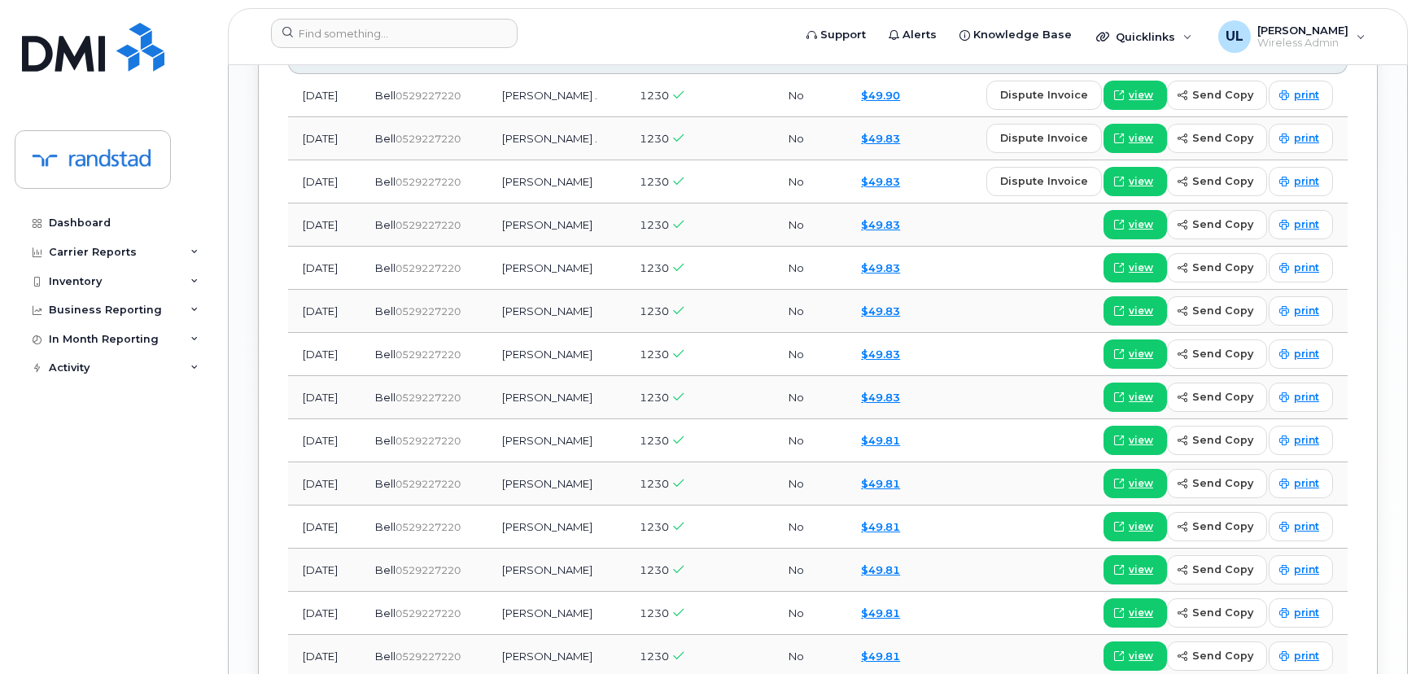
scroll to position [1701, 0]
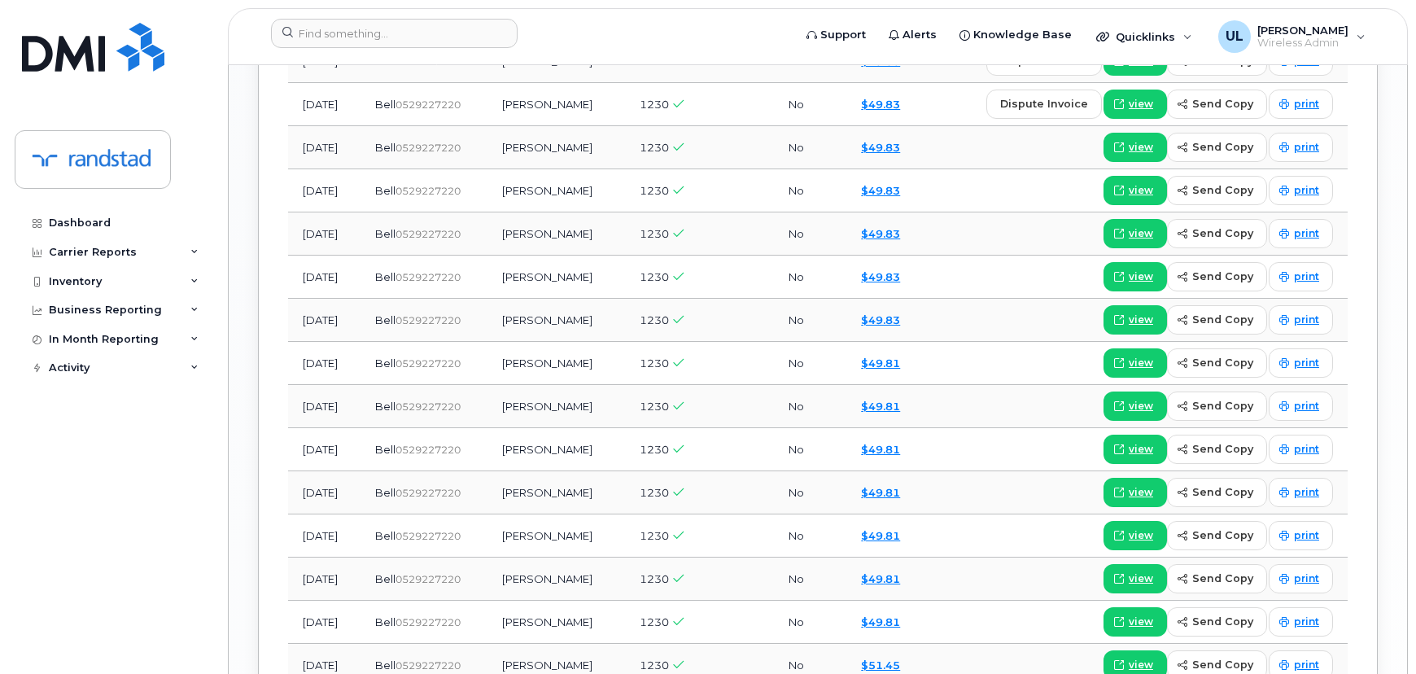
drag, startPoint x: 531, startPoint y: 291, endPoint x: 614, endPoint y: 288, distance: 83.1
click at [614, 299] on td "[PERSON_NAME]" at bounding box center [557, 320] width 138 height 43
click at [470, 32] on input at bounding box center [394, 33] width 247 height 29
paste input "[PHONE_NUMBER]"
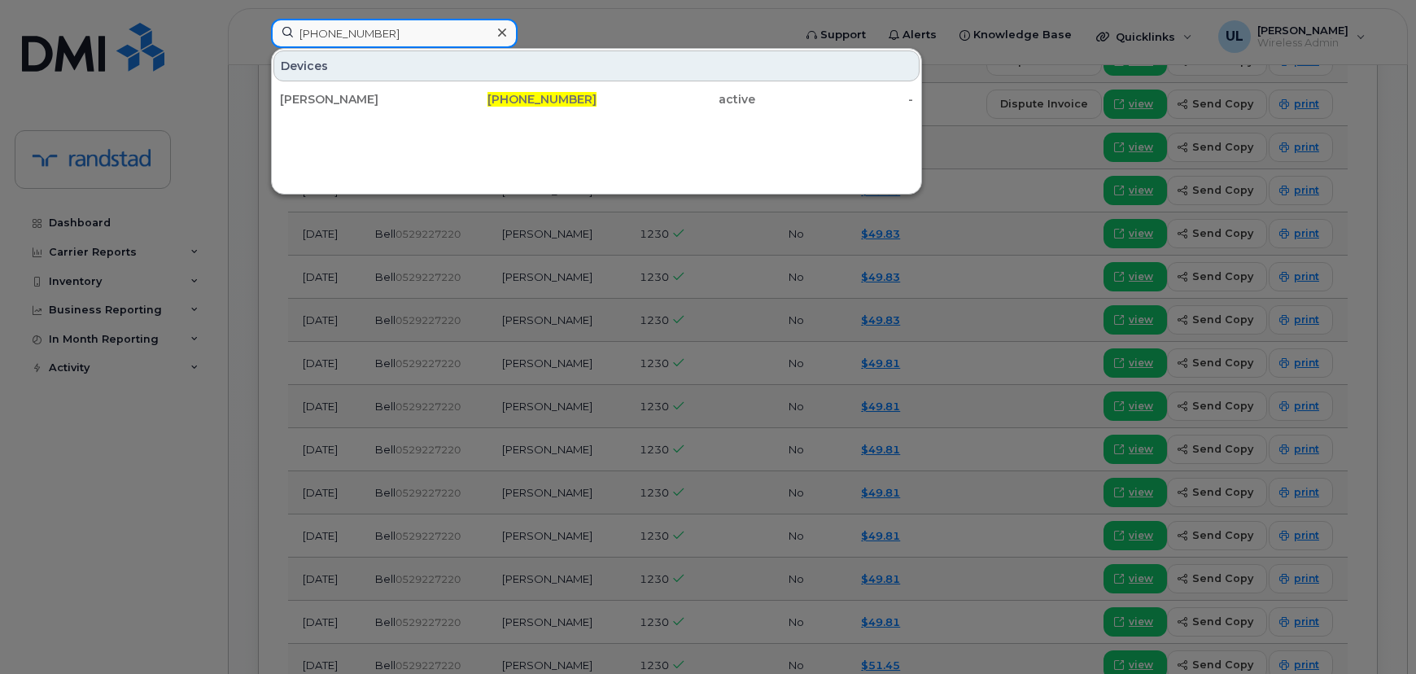
type input "[PHONE_NUMBER]"
drag, startPoint x: 448, startPoint y: 99, endPoint x: 457, endPoint y: 115, distance: 17.9
click at [448, 100] on div "[PHONE_NUMBER]" at bounding box center [518, 99] width 159 height 16
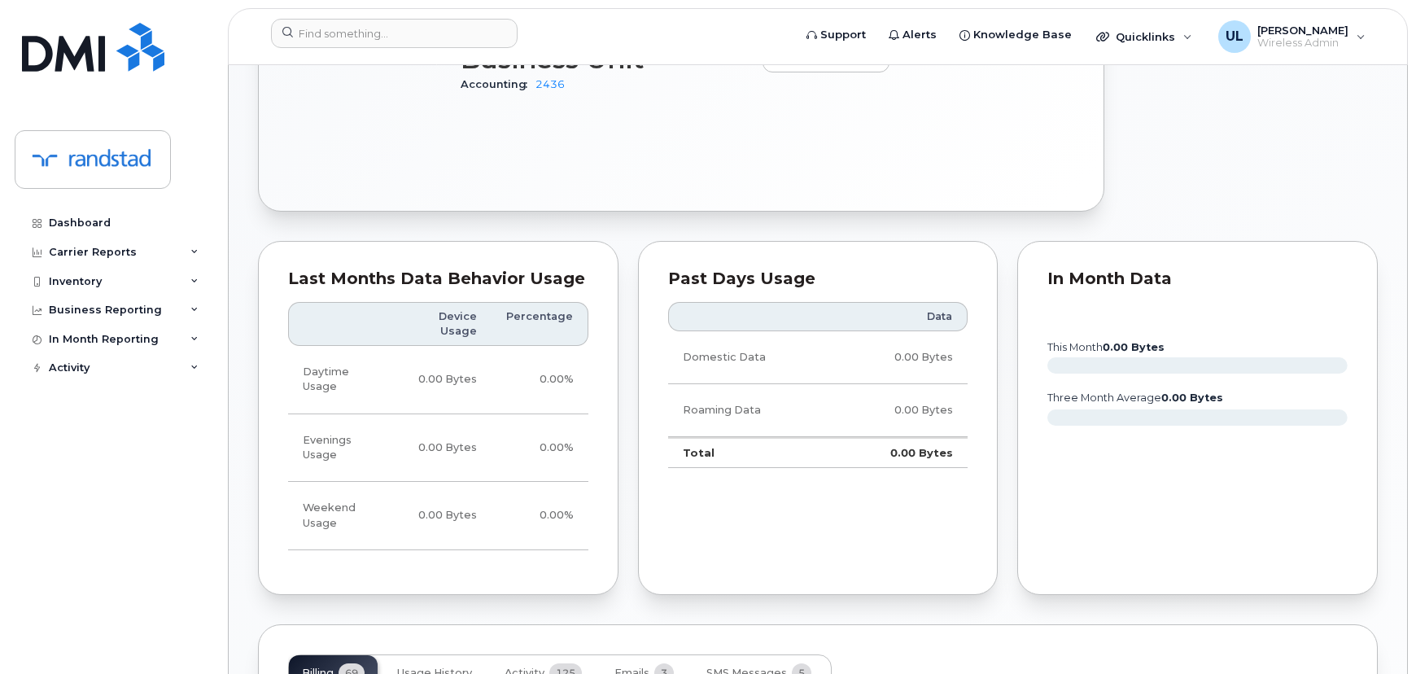
scroll to position [1110, 0]
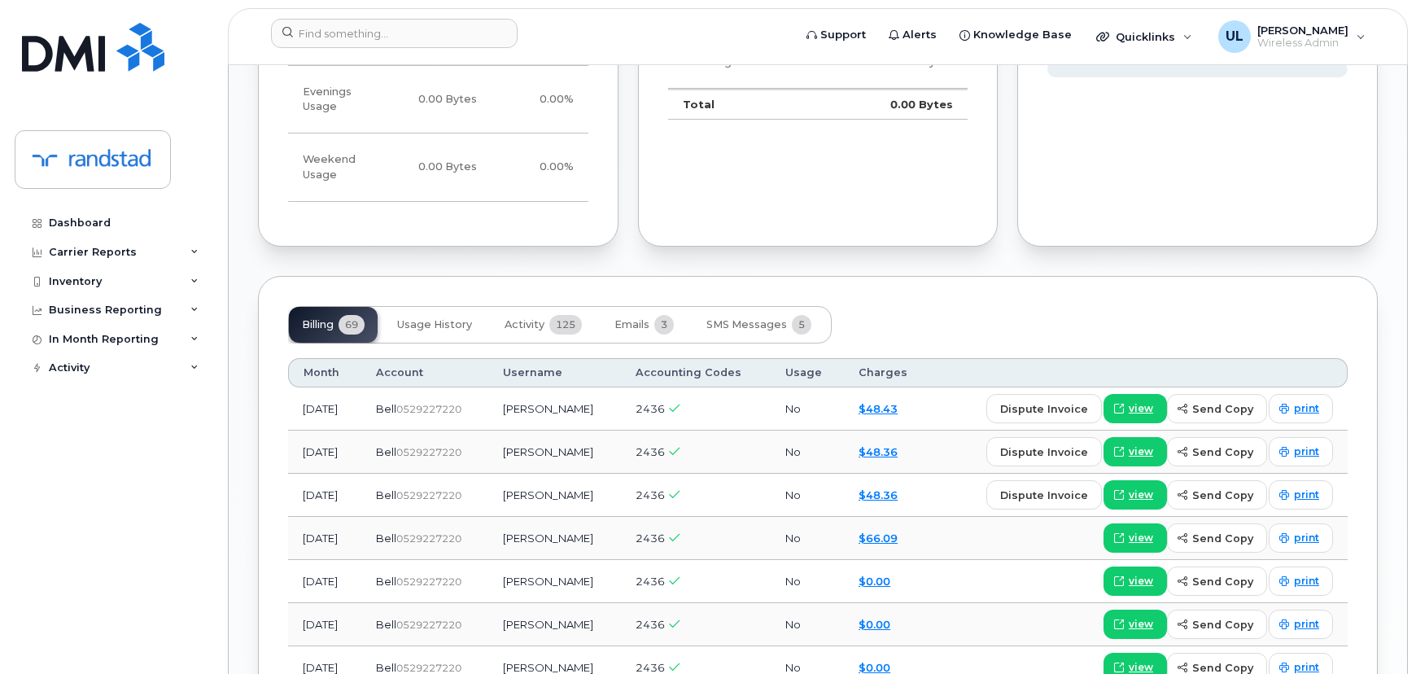
click at [456, 307] on button "Usage History" at bounding box center [434, 325] width 101 height 36
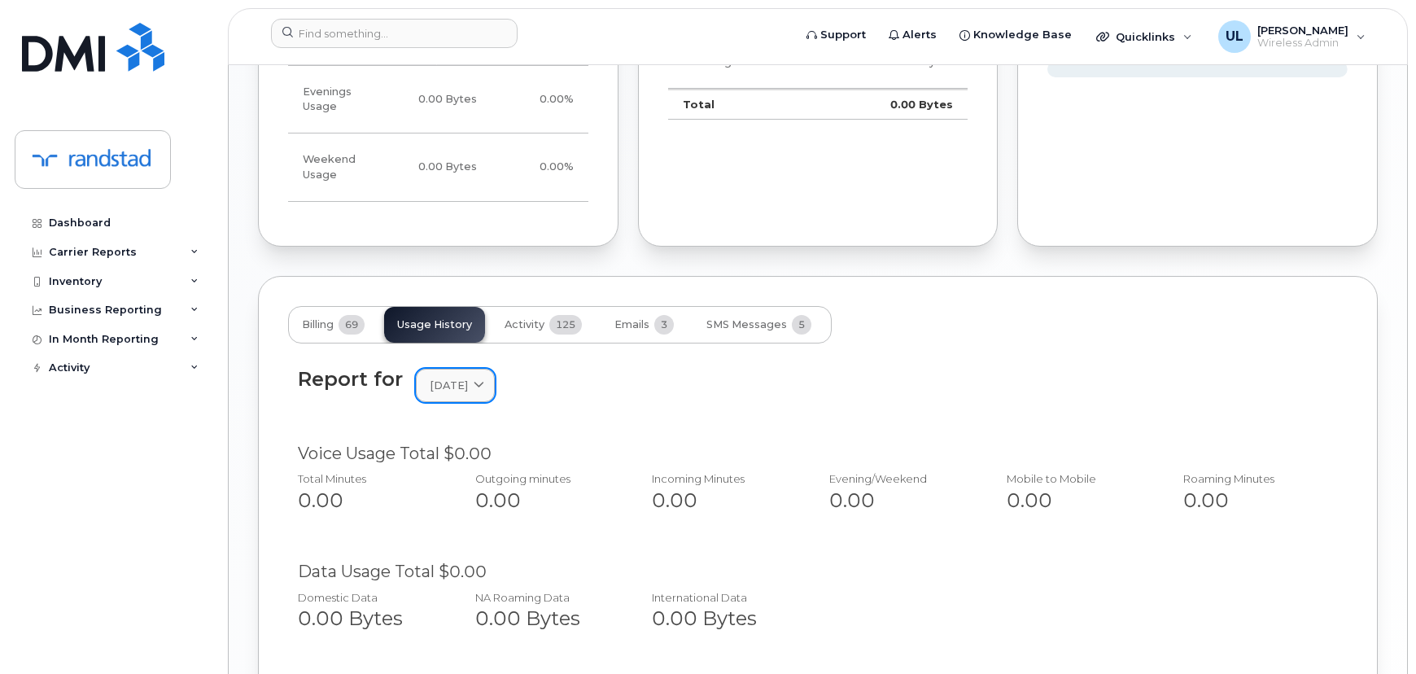
click at [468, 378] on span "August 2025" at bounding box center [449, 385] width 38 height 15
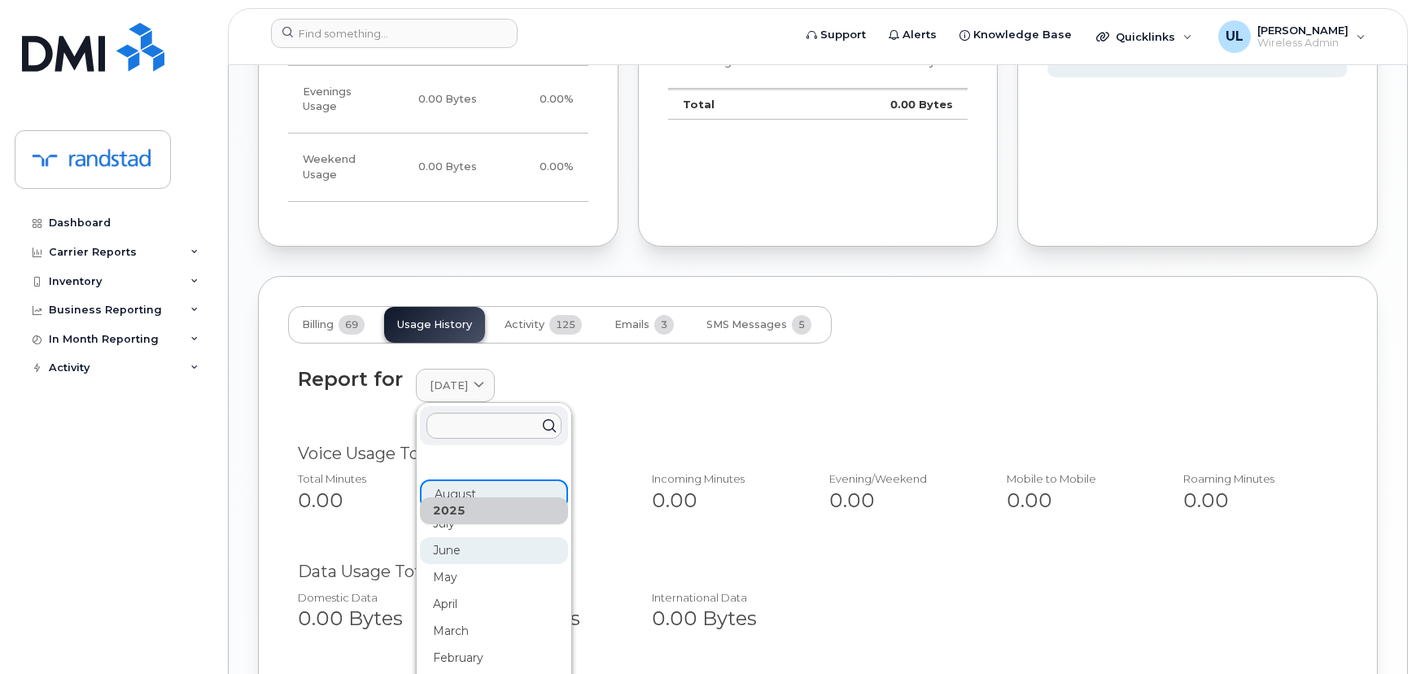
click at [480, 537] on div "June" at bounding box center [494, 550] width 148 height 27
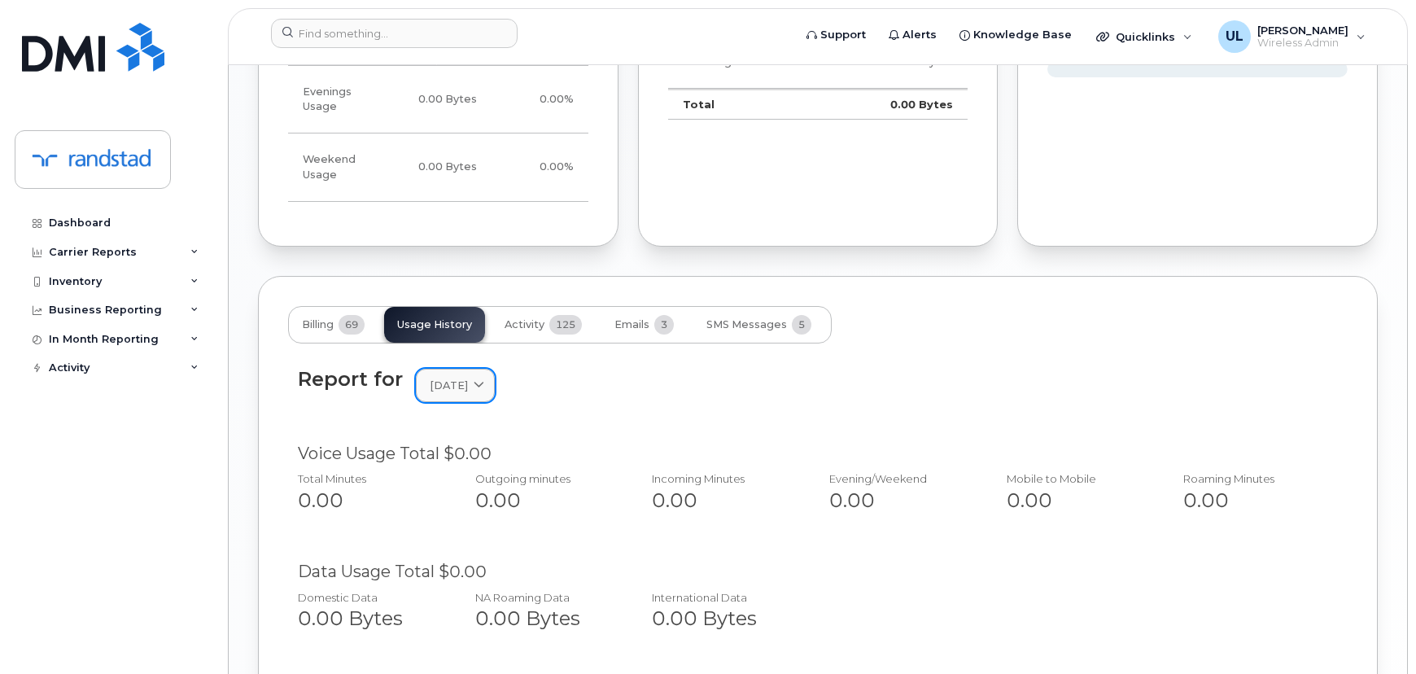
click at [480, 370] on link "June 2025" at bounding box center [455, 385] width 79 height 33
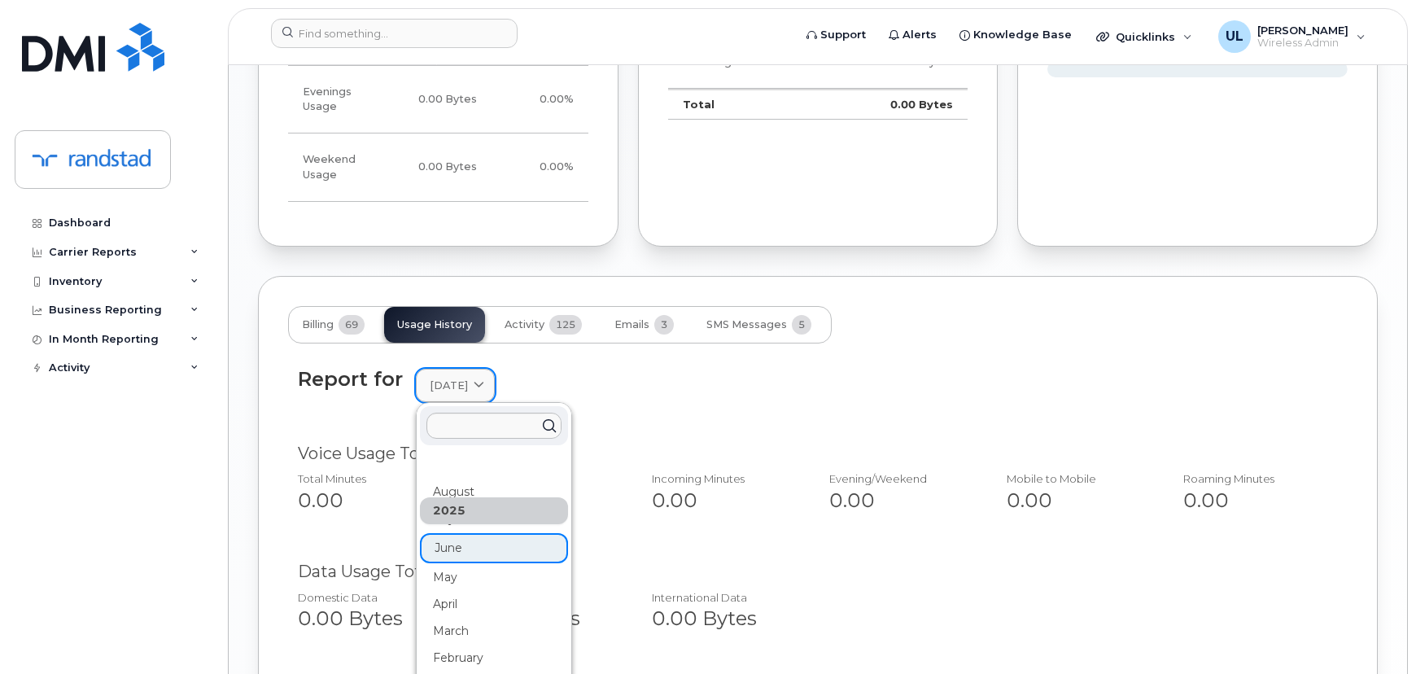
click at [468, 378] on span "June 2025" at bounding box center [449, 385] width 38 height 15
click at [495, 591] on div "April" at bounding box center [494, 604] width 148 height 27
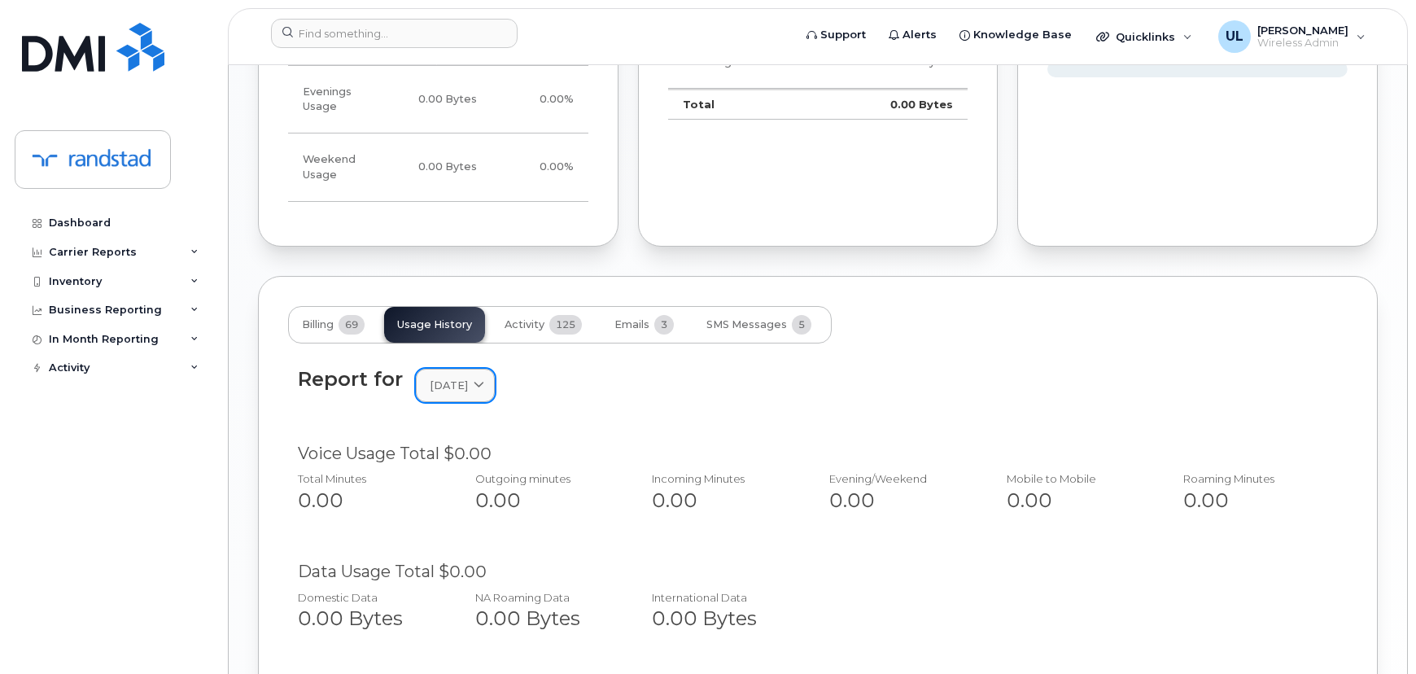
click at [487, 378] on span at bounding box center [478, 385] width 15 height 15
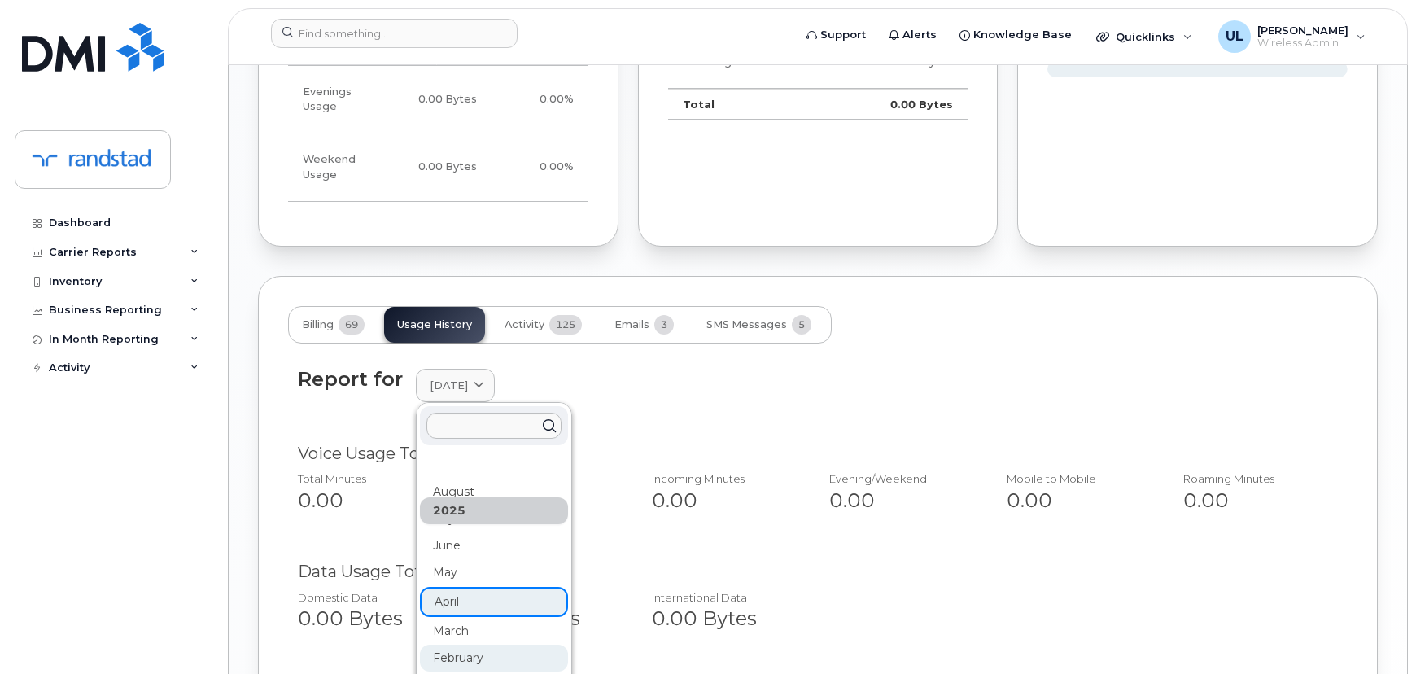
click at [501, 645] on div "February" at bounding box center [494, 658] width 148 height 27
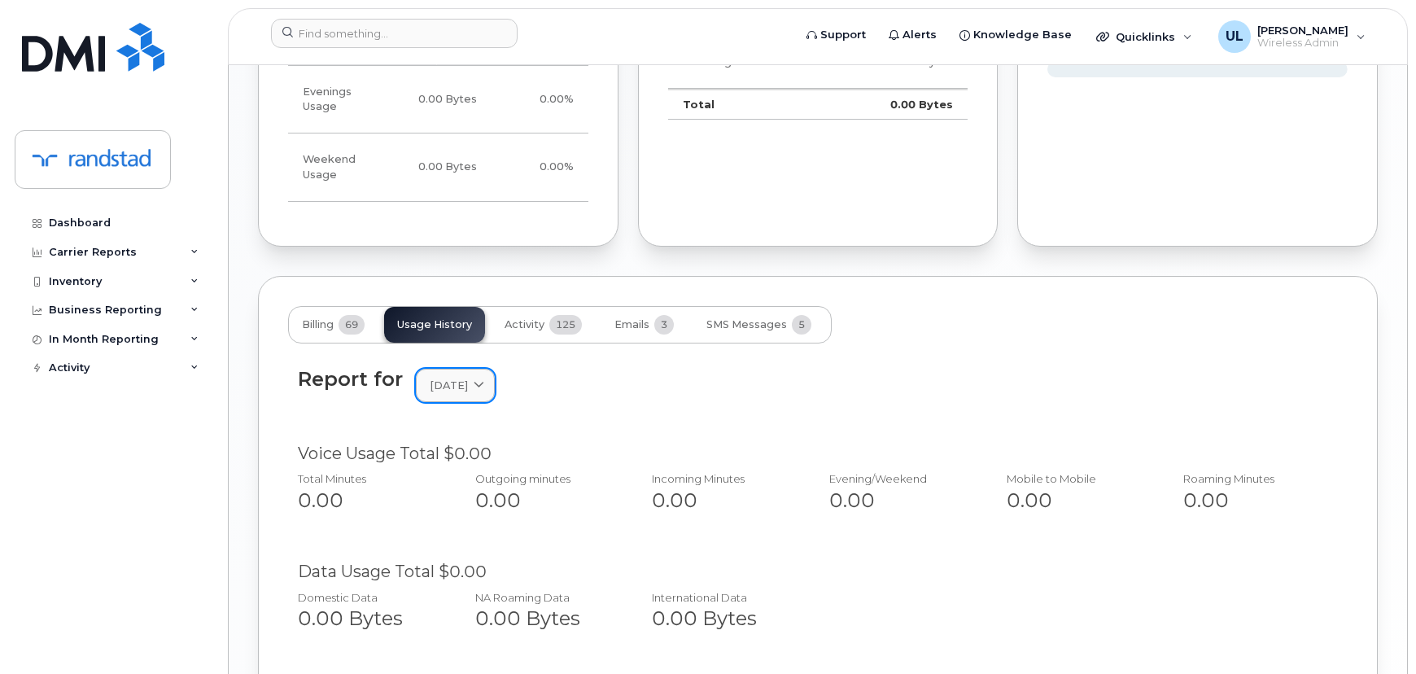
click at [468, 378] on span "February 2025" at bounding box center [449, 385] width 38 height 15
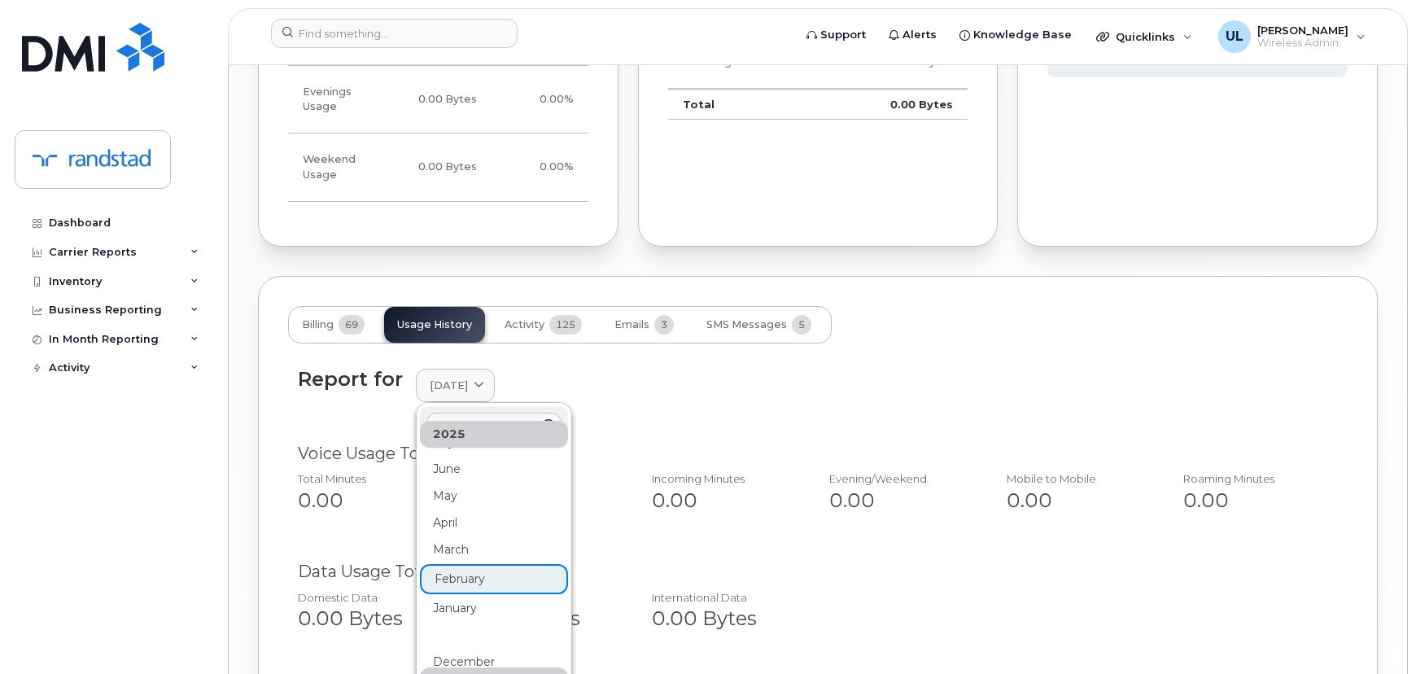
scroll to position [147, 0]
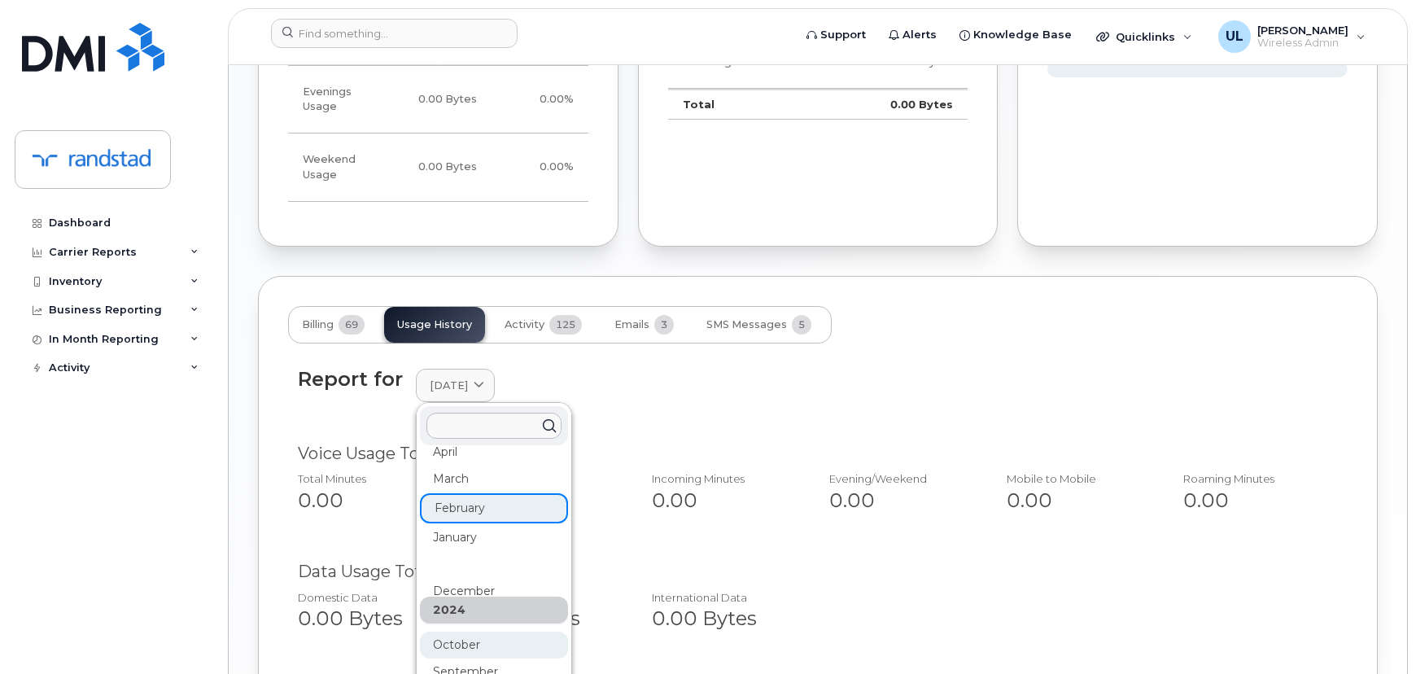
click at [519, 632] on div "October" at bounding box center [494, 645] width 148 height 27
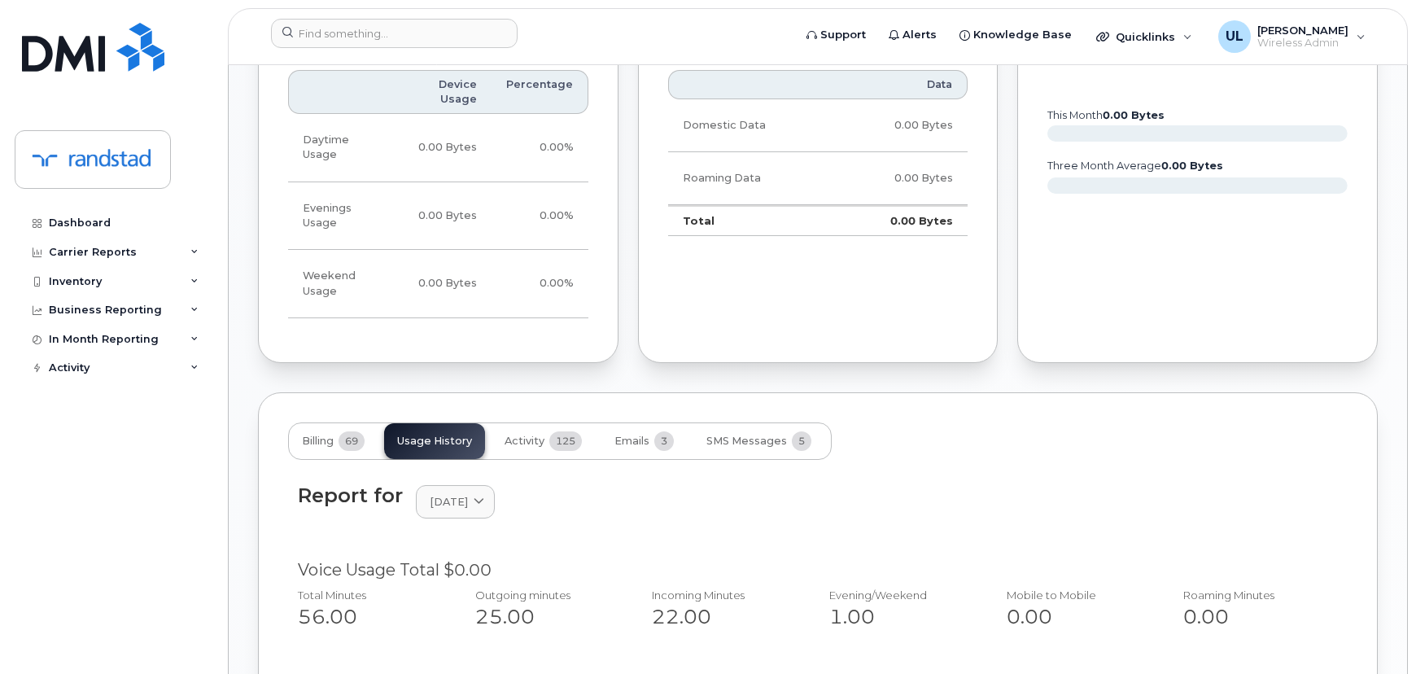
scroll to position [1110, 0]
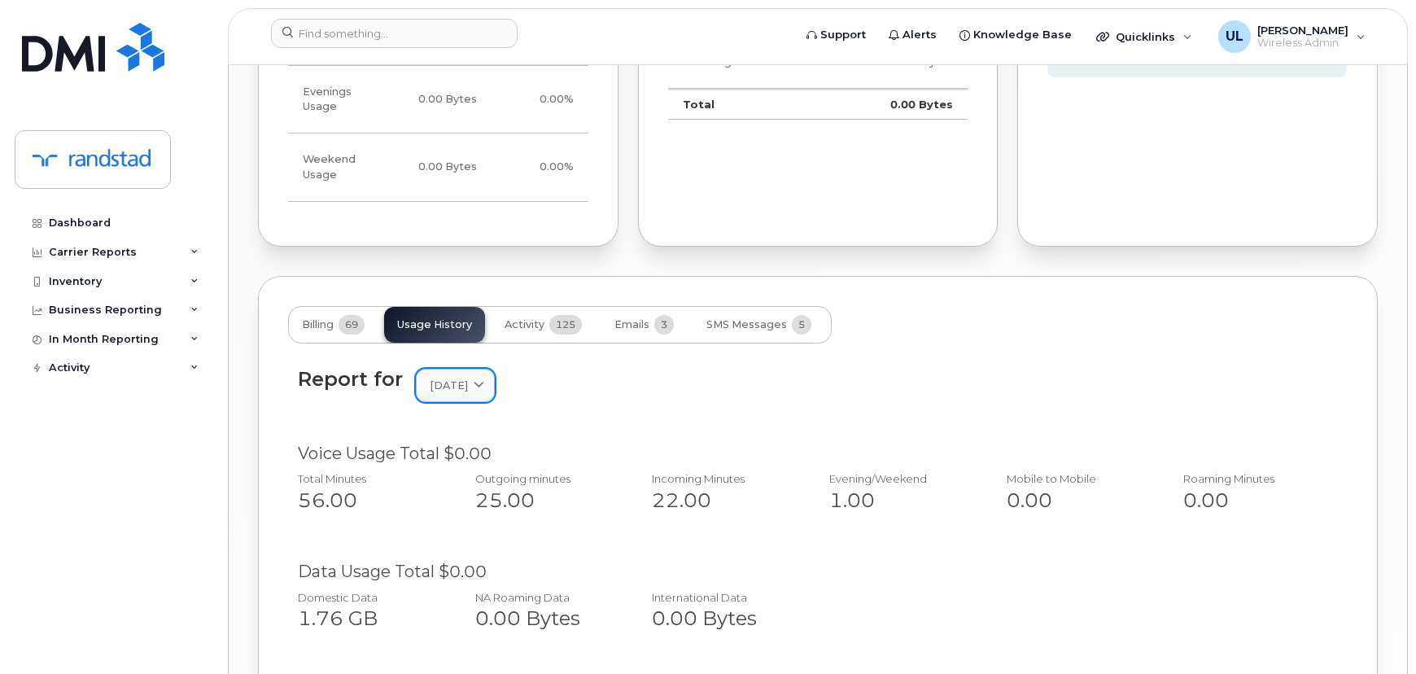
click at [475, 369] on link "October 2024" at bounding box center [455, 385] width 79 height 33
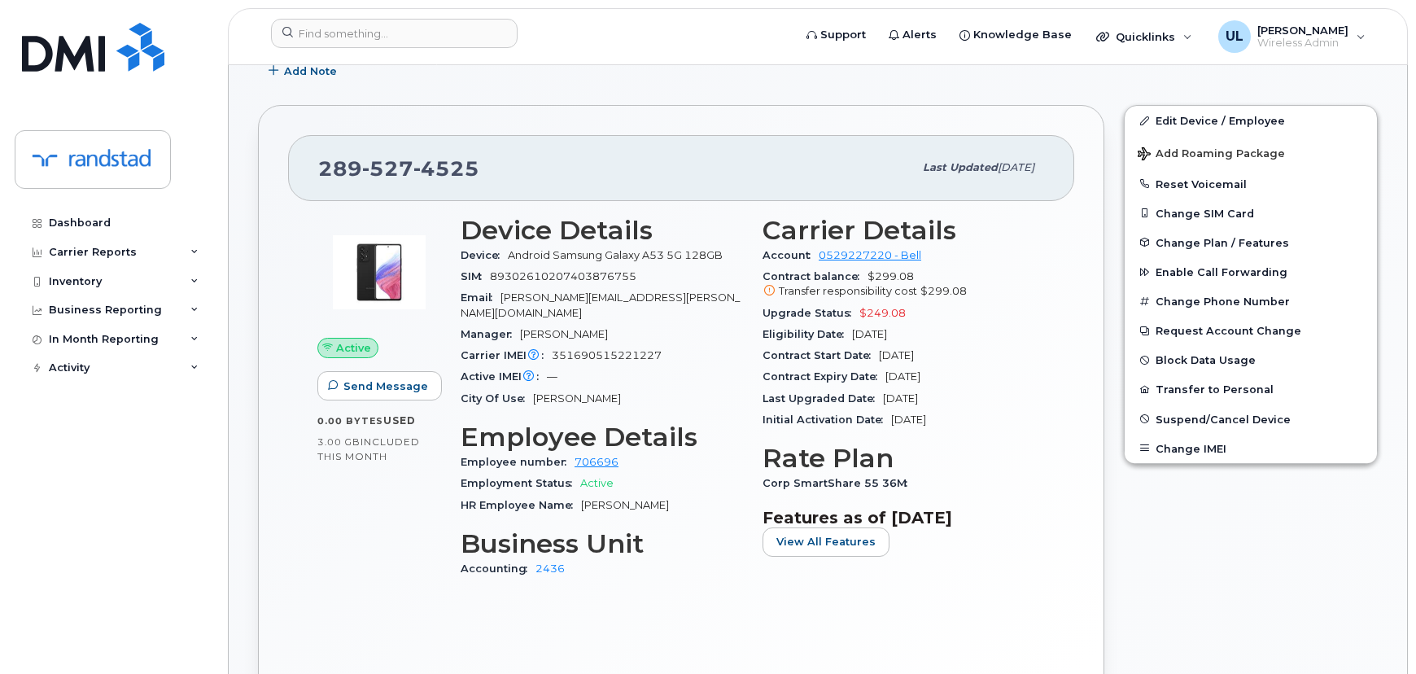
scroll to position [0, 0]
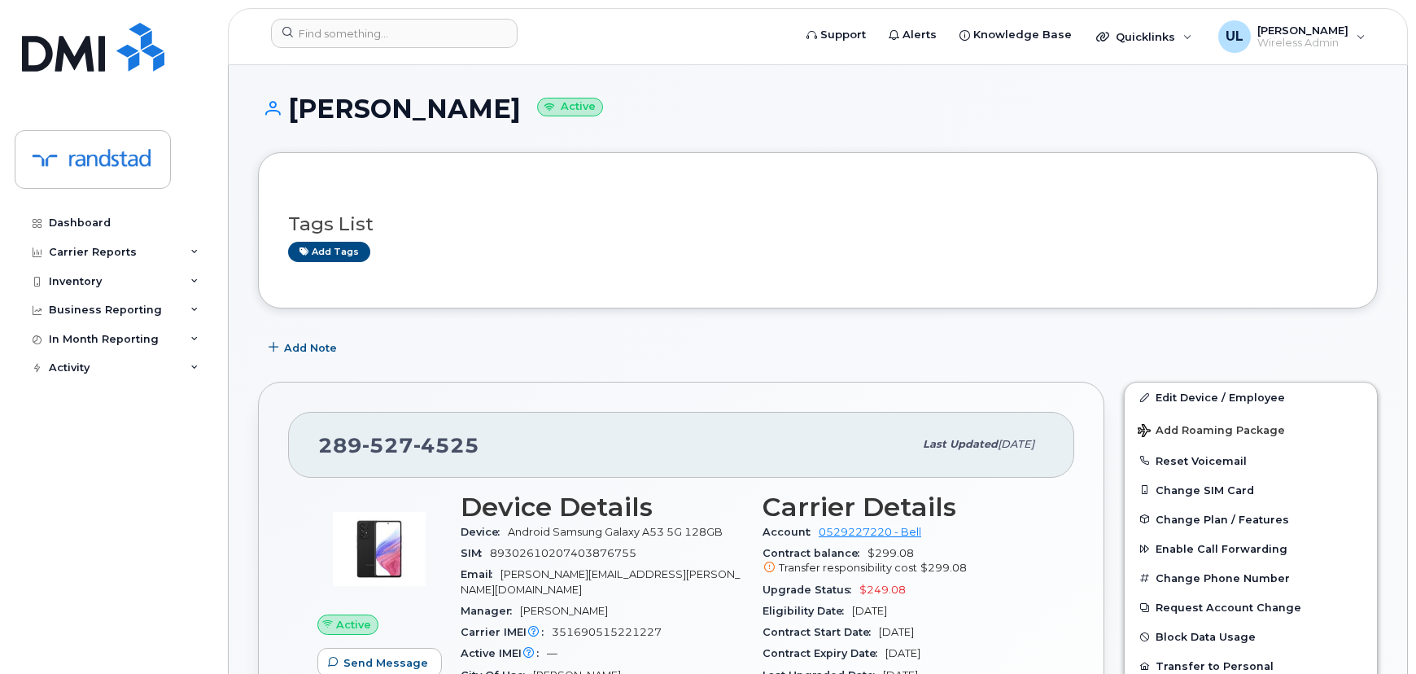
drag, startPoint x: 284, startPoint y: 97, endPoint x: 668, endPoint y: 130, distance: 384.9
click at [483, 110] on h1 "Simone Pantin Active" at bounding box center [818, 108] width 1120 height 28
copy h1 "[PERSON_NAME]"
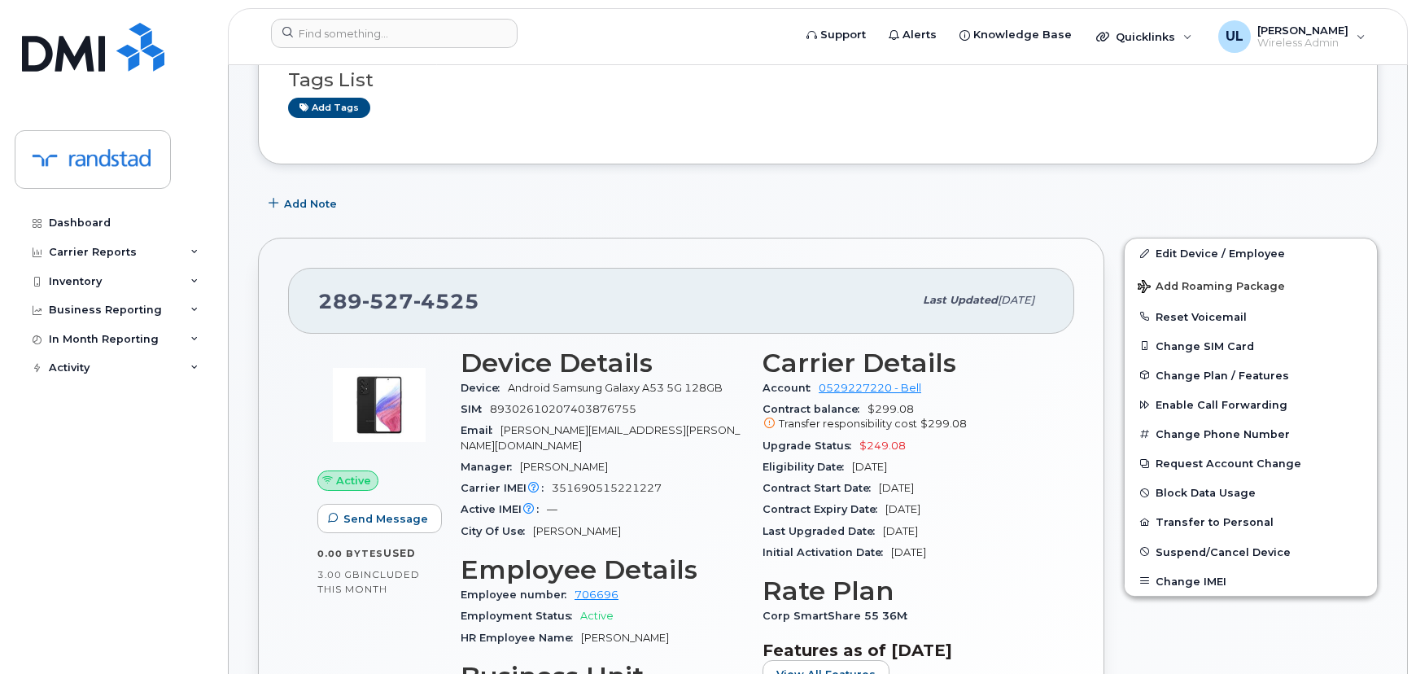
scroll to position [221, 0]
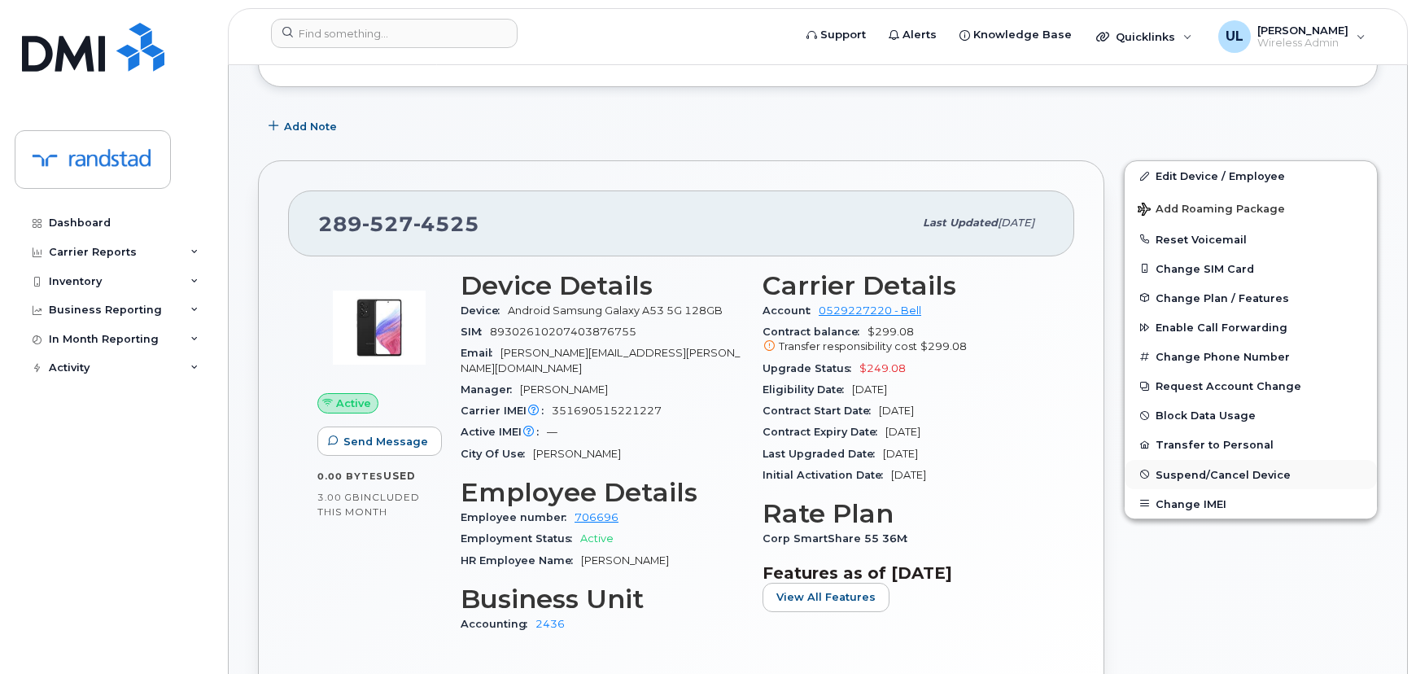
click at [1237, 479] on span "Suspend/Cancel Device" at bounding box center [1223, 474] width 135 height 12
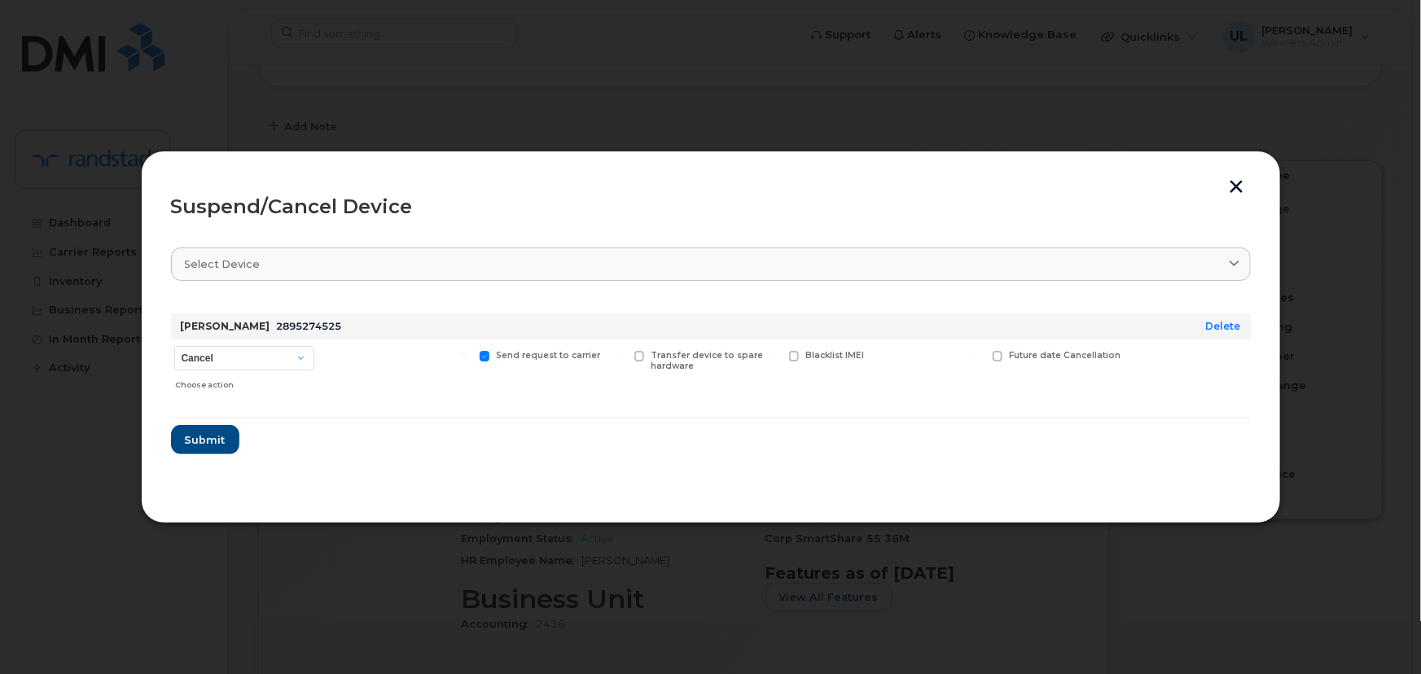
click at [301, 373] on div "Choose action" at bounding box center [244, 382] width 138 height 20
click at [275, 361] on select "Cancel Suspend - Extend Suspension Suspend - Reduced Rate Suspend - Full Rate S…" at bounding box center [244, 358] width 140 height 24
select select "[object Object]"
click at [174, 346] on select "Cancel Suspend - Extend Suspension Suspend - Reduced Rate Suspend - Full Rate S…" at bounding box center [244, 358] width 140 height 24
click at [213, 432] on span "Submit" at bounding box center [204, 439] width 41 height 15
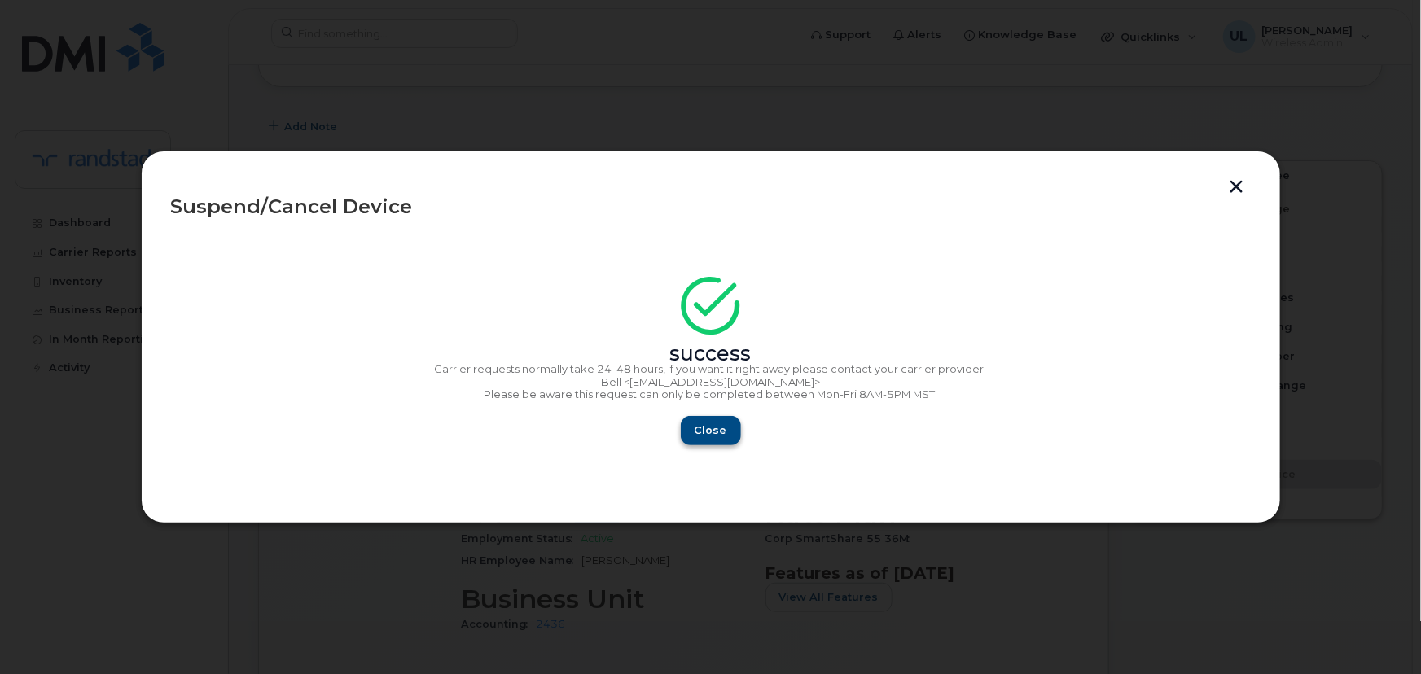
click at [735, 422] on div "Close" at bounding box center [710, 430] width 1079 height 29
click at [723, 421] on button "Close" at bounding box center [710, 430] width 59 height 29
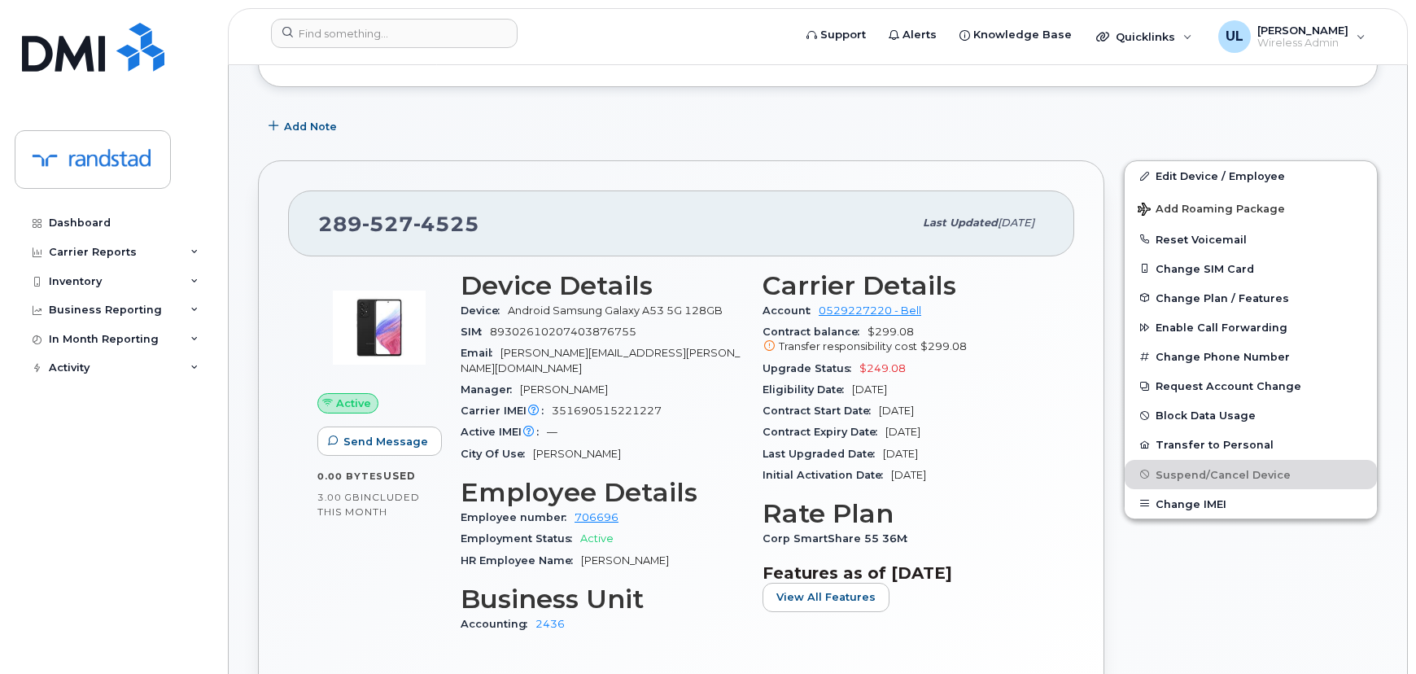
click at [374, 204] on div "289 527 4525 Last updated Aug 20, 2025" at bounding box center [681, 222] width 786 height 65
copy span "289 527 4525"
drag, startPoint x: 506, startPoint y: 310, endPoint x: 726, endPoint y: 304, distance: 219.9
click at [726, 304] on div "Device Android Samsung Galaxy A53 5G 128GB" at bounding box center [602, 310] width 282 height 21
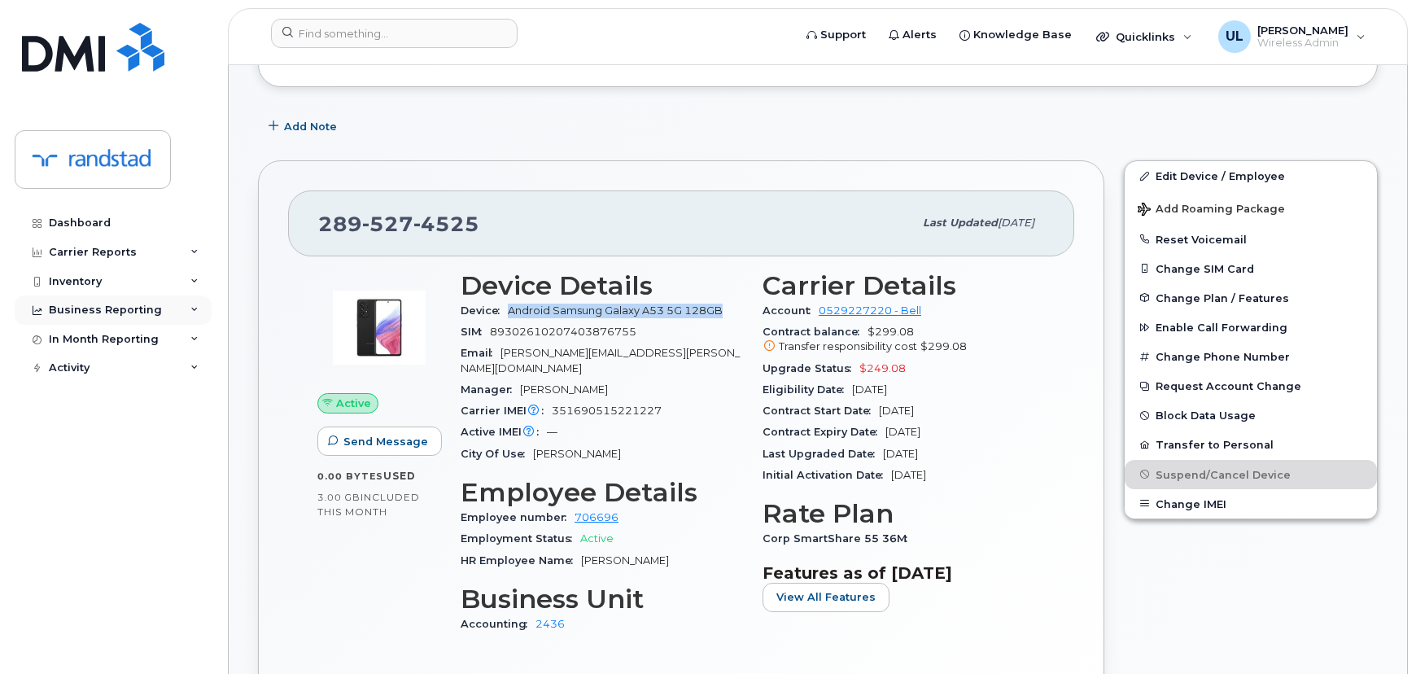
copy span "Android Samsung Galaxy A53 5G 128GB"
click at [593, 405] on span "351690515221227" at bounding box center [607, 411] width 110 height 12
drag, startPoint x: 593, startPoint y: 401, endPoint x: 349, endPoint y: 406, distance: 243.5
click at [589, 401] on div "Carrier IMEI Carrier IMEI is reported during the last billing cycle or change o…" at bounding box center [602, 411] width 282 height 21
copy span "351690515221227"
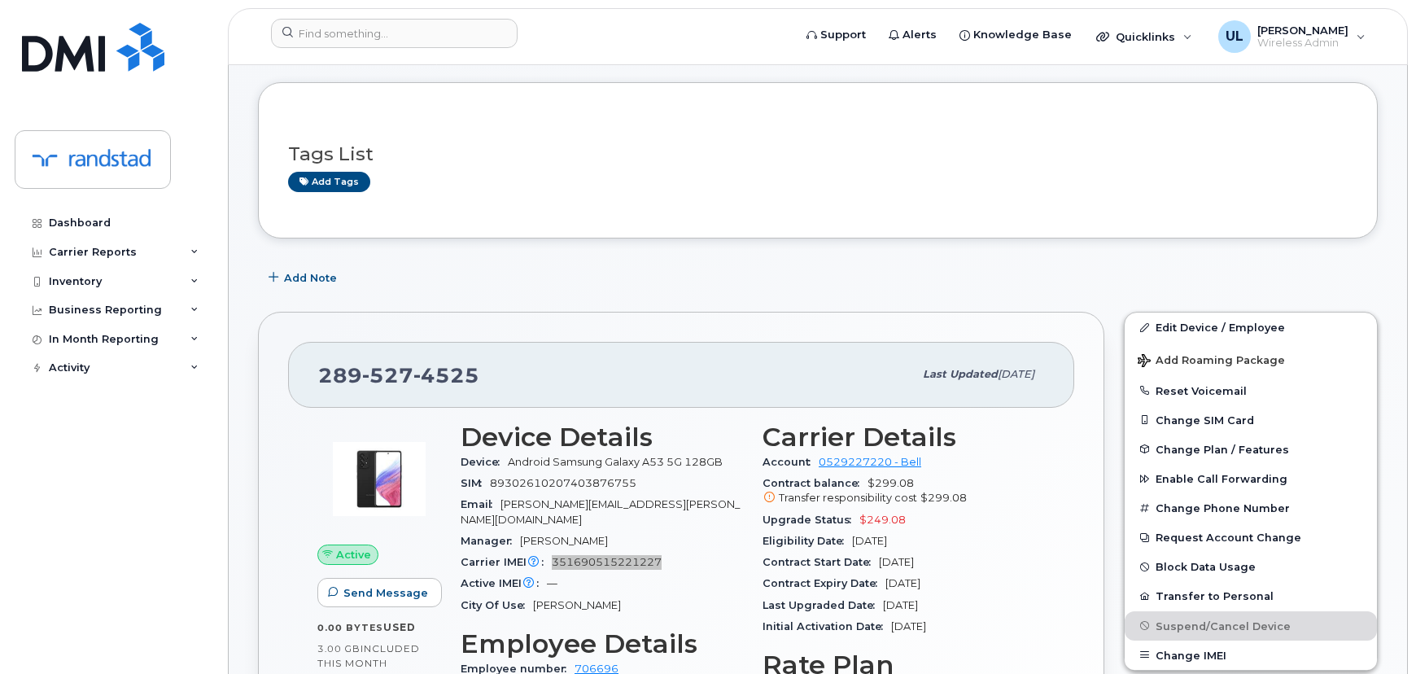
scroll to position [0, 0]
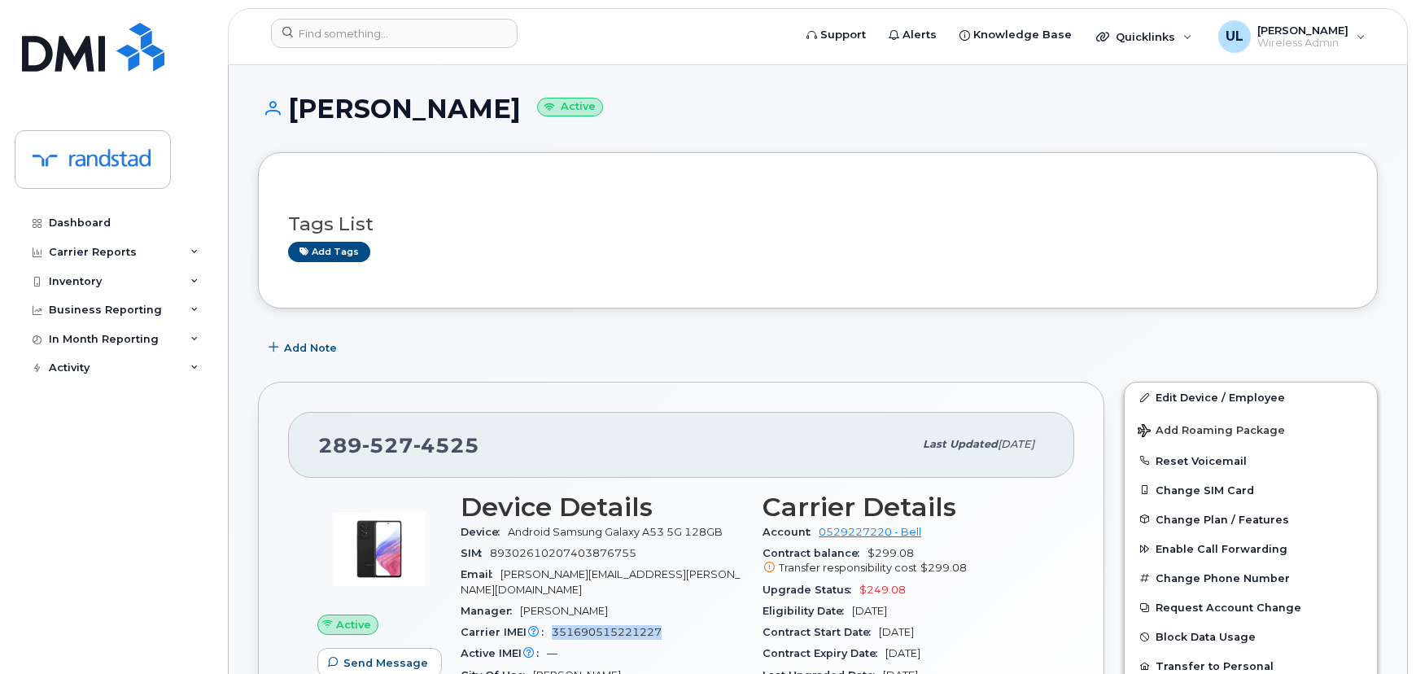
drag, startPoint x: 291, startPoint y: 104, endPoint x: 491, endPoint y: 106, distance: 199.5
click at [491, 106] on h1 "Simone Pantin Active" at bounding box center [818, 108] width 1120 height 28
copy h1 "[PERSON_NAME]"
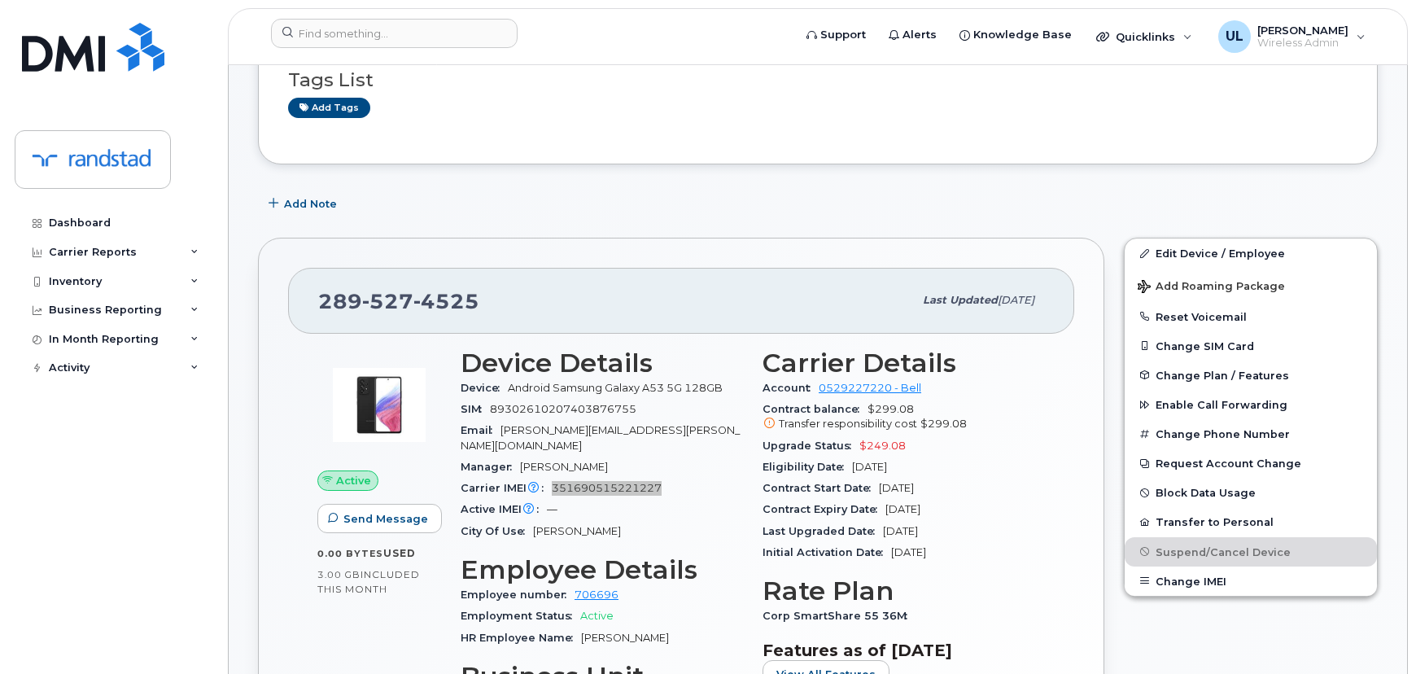
scroll to position [296, 0]
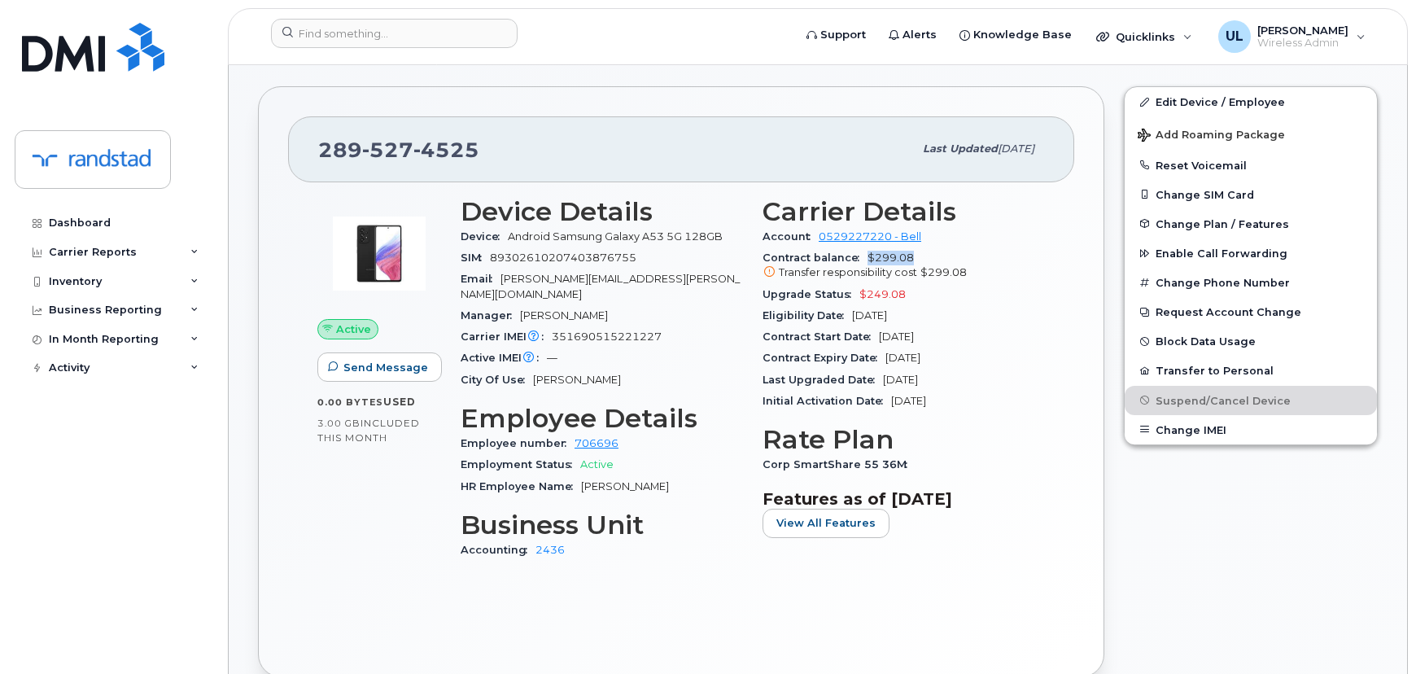
drag, startPoint x: 864, startPoint y: 256, endPoint x: 980, endPoint y: 260, distance: 116.5
click at [980, 260] on div "Contract balance $299.08 Transfer responsibility cost $299.08" at bounding box center [904, 265] width 282 height 37
copy span "$299.08"
click at [464, 260] on span "SIM" at bounding box center [475, 258] width 29 height 12
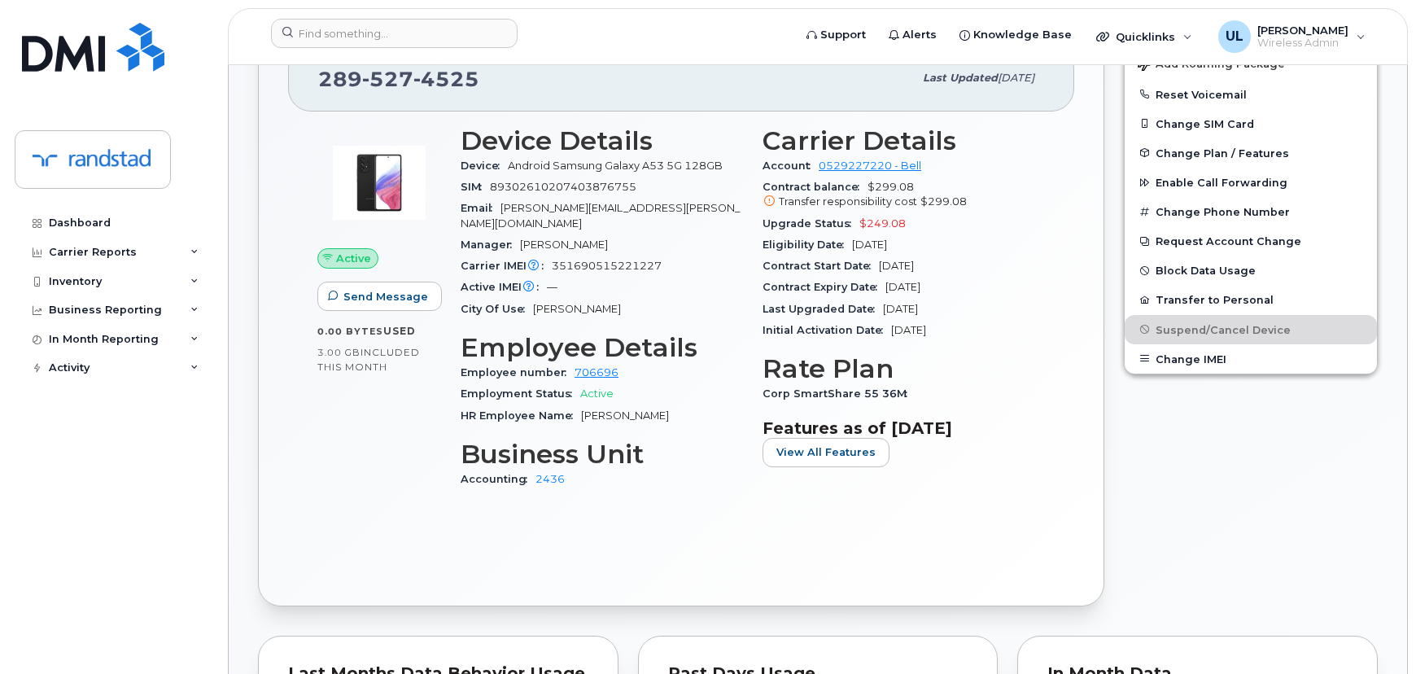
scroll to position [0, 0]
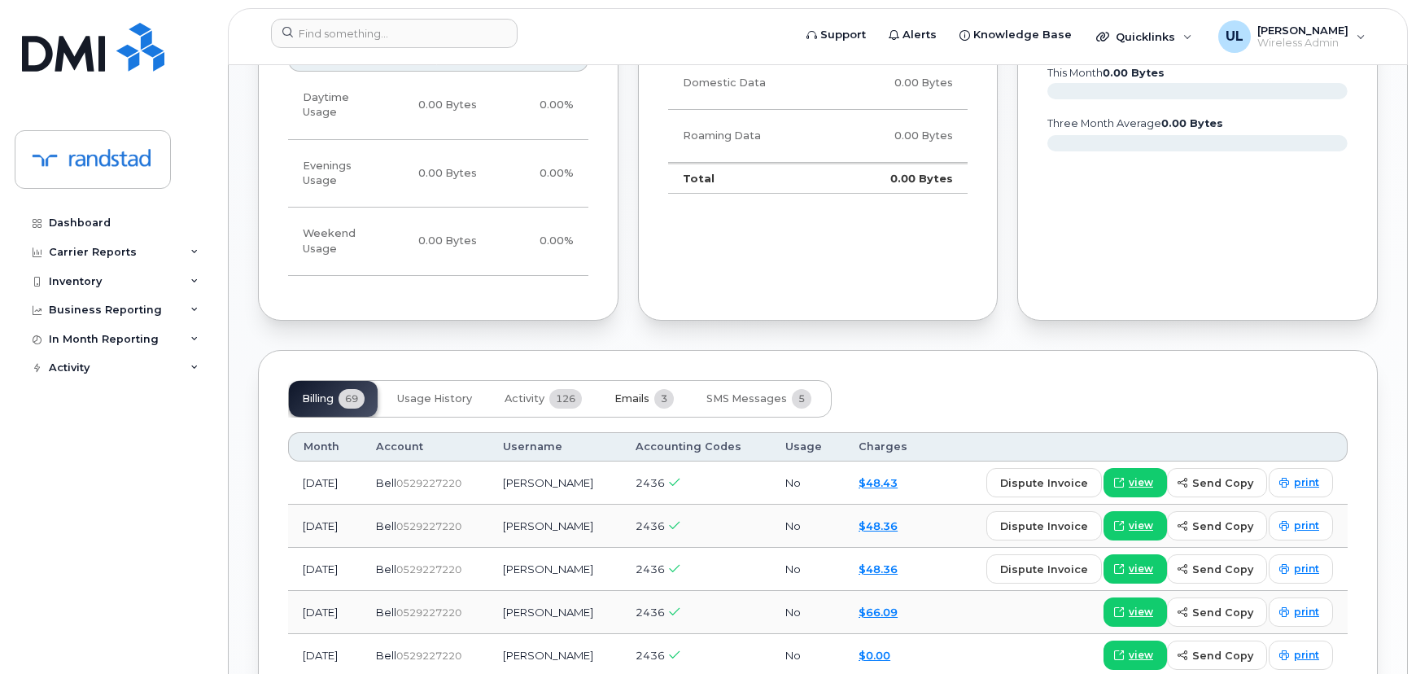
click at [649, 392] on span "Emails" at bounding box center [632, 398] width 35 height 13
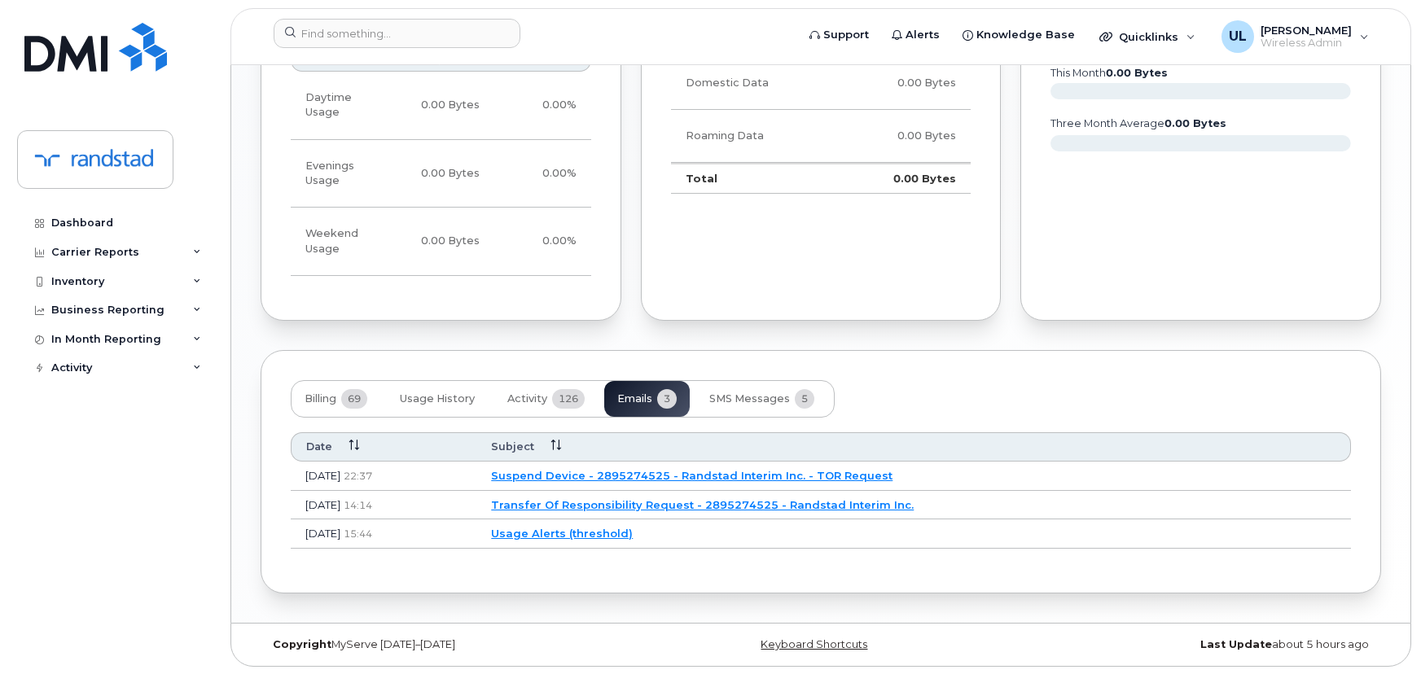
scroll to position [1004, 0]
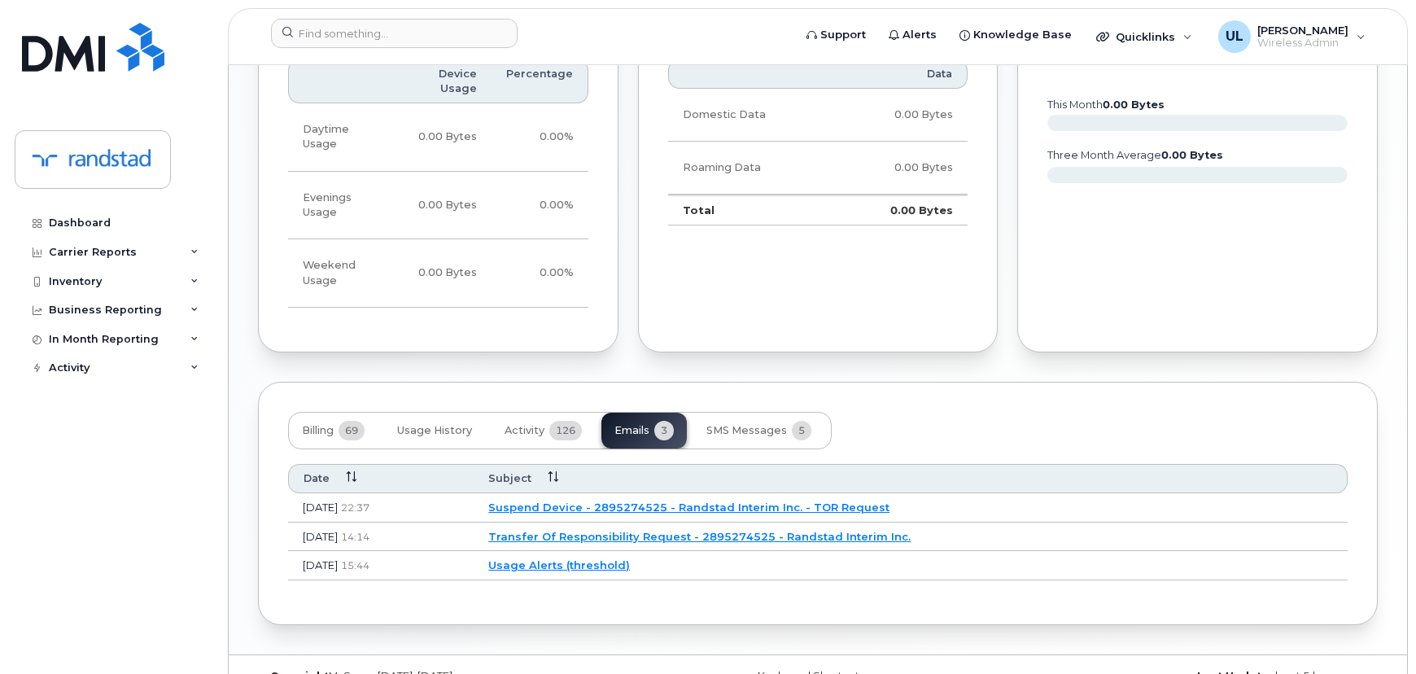
click at [679, 501] on link "Suspend Device - 2895274525 - Randstad Interim Inc. - TOR Request" at bounding box center [688, 507] width 401 height 13
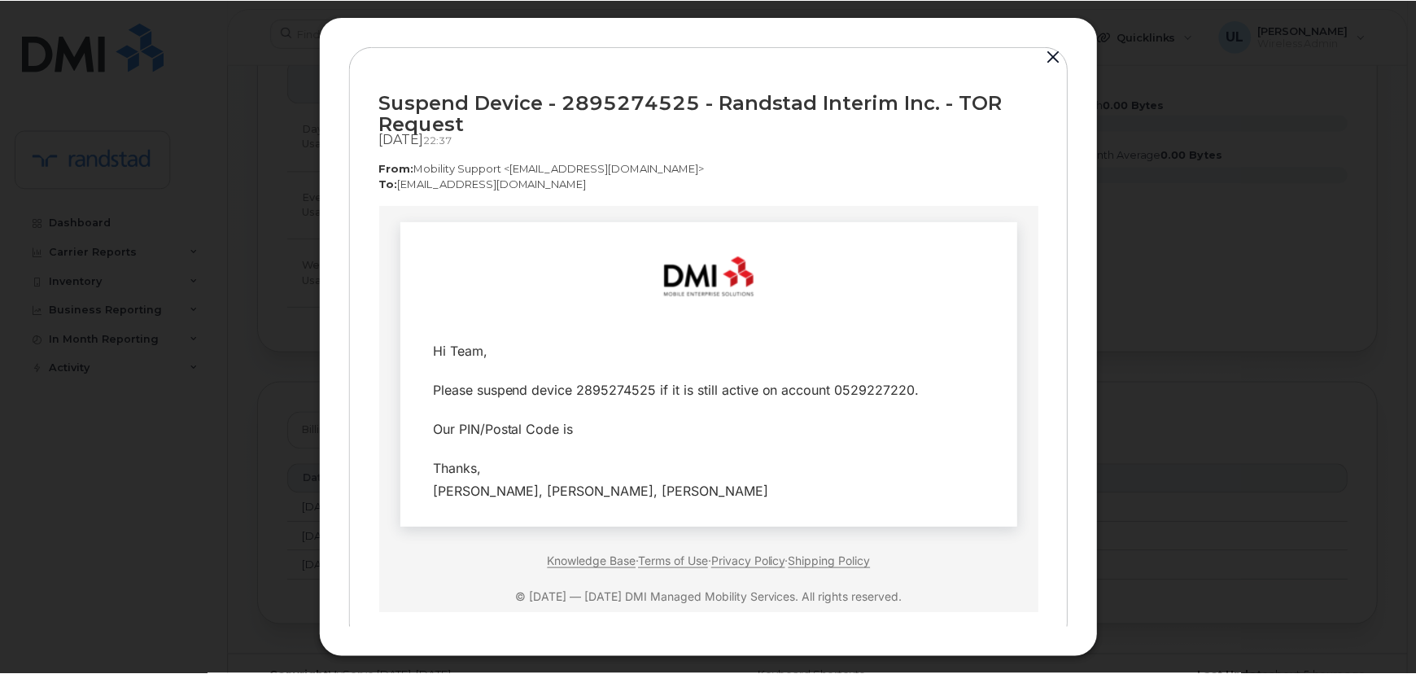
scroll to position [0, 0]
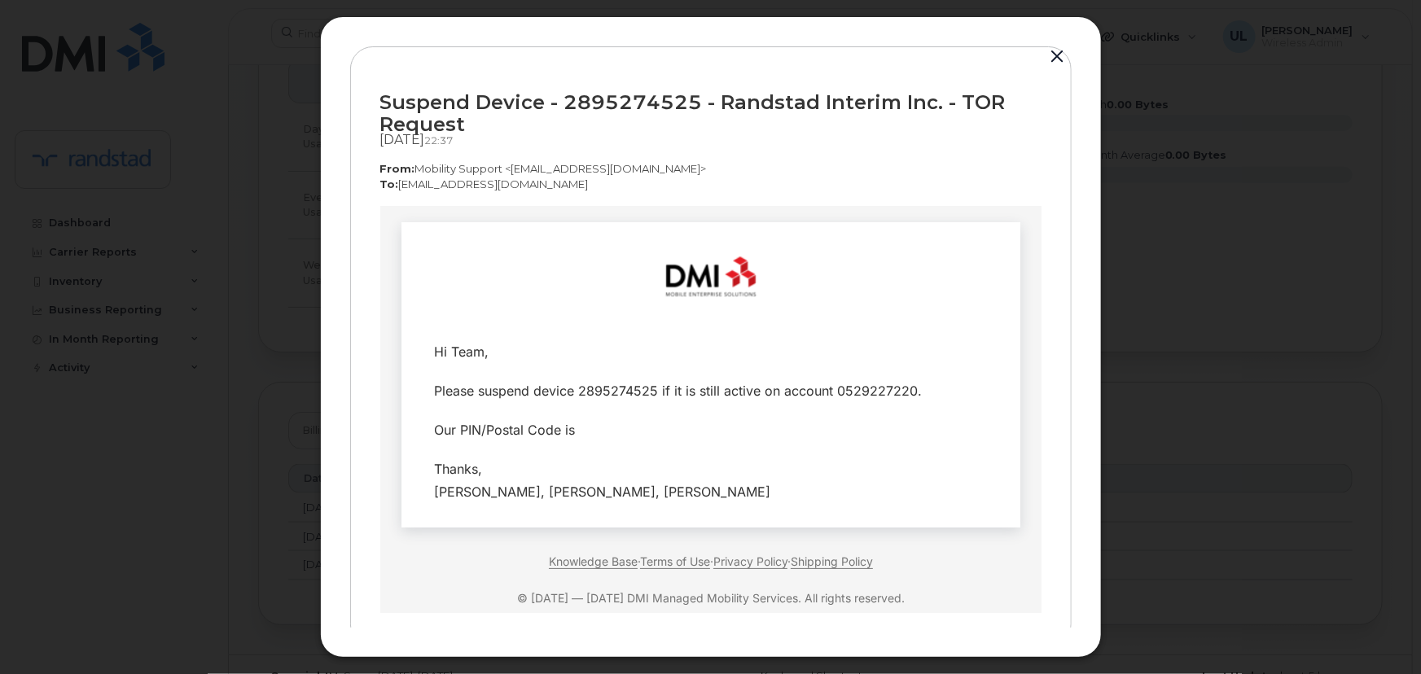
click at [1058, 63] on button "button" at bounding box center [1057, 57] width 24 height 23
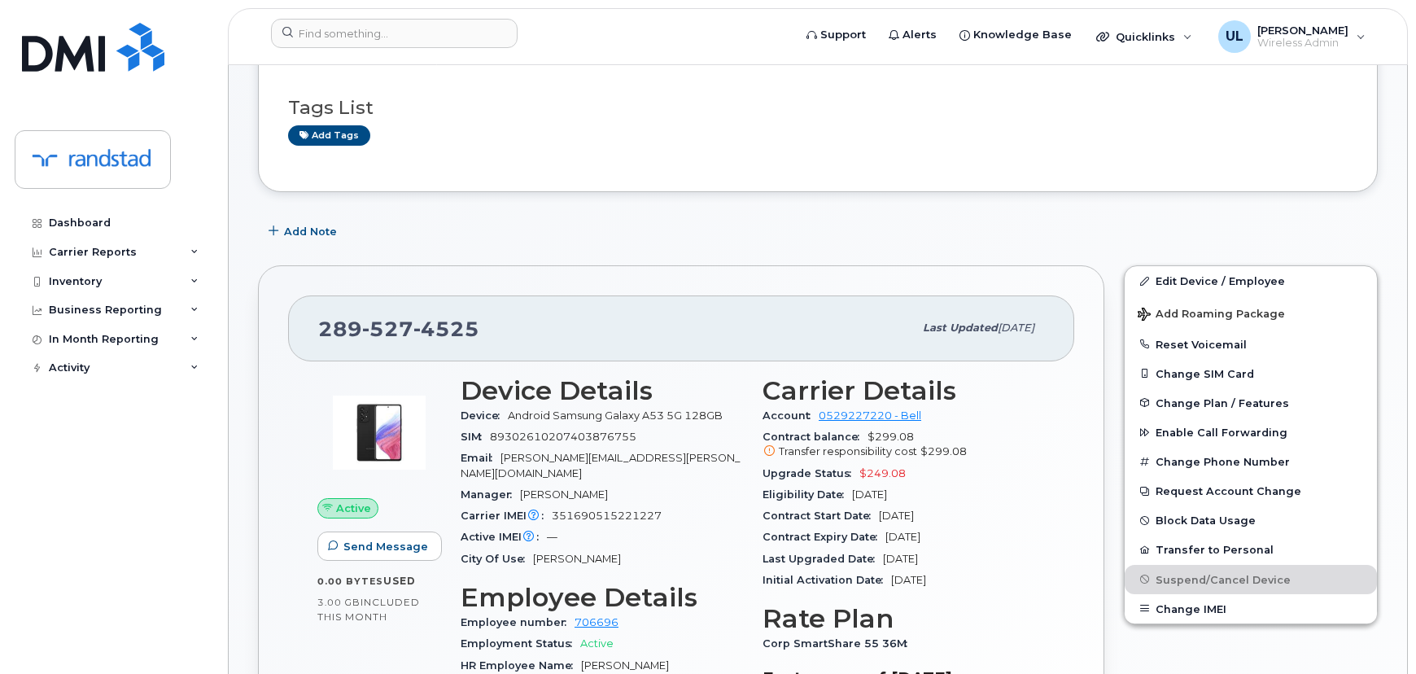
scroll to position [116, 0]
